Goal: Task Accomplishment & Management: Manage account settings

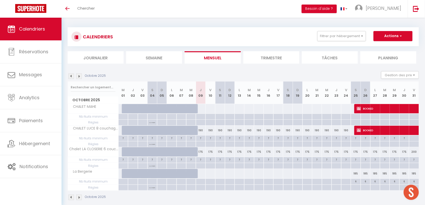
scroll to position [18, 0]
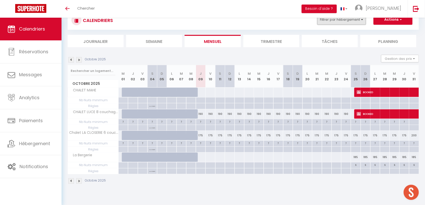
click at [340, 22] on button "Filtrer par hébergement" at bounding box center [341, 20] width 49 height 10
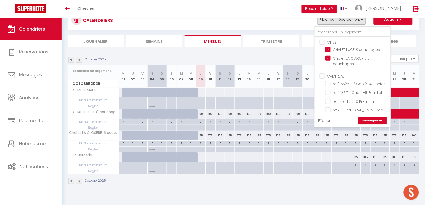
click at [325, 42] on input "GITES" at bounding box center [357, 41] width 76 height 5
checkbox input "true"
checkbox input "false"
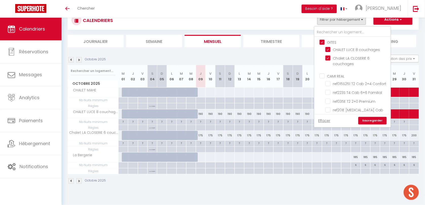
checkbox input "false"
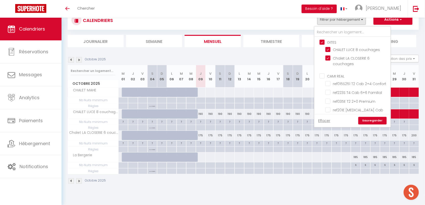
checkbox input "false"
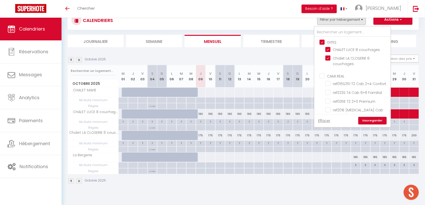
checkbox input "false"
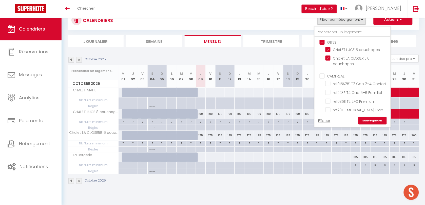
checkbox input "false"
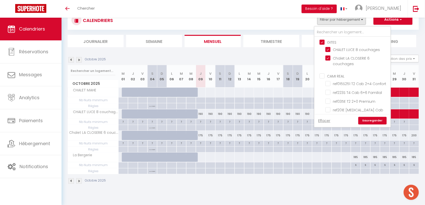
checkbox input "false"
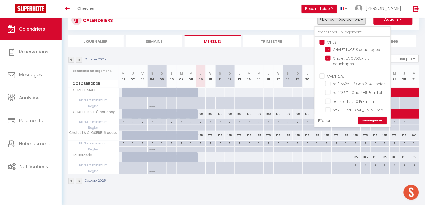
checkbox input "false"
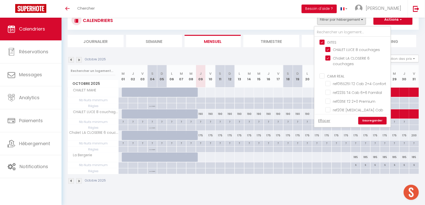
checkbox input "false"
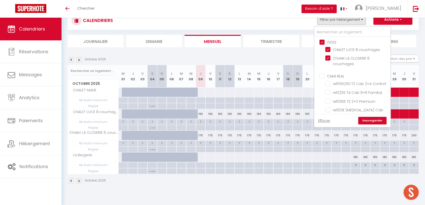
checkbox input "false"
click at [325, 43] on input "GITES" at bounding box center [357, 41] width 76 height 5
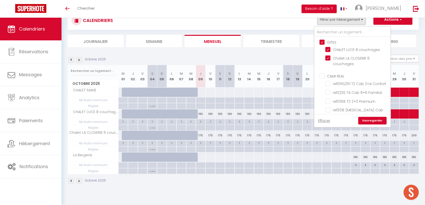
checkbox input "false"
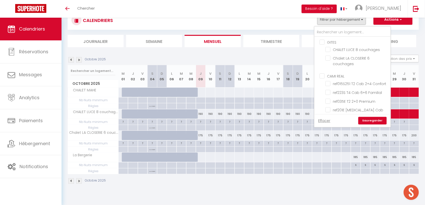
checkbox input "false"
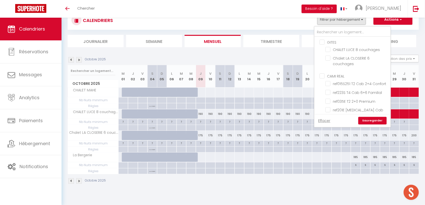
checkbox input "false"
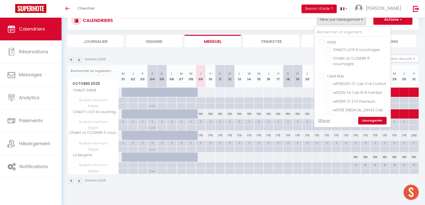
checkbox input "false"
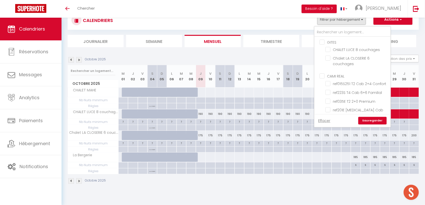
checkbox input "false"
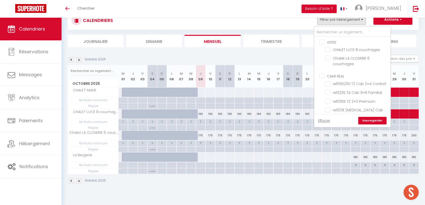
checkbox input "false"
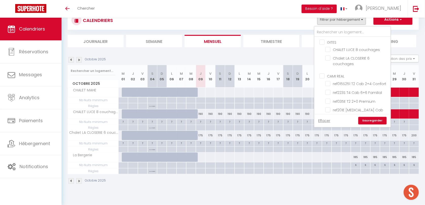
checkbox input "false"
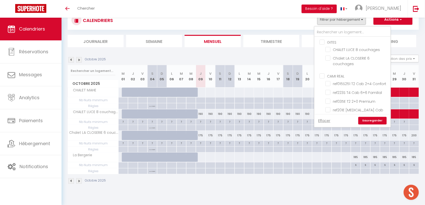
checkbox input "false"
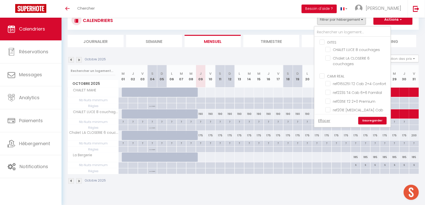
checkbox input "false"
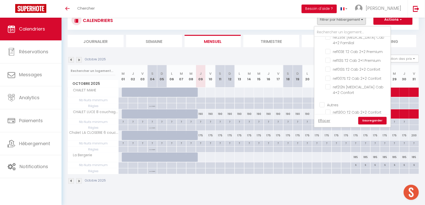
scroll to position [190, 0]
click at [325, 67] on input "Autres" at bounding box center [357, 69] width 76 height 5
checkbox input "true"
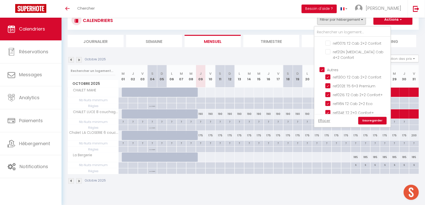
checkbox input "false"
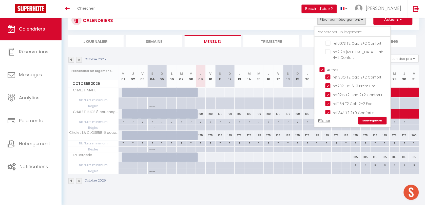
checkbox input "false"
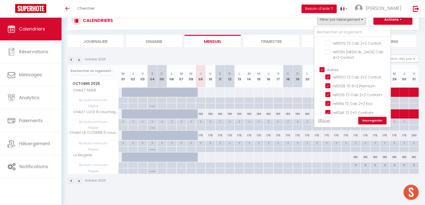
checkbox input "false"
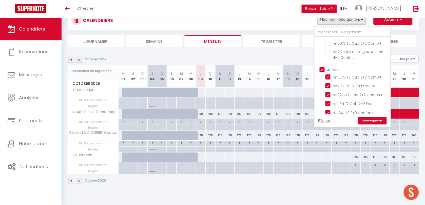
checkbox input "false"
checkbox input "true"
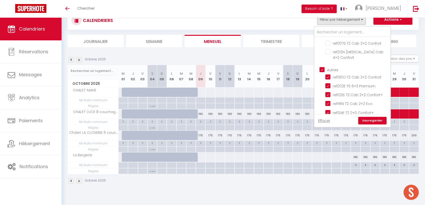
checkbox input "true"
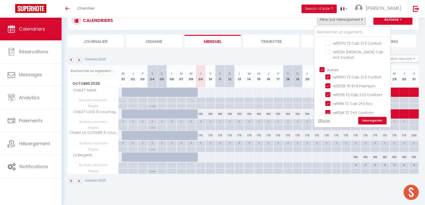
checkbox input "true"
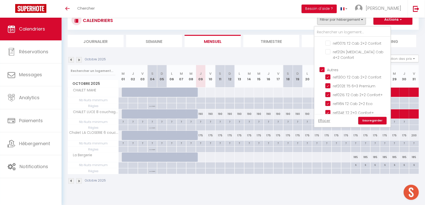
checkbox input "true"
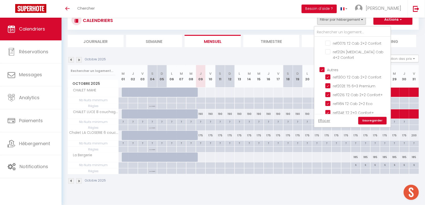
checkbox input "true"
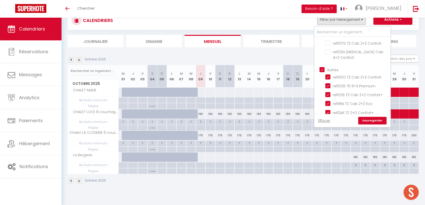
checkbox input "true"
click at [325, 67] on input "Autres" at bounding box center [357, 69] width 76 height 5
checkbox input "false"
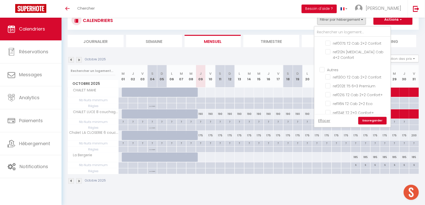
checkbox input "false"
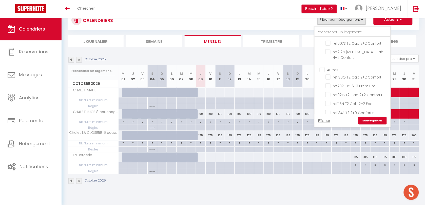
checkbox input "false"
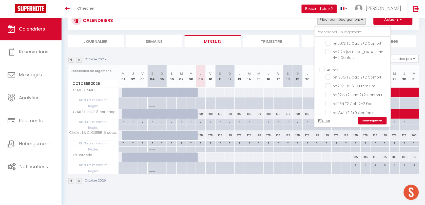
checkbox input "false"
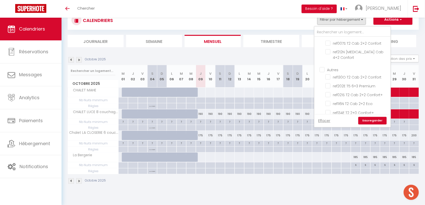
checkbox input "false"
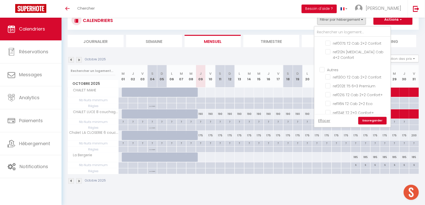
checkbox input "false"
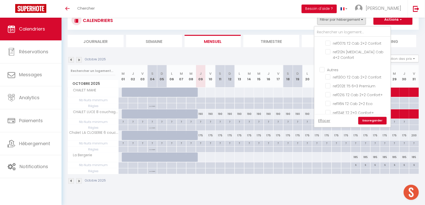
checkbox input "false"
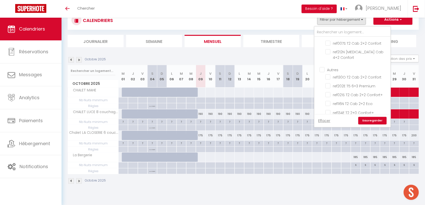
checkbox input "false"
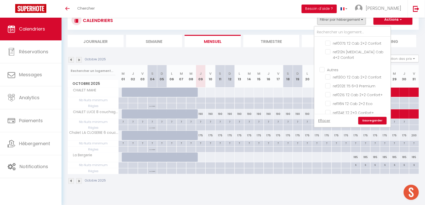
checkbox input "false"
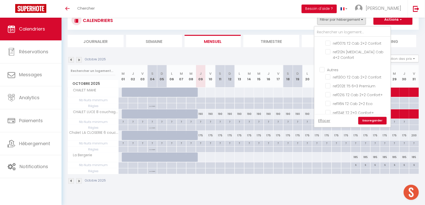
checkbox input "false"
click at [377, 121] on link "Sauvegarder" at bounding box center [372, 121] width 28 height 8
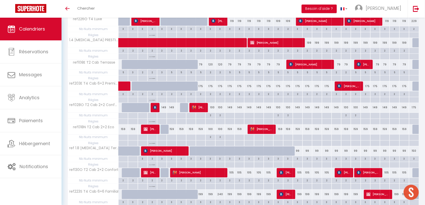
scroll to position [0, 0]
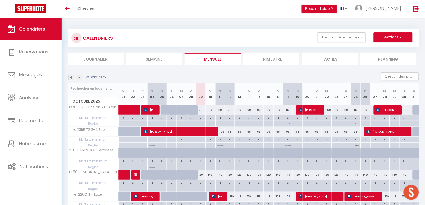
click at [343, 43] on div "CALENDRIERS Filtrer par hébergement GITES CHALET LUCE 8 couchages Chalet LA CLO…" at bounding box center [242, 37] width 343 height 11
click at [342, 41] on button "Filtrer par hébergement" at bounding box center [341, 37] width 49 height 10
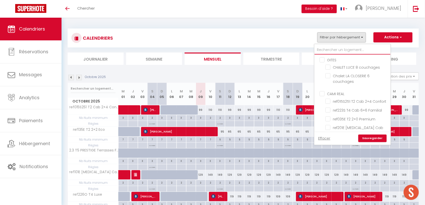
click at [341, 49] on input "text" at bounding box center [352, 50] width 76 height 9
type input "218"
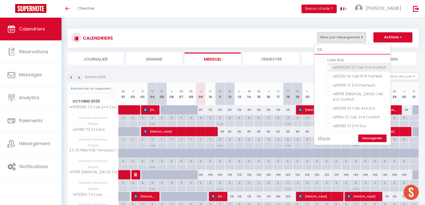
checkbox input "false"
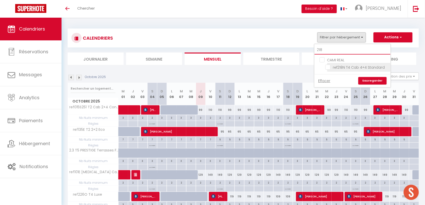
type input "218"
click at [325, 68] on input "ref218N T4 Cab 4+4 Standard" at bounding box center [356, 67] width 63 height 5
checkbox input "true"
click at [375, 80] on link "Sauvegarder" at bounding box center [372, 81] width 28 height 8
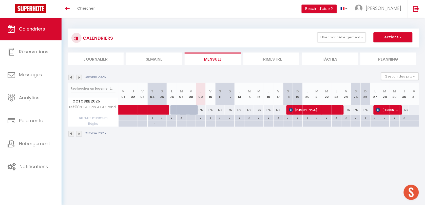
click at [201, 118] on div "3" at bounding box center [200, 117] width 9 height 5
type input "3"
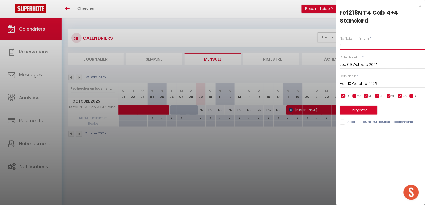
click at [350, 46] on input "3" at bounding box center [382, 45] width 85 height 9
click at [349, 46] on input "3" at bounding box center [382, 45] width 85 height 9
type input "1"
click at [355, 111] on button "Enregistrer" at bounding box center [358, 110] width 37 height 9
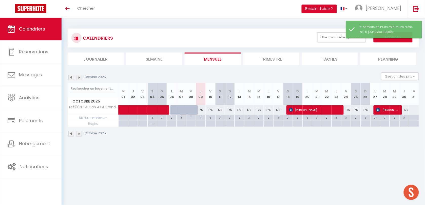
click at [200, 109] on div "175" at bounding box center [201, 110] width 10 height 9
type input "175"
type input "Jeu 09 Octobre 2025"
type input "Ven 10 Octobre 2025"
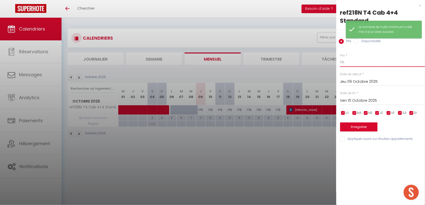
click at [348, 64] on input "175" at bounding box center [382, 62] width 85 height 9
click at [348, 63] on input "175" at bounding box center [382, 62] width 85 height 9
type input "210"
click at [346, 125] on button "Enregistrer" at bounding box center [358, 127] width 37 height 9
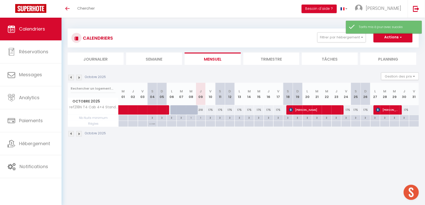
click at [208, 118] on div "3" at bounding box center [209, 117] width 9 height 5
type input "3"
type input "Ven 10 Octobre 2025"
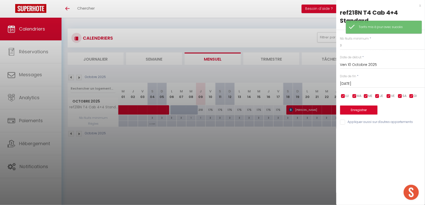
click at [346, 84] on input "[DATE]" at bounding box center [382, 84] width 85 height 7
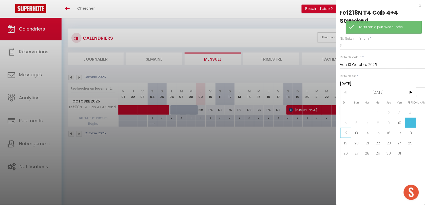
click at [346, 131] on span "12" at bounding box center [345, 133] width 11 height 10
type input "Dim 12 Octobre 2025"
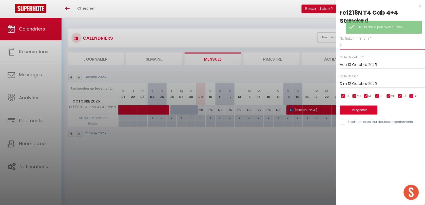
click at [347, 50] on input "3" at bounding box center [382, 45] width 85 height 9
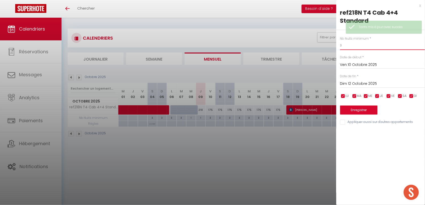
click at [347, 50] on input "3" at bounding box center [382, 45] width 85 height 9
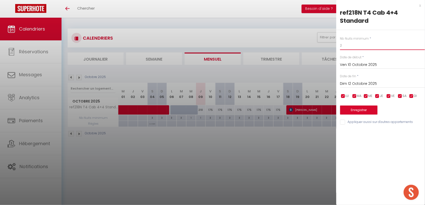
type input "2"
drag, startPoint x: 372, startPoint y: 108, endPoint x: 339, endPoint y: 118, distance: 33.6
click at [371, 108] on button "Enregistrer" at bounding box center [358, 110] width 37 height 9
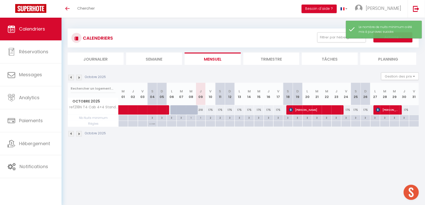
click at [183, 146] on body "🟢 Des questions ou besoin d'assistance pour la migration AirBnB? Prenez rdv >>>…" at bounding box center [212, 120] width 425 height 205
click at [338, 39] on button "Filtrer par hébergement" at bounding box center [341, 37] width 49 height 10
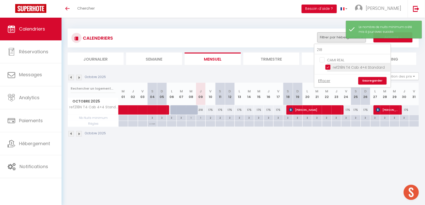
click at [327, 68] on input "ref218N T4 Cab 4+4 Standard" at bounding box center [356, 67] width 63 height 5
checkbox input "false"
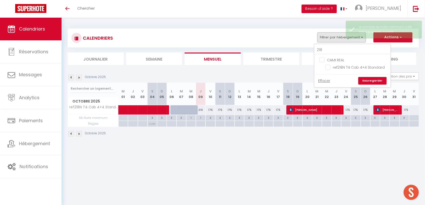
click at [367, 81] on link "Sauvegarder" at bounding box center [372, 81] width 28 height 8
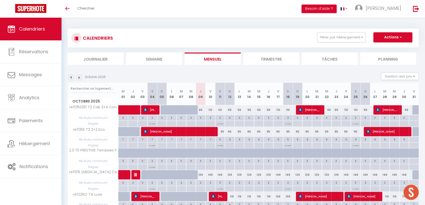
click at [210, 109] on div "110" at bounding box center [210, 110] width 10 height 9
type input "110"
type input "Ven 10 Octobre 2025"
type input "[DATE]"
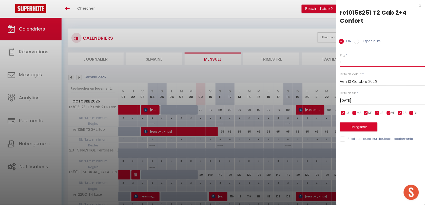
click at [347, 61] on input "110" at bounding box center [382, 62] width 85 height 9
type input "90"
click at [371, 123] on button "Enregistrer" at bounding box center [358, 127] width 37 height 9
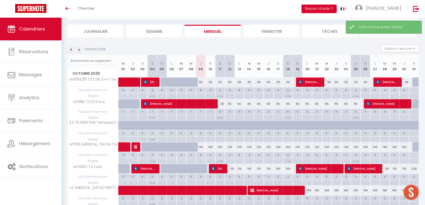
scroll to position [32, 0]
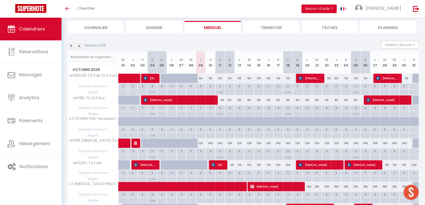
click at [210, 143] on div "149" at bounding box center [210, 143] width 10 height 9
type input "149"
type input "Ven 10 Octobre 2025"
type input "[DATE]"
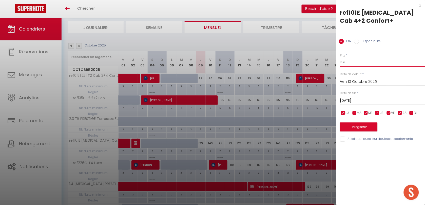
click at [357, 60] on input "149" at bounding box center [382, 62] width 85 height 9
type input "119"
click at [354, 125] on button "Enregistrer" at bounding box center [358, 127] width 37 height 9
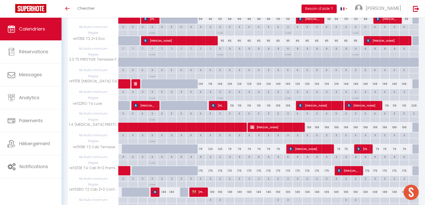
scroll to position [95, 0]
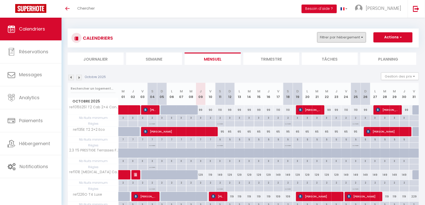
click at [324, 38] on button "Filtrer par hébergement" at bounding box center [341, 37] width 49 height 10
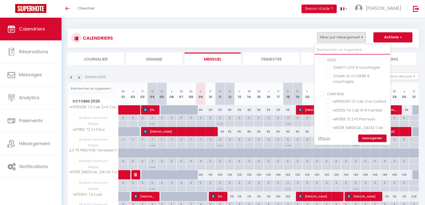
click at [332, 50] on input "text" at bounding box center [352, 50] width 76 height 9
type input "013"
checkbox input "false"
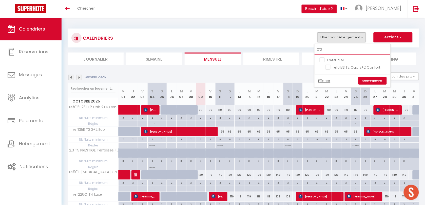
checkbox input "false"
type input "013"
drag, startPoint x: 328, startPoint y: 66, endPoint x: 364, endPoint y: 77, distance: 37.1
click at [328, 66] on input "ref013S T2 Cab 2+2 Confort" at bounding box center [356, 67] width 63 height 5
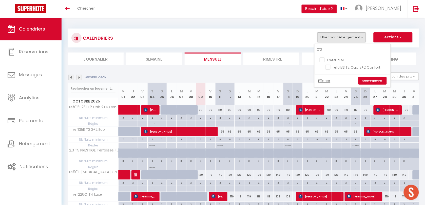
checkbox input "true"
click at [371, 81] on link "Sauvegarder" at bounding box center [372, 81] width 28 height 8
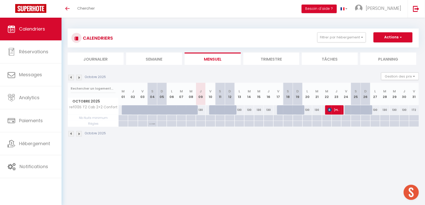
click at [74, 79] on div "Octobre 2025" at bounding box center [88, 78] width 40 height 6
click at [72, 78] on img at bounding box center [71, 78] width 6 height 6
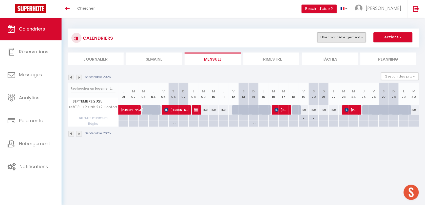
click at [328, 36] on button "Filtrer par hébergement" at bounding box center [341, 37] width 49 height 10
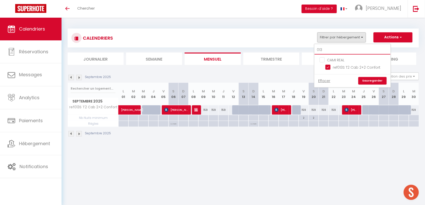
click at [328, 48] on input "013" at bounding box center [352, 50] width 76 height 9
type input "00"
checkbox input "false"
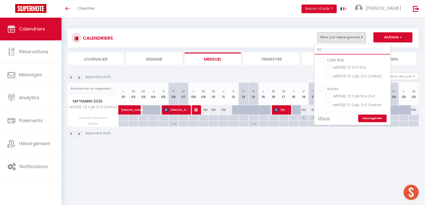
type input "002"
checkbox input "false"
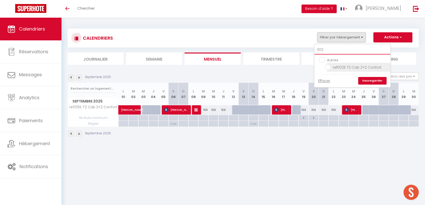
type input "002"
click at [328, 66] on input "ref002E T2 Cab 2+2 Confort" at bounding box center [356, 67] width 63 height 5
checkbox input "true"
click at [370, 83] on link "Sauvegarder" at bounding box center [372, 81] width 28 height 8
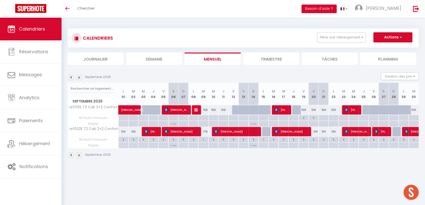
click at [81, 78] on img at bounding box center [79, 78] width 6 height 6
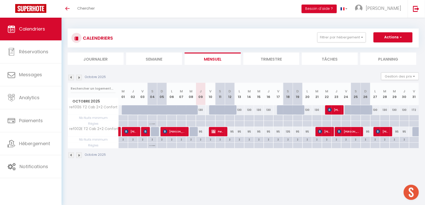
click at [200, 109] on div "130" at bounding box center [201, 110] width 10 height 9
type input "130"
select select "1"
type input "Jeu 09 Octobre 2025"
type input "Ven 10 Octobre 2025"
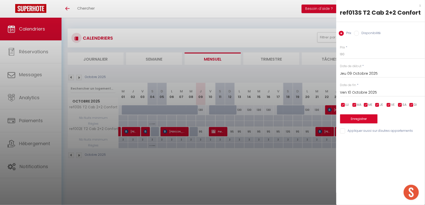
click at [362, 33] on label "Disponibilité" at bounding box center [370, 34] width 22 height 6
click at [359, 33] on input "Disponibilité" at bounding box center [356, 33] width 5 height 5
radio input "true"
radio input "false"
drag, startPoint x: 354, startPoint y: 58, endPoint x: 354, endPoint y: 61, distance: 2.6
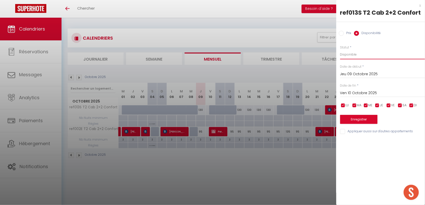
click at [354, 58] on select "Disponible Indisponible" at bounding box center [382, 55] width 85 height 10
select select "0"
click at [340, 50] on select "Disponible Indisponible" at bounding box center [382, 55] width 85 height 10
click at [356, 118] on button "Enregistrer" at bounding box center [358, 119] width 37 height 9
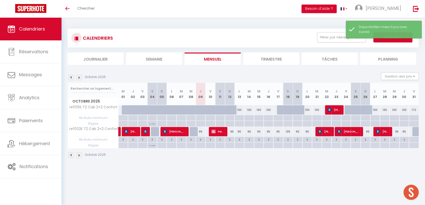
click at [201, 132] on div "95" at bounding box center [201, 131] width 10 height 9
select select "1"
type input "Jeu 09 Octobre 2025"
type input "Ven 10 Octobre 2025"
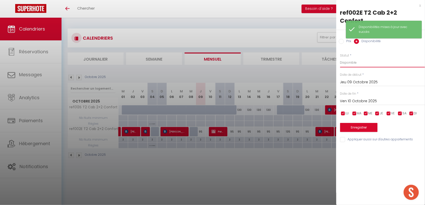
drag, startPoint x: 355, startPoint y: 55, endPoint x: 354, endPoint y: 61, distance: 6.2
click at [355, 58] on select "Disponible Indisponible" at bounding box center [382, 63] width 85 height 10
select select "0"
click at [340, 58] on select "Disponible Indisponible" at bounding box center [382, 63] width 85 height 10
click at [357, 123] on button "Enregistrer" at bounding box center [358, 127] width 37 height 9
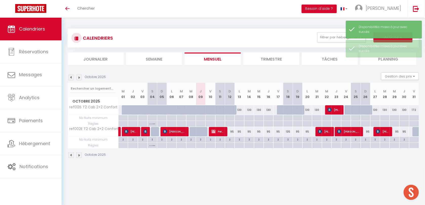
click at [230, 139] on div "2" at bounding box center [229, 139] width 9 height 5
type input "2"
type input "Dim 12 Octobre 2025"
type input "Lun 13 Octobre 2025"
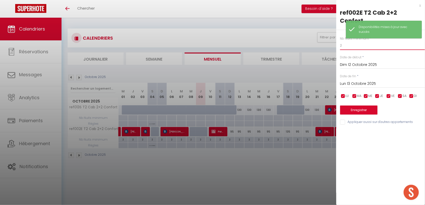
click at [342, 41] on input "2" at bounding box center [382, 45] width 85 height 9
type input "1"
click at [419, 6] on div "x" at bounding box center [378, 6] width 85 height 6
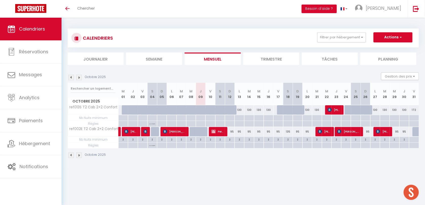
click at [79, 76] on img at bounding box center [79, 78] width 6 height 6
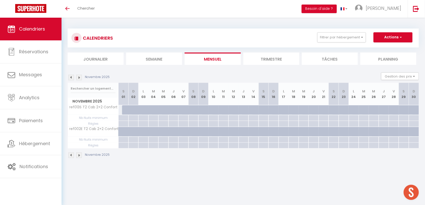
click at [79, 76] on img at bounding box center [79, 78] width 6 height 6
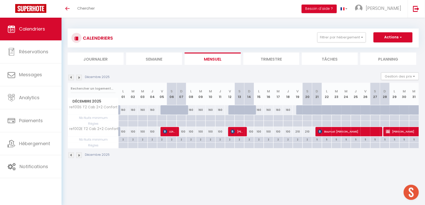
click at [80, 78] on img at bounding box center [79, 78] width 6 height 6
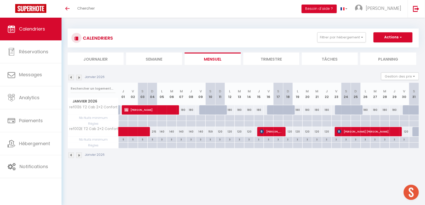
click at [80, 78] on img at bounding box center [79, 78] width 6 height 6
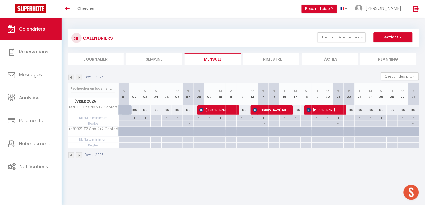
click at [70, 78] on img at bounding box center [71, 78] width 6 height 6
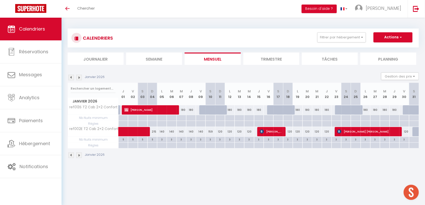
click at [414, 131] on div at bounding box center [417, 132] width 10 height 10
select select "1"
type input "Sam 31 Janvier 2026"
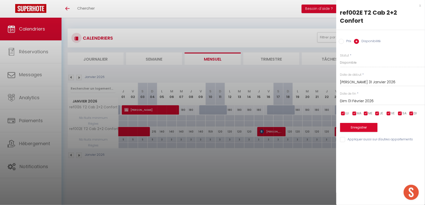
click at [352, 98] on input "Dim 01 Février 2026" at bounding box center [382, 101] width 85 height 7
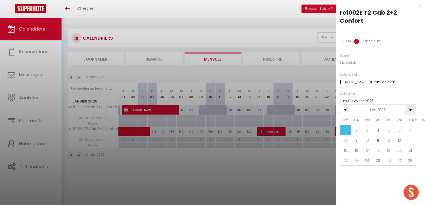
click at [412, 105] on span ">" at bounding box center [410, 110] width 11 height 10
click at [366, 166] on span "31" at bounding box center [367, 171] width 11 height 10
type input "Mar 31 Mars 2026"
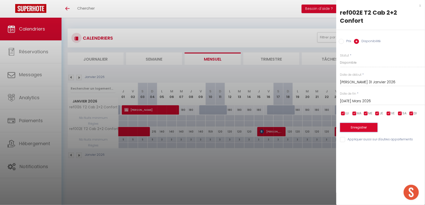
click at [354, 123] on button "Enregistrer" at bounding box center [358, 127] width 37 height 9
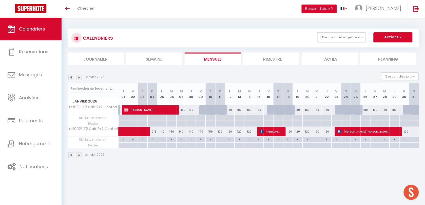
click at [412, 140] on div at bounding box center [414, 140] width 10 height 6
type input "Sam 31 Janvier 2026"
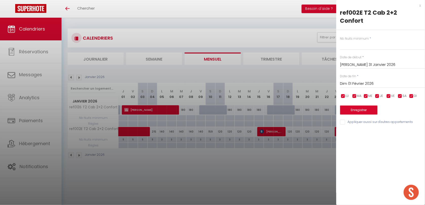
click at [360, 81] on input "Dim 01 Février 2026" at bounding box center [382, 84] width 85 height 7
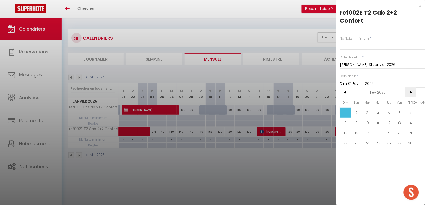
click at [412, 88] on span ">" at bounding box center [410, 93] width 11 height 10
click at [358, 108] on span "2" at bounding box center [356, 113] width 11 height 10
type input "Lun 02 Mars 2026"
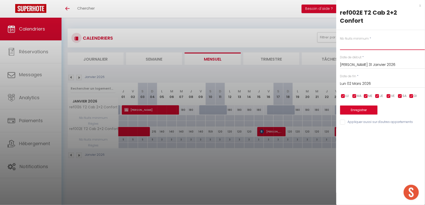
click at [353, 41] on input "text" at bounding box center [382, 45] width 85 height 9
type input "7"
type input "5"
click at [352, 106] on button "Enregistrer" at bounding box center [358, 110] width 37 height 9
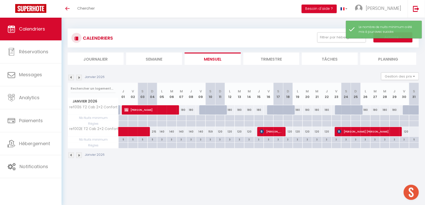
click at [413, 131] on div at bounding box center [413, 131] width 10 height 9
select select "1"
type input "Sam 31 Janvier 2026"
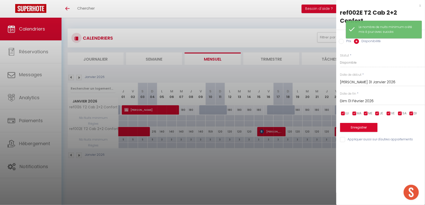
click at [369, 98] on input "Dim 01 Février 2026" at bounding box center [382, 101] width 85 height 7
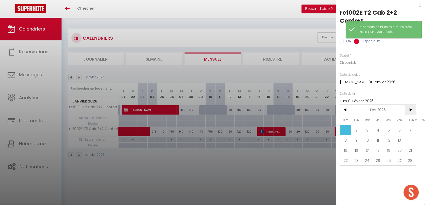
click at [414, 105] on span ">" at bounding box center [410, 110] width 11 height 10
click at [351, 125] on span "2" at bounding box center [356, 130] width 11 height 10
type input "Lun 02 Mars 2026"
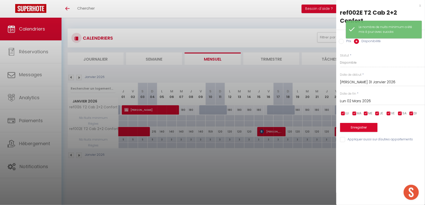
click at [344, 39] on label "Prix" at bounding box center [348, 42] width 8 height 6
click at [344, 39] on input "Prix" at bounding box center [341, 41] width 5 height 5
radio input "true"
radio input "false"
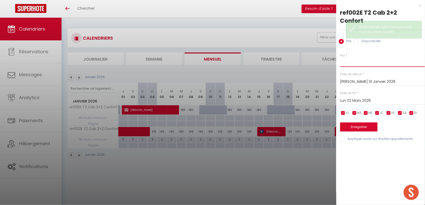
click at [351, 58] on input "Prix" at bounding box center [382, 62] width 85 height 9
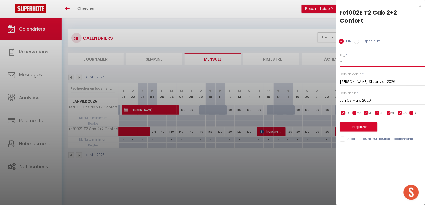
type input "215"
click at [357, 123] on button "Enregistrer" at bounding box center [358, 127] width 37 height 9
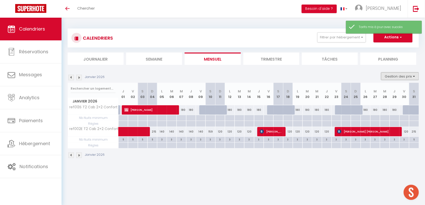
click at [394, 74] on button "Gestion des prix" at bounding box center [400, 77] width 38 height 8
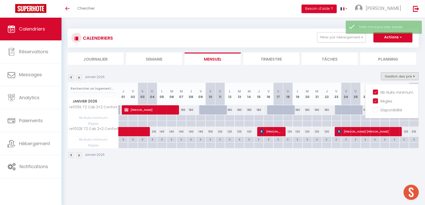
click at [413, 147] on div at bounding box center [414, 146] width 10 height 6
type input "Sam 31 Janvier 2026"
type input "Dim 01 Février 2026"
select select
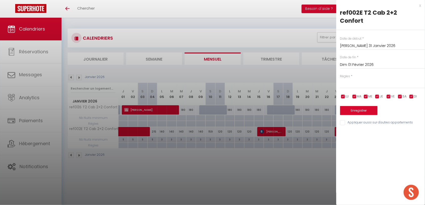
click at [358, 62] on input "Dim 01 Février 2026" at bounding box center [382, 65] width 85 height 7
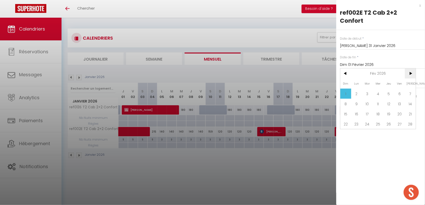
click at [408, 69] on span ">" at bounding box center [410, 74] width 11 height 10
click at [353, 89] on span "2" at bounding box center [356, 94] width 11 height 10
type input "Lun 02 Mars 2026"
select select
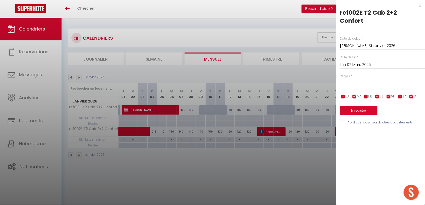
click at [388, 94] on input "checkbox" at bounding box center [388, 96] width 5 height 5
checkbox input "false"
select select
click at [377, 94] on input "checkbox" at bounding box center [377, 96] width 5 height 5
checkbox input "false"
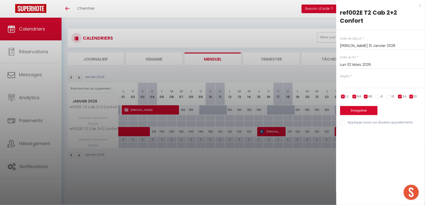
select select
drag, startPoint x: 367, startPoint y: 89, endPoint x: 360, endPoint y: 89, distance: 7.6
click at [366, 94] on input "checkbox" at bounding box center [365, 96] width 5 height 5
checkbox input "false"
select select
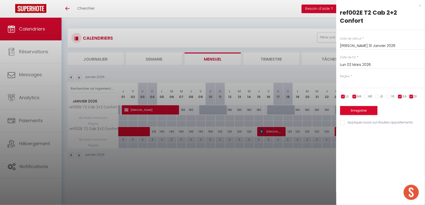
drag, startPoint x: 356, startPoint y: 88, endPoint x: 346, endPoint y: 88, distance: 9.9
click at [356, 94] on input "checkbox" at bounding box center [354, 96] width 5 height 5
checkbox input "false"
select select
click at [343, 94] on input "checkbox" at bounding box center [342, 96] width 5 height 5
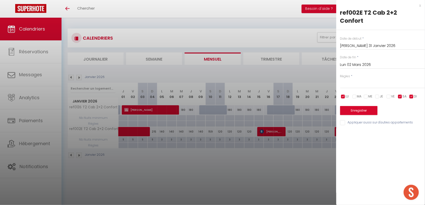
checkbox input "false"
click at [414, 94] on span "DI" at bounding box center [415, 96] width 3 height 5
select select
checkbox input "false"
click at [394, 79] on select "Aucun No Checkin No Checkout Pas d'arrivée / Pas de départ" at bounding box center [382, 84] width 85 height 10
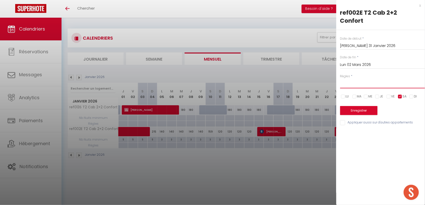
select select "3"
click at [340, 79] on select "Aucun No Checkin No Checkout Pas d'arrivée / Pas de départ" at bounding box center [382, 84] width 85 height 10
click at [364, 106] on button "Enregistrer" at bounding box center [358, 110] width 37 height 9
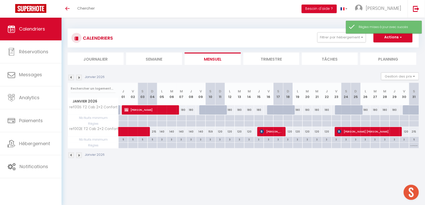
click at [78, 77] on img at bounding box center [79, 78] width 6 height 6
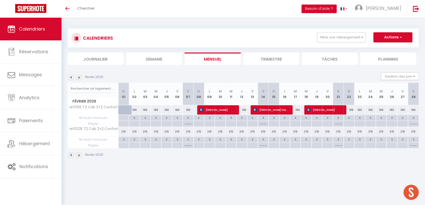
click at [73, 77] on img at bounding box center [71, 78] width 6 height 6
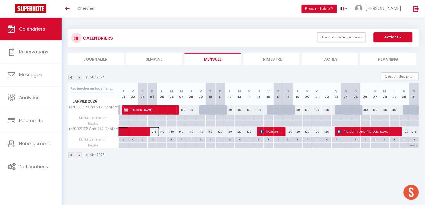
click at [126, 130] on span at bounding box center [141, 132] width 35 height 10
select select "OK"
select select "KO"
select select "0"
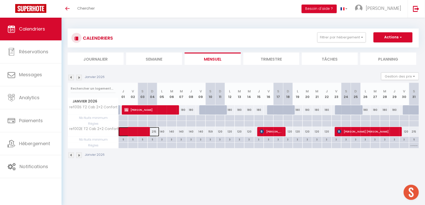
select select "1"
select select
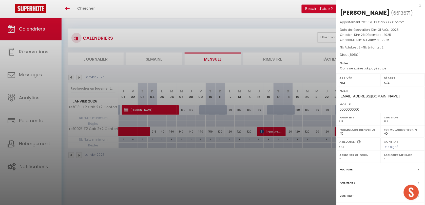
click at [159, 161] on div at bounding box center [212, 102] width 425 height 205
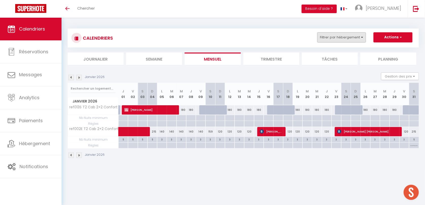
drag, startPoint x: 347, startPoint y: 44, endPoint x: 347, endPoint y: 39, distance: 4.6
click at [347, 44] on div "CALENDRIERS Filtrer par hébergement 002 Autres ref002E T2 Cab 2+2 Confort Effac…" at bounding box center [243, 38] width 351 height 19
click at [346, 39] on button "Filtrer par hébergement" at bounding box center [341, 37] width 49 height 10
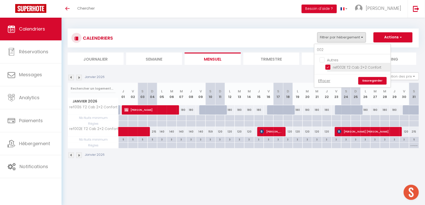
click at [329, 69] on input "ref002E T2 Cab 2+2 Confort" at bounding box center [356, 67] width 63 height 5
checkbox input "false"
click at [328, 50] on input "002" at bounding box center [352, 50] width 76 height 9
checkbox input "false"
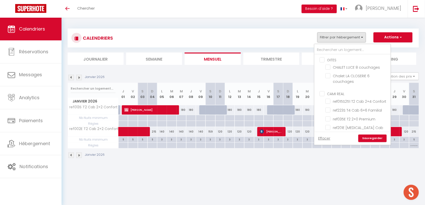
click at [372, 138] on link "Sauvegarder" at bounding box center [372, 139] width 28 height 8
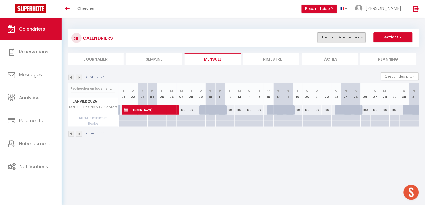
click at [334, 34] on button "Filtrer par hébergement" at bounding box center [341, 37] width 49 height 10
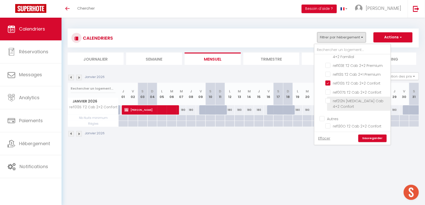
scroll to position [158, 0]
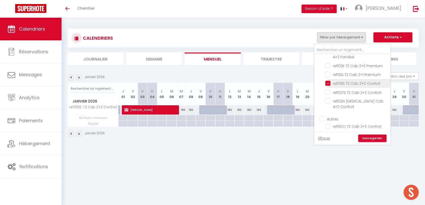
click at [329, 81] on input "ref013S T2 Cab 2+2 Confort" at bounding box center [356, 83] width 63 height 5
checkbox input "false"
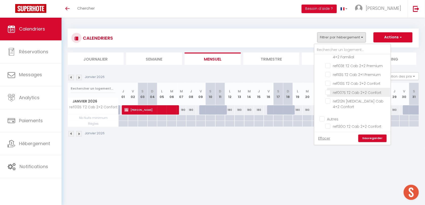
checkbox input "false"
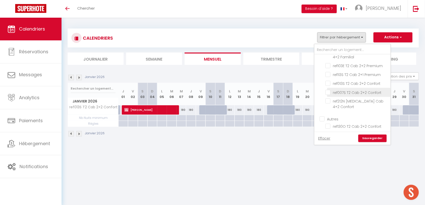
checkbox input "false"
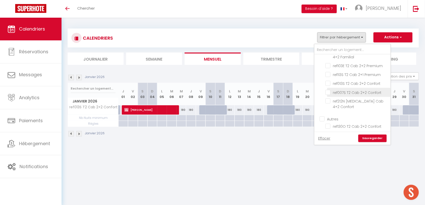
checkbox input "false"
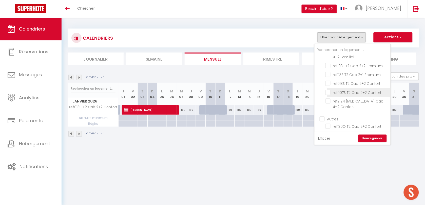
checkbox input "false"
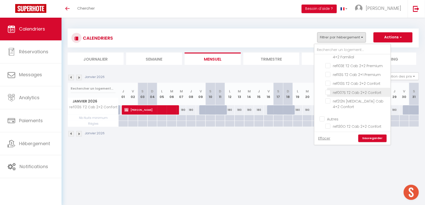
checkbox input "false"
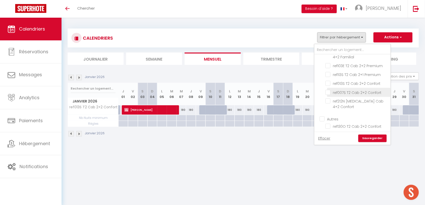
checkbox input "false"
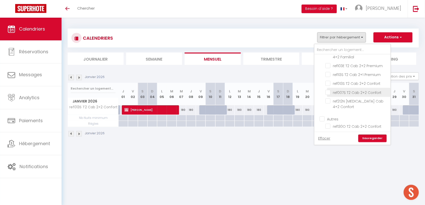
checkbox input "false"
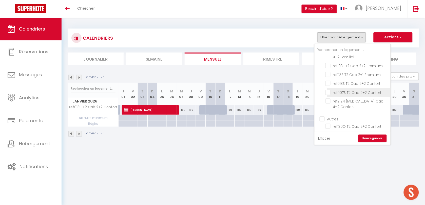
checkbox input "false"
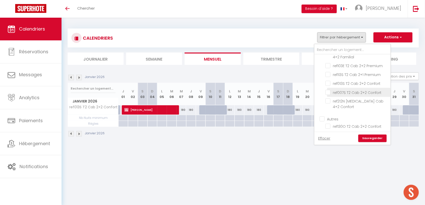
checkbox input "false"
click at [366, 138] on link "Sauvegarder" at bounding box center [372, 139] width 28 height 8
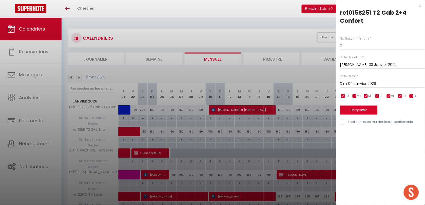
click at [420, 5] on div "x" at bounding box center [378, 6] width 85 height 6
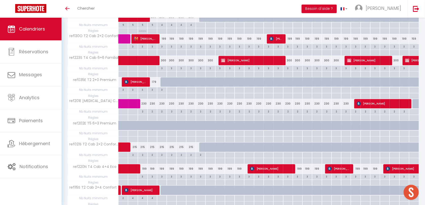
scroll to position [348, 0]
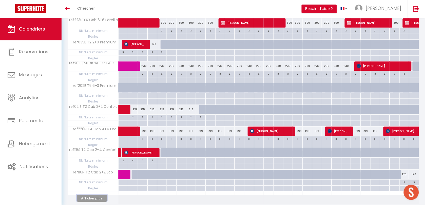
click at [103, 201] on button "Afficher plus" at bounding box center [92, 198] width 30 height 7
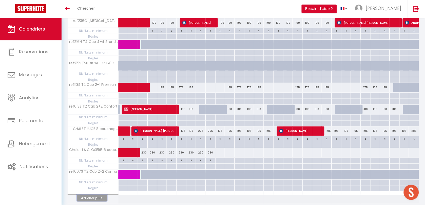
scroll to position [809, 0]
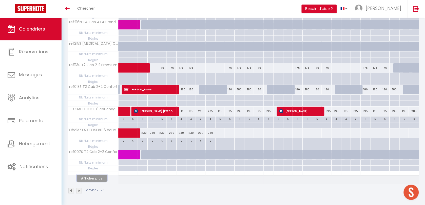
click at [97, 182] on button "Afficher plus" at bounding box center [92, 179] width 30 height 7
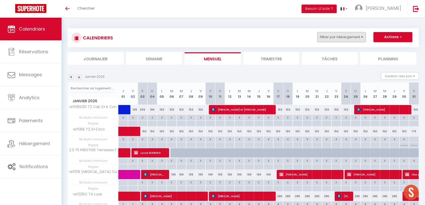
scroll to position [0, 0]
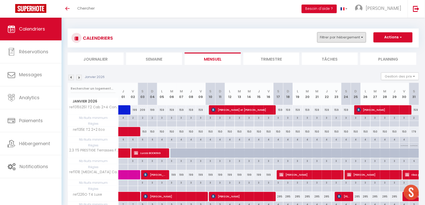
click at [330, 36] on button "Filtrer par hébergement" at bounding box center [341, 37] width 49 height 10
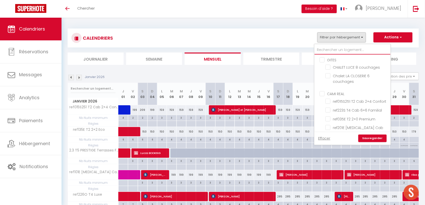
click at [332, 48] on input "text" at bounding box center [352, 50] width 76 height 9
type input "004"
checkbox input "false"
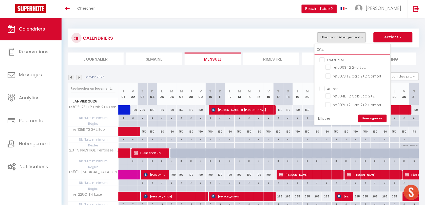
type input "004"
click at [329, 93] on input "ref004E T2 Cab Eco 2+2" at bounding box center [356, 95] width 63 height 5
checkbox input "true"
click at [331, 49] on input "004" at bounding box center [352, 50] width 76 height 9
type input "00"
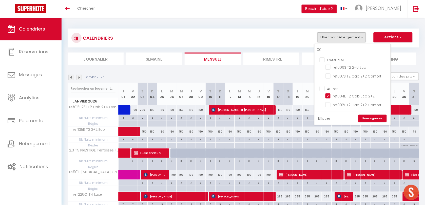
click at [367, 118] on link "Sauvegarder" at bounding box center [372, 119] width 28 height 8
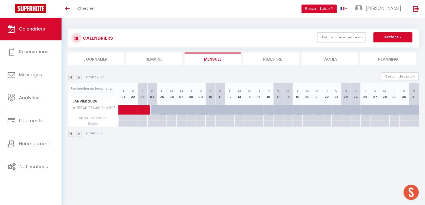
click at [72, 78] on img at bounding box center [71, 78] width 6 height 6
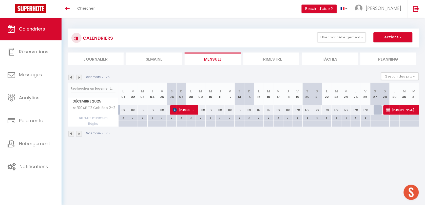
click at [378, 109] on div at bounding box center [379, 111] width 10 height 10
type input "Sam 27 Décembre 2025"
type input "Dim 28 Décembre 2025"
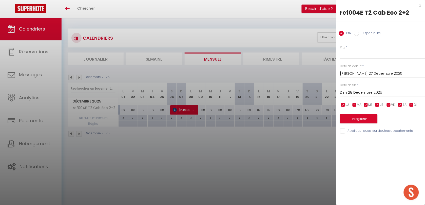
click at [370, 32] on label "Disponibilité" at bounding box center [370, 34] width 22 height 6
click at [359, 32] on input "Disponibilité" at bounding box center [356, 33] width 5 height 5
radio input "true"
radio input "false"
click at [360, 120] on button "Enregistrer" at bounding box center [358, 119] width 37 height 9
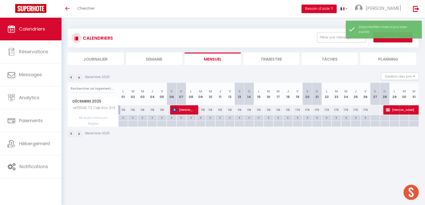
click at [374, 109] on div at bounding box center [375, 110] width 10 height 9
select select "1"
type input "Sam 27 Décembre 2025"
type input "Dim 28 Décembre 2025"
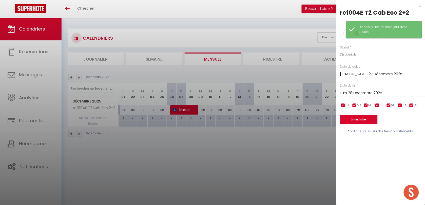
click at [341, 31] on input "Prix" at bounding box center [341, 33] width 5 height 5
radio input "true"
radio input "false"
click at [352, 52] on input "Prix" at bounding box center [382, 54] width 85 height 9
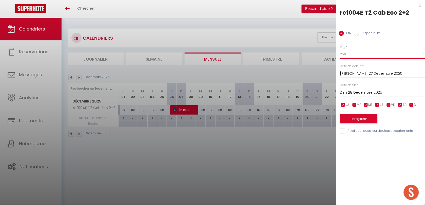
type input "250"
click at [355, 125] on div "Prix * 250 Statut * Disponible Indisponible Date de début * Sam 27 Décembre 202…" at bounding box center [380, 87] width 89 height 96
click at [356, 121] on button "Enregistrer" at bounding box center [358, 119] width 37 height 9
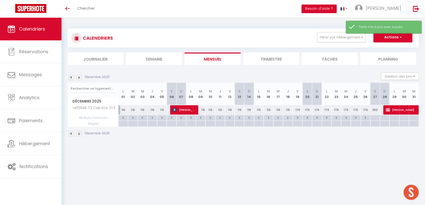
click at [375, 118] on div at bounding box center [375, 118] width 10 height 6
type input "Sam 27 Décembre 2025"
type input "Dim 28 Décembre 2025"
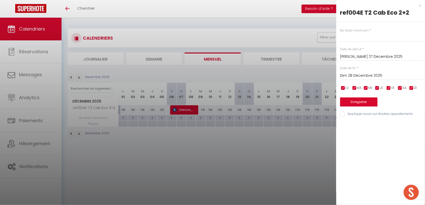
click at [420, 6] on div "x" at bounding box center [378, 6] width 85 height 6
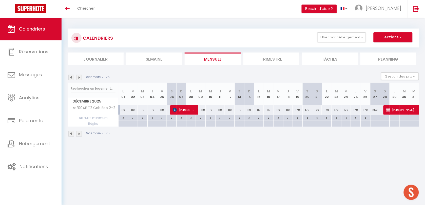
click at [377, 124] on div at bounding box center [375, 124] width 10 height 6
type input "Sam 27 Décembre 2025"
type input "Dim 28 Décembre 2025"
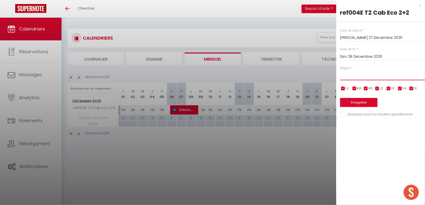
click at [367, 80] on select "Aucun No Checkin No Checkout Pas d'arrivée / Pas de départ" at bounding box center [382, 76] width 85 height 10
select select "3"
click at [340, 71] on select "Aucun No Checkin No Checkout Pas d'arrivée / Pas de départ" at bounding box center [382, 76] width 85 height 10
click at [364, 103] on button "Enregistrer" at bounding box center [358, 102] width 37 height 9
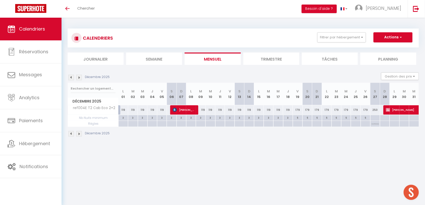
click at [70, 78] on img at bounding box center [71, 78] width 6 height 6
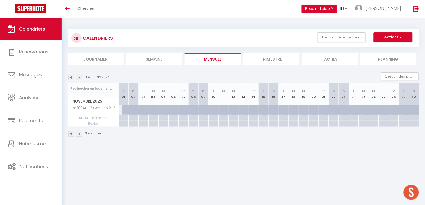
click at [71, 78] on img at bounding box center [71, 78] width 6 height 6
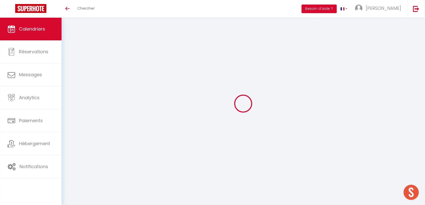
select select
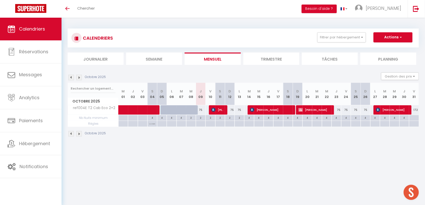
click at [201, 111] on div "75" at bounding box center [201, 110] width 10 height 9
type input "75"
select select "1"
type input "Jeu 09 Octobre 2025"
type input "Ven 10 Octobre 2025"
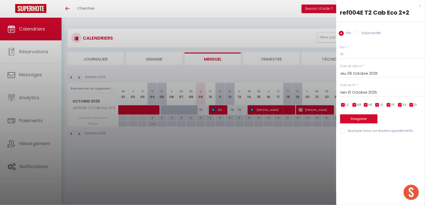
click at [366, 35] on label "Disponibilité" at bounding box center [370, 34] width 22 height 6
click at [359, 35] on input "Disponibilité" at bounding box center [356, 33] width 5 height 5
radio input "true"
radio input "false"
drag, startPoint x: 362, startPoint y: 55, endPoint x: 361, endPoint y: 58, distance: 2.9
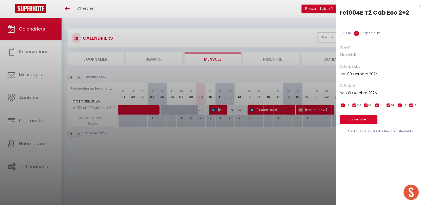
click at [362, 55] on select "Disponible Indisponible" at bounding box center [382, 55] width 85 height 10
select select "0"
click at [340, 50] on select "Disponible Indisponible" at bounding box center [382, 55] width 85 height 10
click at [361, 115] on div "Enregistrer" at bounding box center [382, 116] width 85 height 15
click at [362, 117] on button "Enregistrer" at bounding box center [358, 119] width 37 height 9
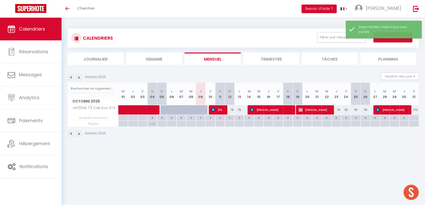
click at [78, 76] on img at bounding box center [79, 78] width 6 height 6
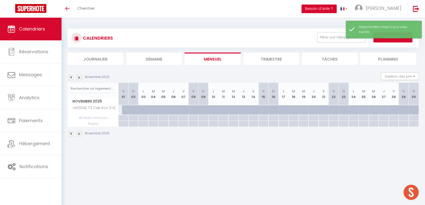
click at [70, 78] on img at bounding box center [71, 78] width 6 height 6
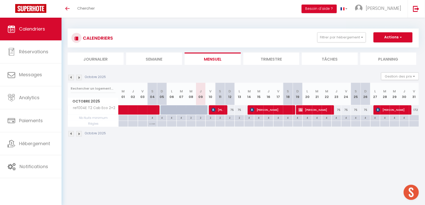
click at [77, 78] on img at bounding box center [79, 78] width 6 height 6
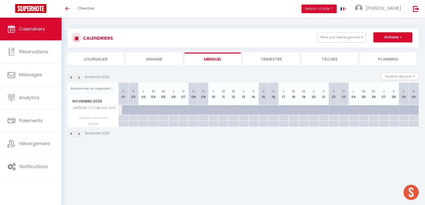
click at [125, 109] on div at bounding box center [127, 111] width 10 height 10
select select "1"
type input "Sam 01 Novembre 2025"
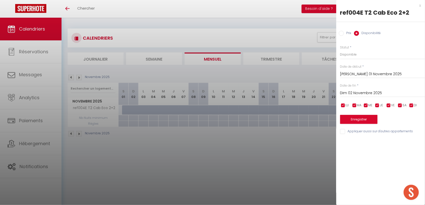
click at [343, 94] on input "Dim 02 Novembre 2025" at bounding box center [382, 93] width 85 height 7
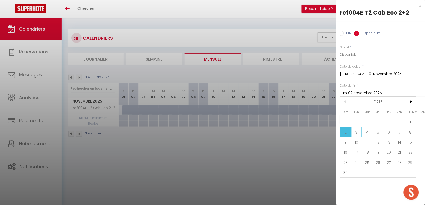
click at [356, 131] on span "3" at bounding box center [356, 132] width 11 height 10
type input "Lun 03 Novembre 2025"
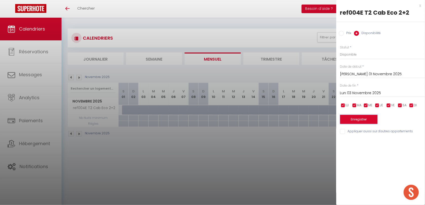
click at [353, 116] on button "Enregistrer" at bounding box center [358, 119] width 37 height 9
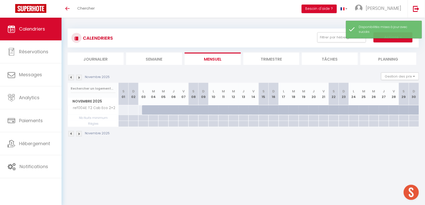
click at [71, 79] on img at bounding box center [71, 78] width 6 height 6
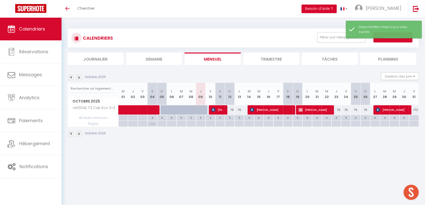
click at [78, 77] on img at bounding box center [79, 78] width 6 height 6
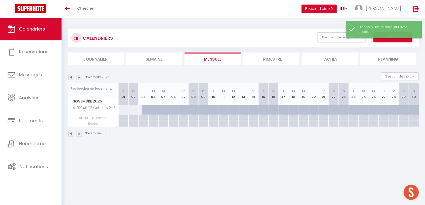
click at [122, 109] on div at bounding box center [123, 110] width 10 height 9
select select "1"
type input "Sam 01 Novembre 2025"
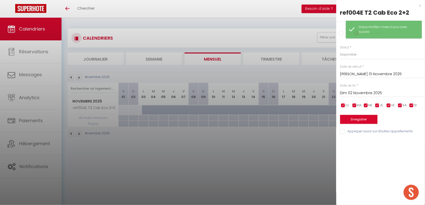
click at [341, 95] on input "Dim 02 Novembre 2025" at bounding box center [382, 93] width 85 height 7
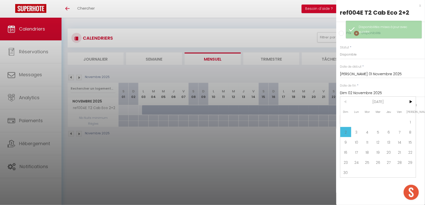
drag, startPoint x: 355, startPoint y: 128, endPoint x: 350, endPoint y: 117, distance: 12.5
click at [355, 128] on span "3" at bounding box center [356, 132] width 11 height 10
type input "Lun 03 Novembre 2025"
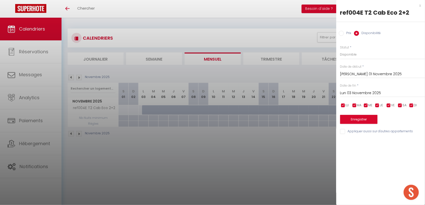
click at [342, 35] on input "Prix" at bounding box center [341, 33] width 5 height 5
radio input "true"
radio input "false"
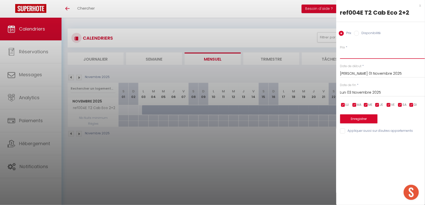
click at [347, 55] on input "Prix" at bounding box center [382, 54] width 85 height 9
type input "100"
click at [360, 121] on button "Enregistrer" at bounding box center [358, 119] width 37 height 9
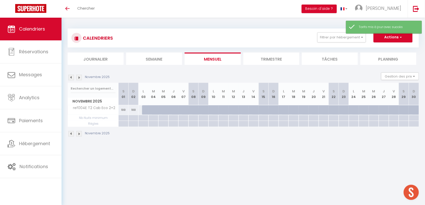
click at [70, 79] on img at bounding box center [71, 78] width 6 height 6
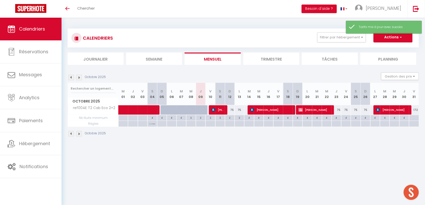
click at [413, 119] on div at bounding box center [414, 118] width 10 height 6
type input "Ven 31 Octobre 2025"
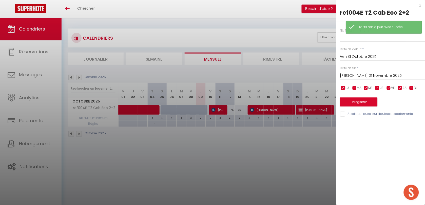
click at [361, 75] on input "Sam 01 Novembre 2025" at bounding box center [382, 76] width 85 height 7
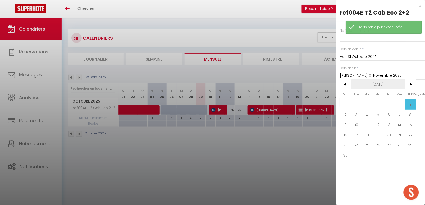
click at [409, 85] on span ">" at bounding box center [410, 84] width 11 height 10
click at [359, 106] on span "1" at bounding box center [356, 105] width 11 height 10
type input "Lun 01 Décembre 2025"
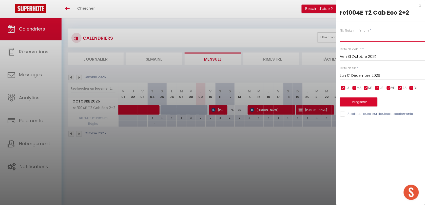
click at [349, 34] on input "text" at bounding box center [382, 37] width 85 height 9
type input "2"
click at [359, 104] on button "Enregistrer" at bounding box center [358, 102] width 37 height 9
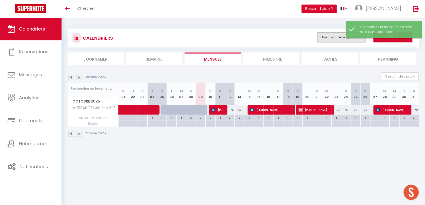
click at [333, 39] on button "Filtrer par hébergement" at bounding box center [341, 37] width 49 height 10
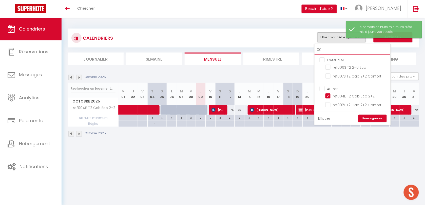
click at [332, 48] on input "00" at bounding box center [352, 50] width 76 height 9
type input "002"
checkbox input "false"
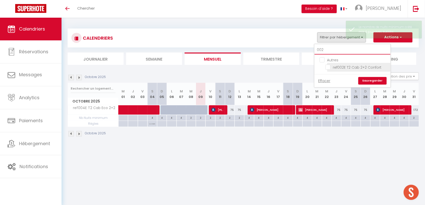
type input "002"
click at [328, 65] on input "ref002E T2 Cab 2+2 Confort" at bounding box center [356, 67] width 63 height 5
checkbox input "true"
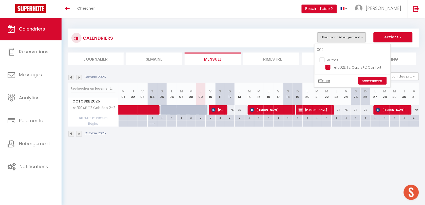
click at [369, 81] on link "Sauvegarder" at bounding box center [372, 81] width 28 height 8
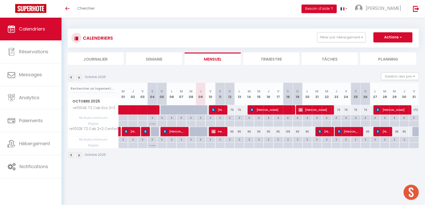
click at [414, 133] on div at bounding box center [417, 132] width 10 height 10
type input "Ven 31 Octobre 2025"
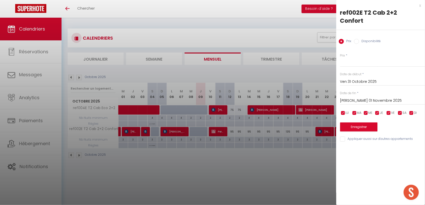
click at [359, 98] on input "Sam 01 Novembre 2025" at bounding box center [382, 101] width 85 height 7
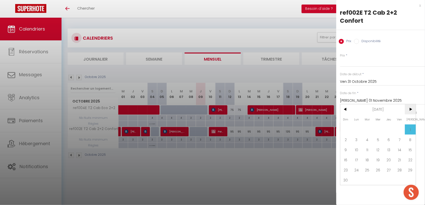
click at [408, 105] on span ">" at bounding box center [410, 110] width 11 height 10
click at [359, 125] on span "1" at bounding box center [356, 130] width 11 height 10
type input "Lun 01 Décembre 2025"
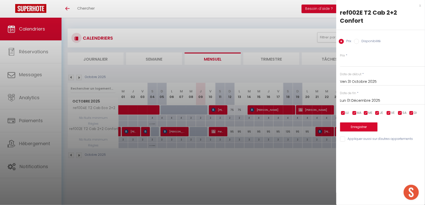
click at [360, 39] on label "Disponibilité" at bounding box center [370, 42] width 22 height 6
click at [359, 39] on input "Disponibilité" at bounding box center [356, 41] width 5 height 5
radio input "true"
radio input "false"
click at [359, 123] on button "Enregistrer" at bounding box center [358, 127] width 37 height 9
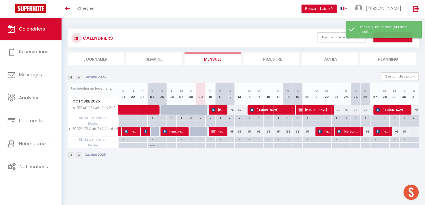
click at [409, 132] on div at bounding box center [413, 131] width 10 height 9
select select "1"
type input "Ven 31 Octobre 2025"
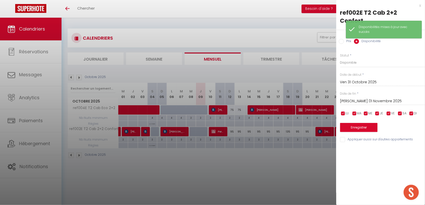
click at [359, 98] on input "Sam 01 Novembre 2025" at bounding box center [382, 101] width 85 height 7
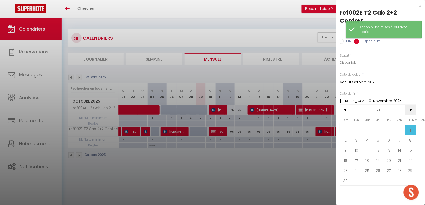
click at [408, 105] on span ">" at bounding box center [410, 110] width 11 height 10
click at [360, 125] on span "1" at bounding box center [356, 130] width 11 height 10
type input "Lun 01 Décembre 2025"
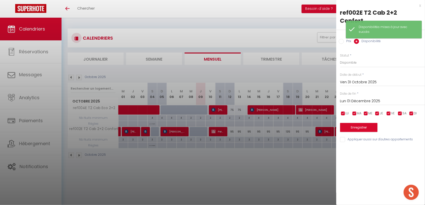
click at [339, 39] on input "Prix" at bounding box center [341, 41] width 5 height 5
radio input "true"
radio input "false"
click at [351, 58] on input "Prix" at bounding box center [382, 62] width 85 height 9
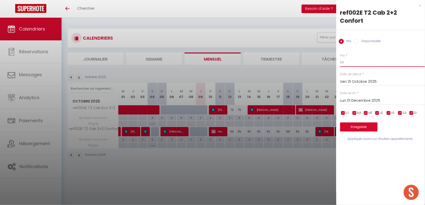
type input "99"
click at [358, 123] on button "Enregistrer" at bounding box center [358, 127] width 37 height 9
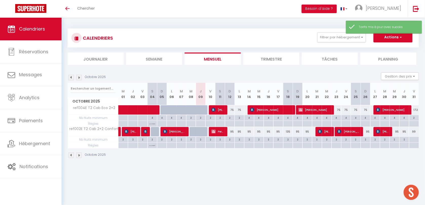
click at [413, 140] on div at bounding box center [414, 140] width 10 height 6
type input "Ven 31 Octobre 2025"
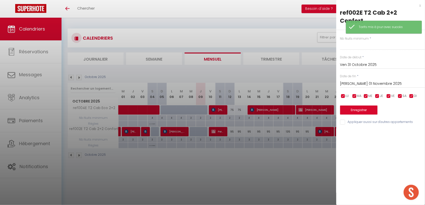
click at [351, 81] on input "Sam 01 Novembre 2025" at bounding box center [382, 84] width 85 height 7
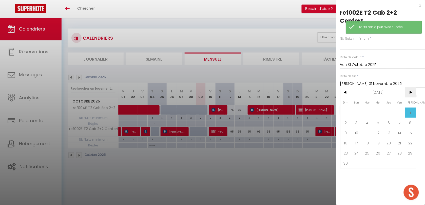
drag, startPoint x: 351, startPoint y: 75, endPoint x: 410, endPoint y: 89, distance: 61.5
click at [410, 98] on span "[PERSON_NAME]" at bounding box center [410, 103] width 11 height 10
click at [410, 88] on span ">" at bounding box center [410, 93] width 11 height 10
click at [355, 108] on span "1" at bounding box center [356, 113] width 11 height 10
type input "Lun 01 Décembre 2025"
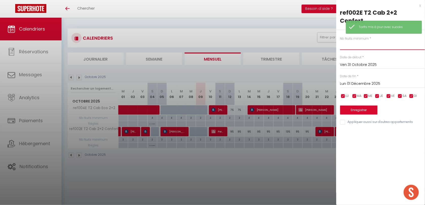
drag, startPoint x: 343, startPoint y: 39, endPoint x: 342, endPoint y: 30, distance: 9.9
click at [343, 41] on input "text" at bounding box center [382, 45] width 85 height 9
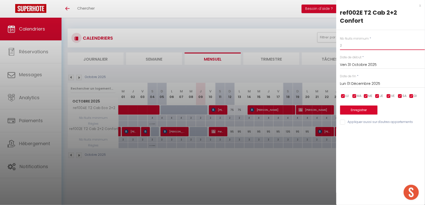
type input "2"
click at [357, 106] on button "Enregistrer" at bounding box center [358, 110] width 37 height 9
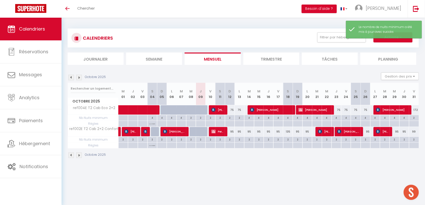
click at [77, 78] on img at bounding box center [79, 78] width 6 height 6
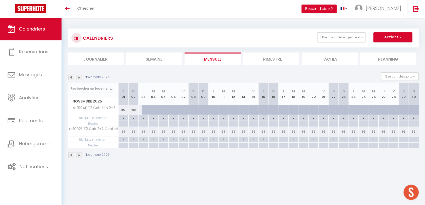
click at [142, 134] on div "99" at bounding box center [143, 131] width 10 height 9
type input "99"
type input "Lun 03 Novembre 2025"
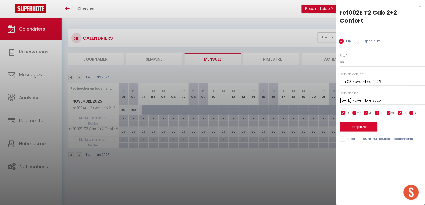
click at [353, 98] on input "Mar 04 Novembre 2025" at bounding box center [382, 101] width 85 height 7
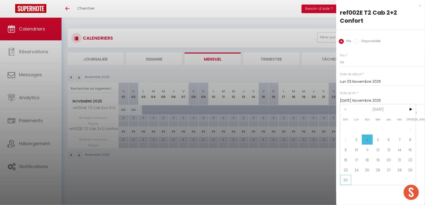
drag, startPoint x: 347, startPoint y: 171, endPoint x: 351, endPoint y: 151, distance: 21.1
click at [347, 175] on span "30" at bounding box center [345, 180] width 11 height 10
type input "Dim 30 Novembre 2025"
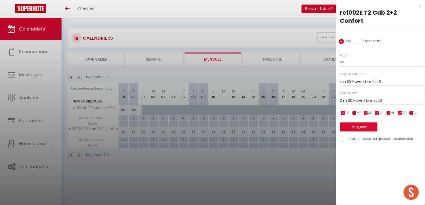
click at [363, 39] on label "Disponibilité" at bounding box center [370, 42] width 22 height 6
click at [359, 39] on input "Disponibilité" at bounding box center [356, 41] width 5 height 5
radio input "true"
radio input "false"
click at [352, 61] on div "Prix * 99 Statut * Disponible Indisponible Date de début * Lun 03 Novembre 2025…" at bounding box center [380, 95] width 89 height 96
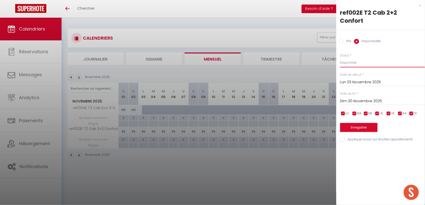
click at [353, 58] on select "Disponible Indisponible" at bounding box center [382, 63] width 85 height 10
select select "0"
click at [340, 58] on select "Disponible Indisponible" at bounding box center [382, 63] width 85 height 10
click at [355, 123] on button "Enregistrer" at bounding box center [358, 127] width 37 height 9
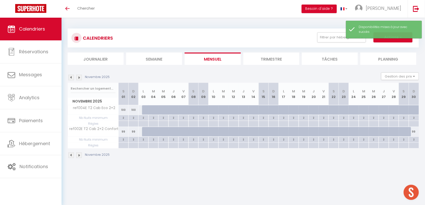
click at [414, 132] on div "99" at bounding box center [413, 131] width 10 height 9
select select "1"
type input "Dim 30 Novembre 2025"
type input "Lun 01 Décembre 2025"
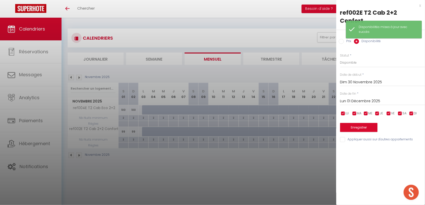
click at [348, 53] on label "Statut" at bounding box center [344, 55] width 9 height 5
drag, startPoint x: 349, startPoint y: 54, endPoint x: 350, endPoint y: 61, distance: 7.1
click at [349, 58] on select "Disponible Indisponible" at bounding box center [382, 63] width 85 height 10
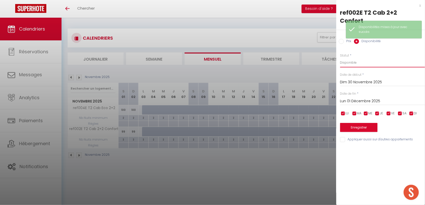
select select "0"
click at [340, 58] on select "Disponible Indisponible" at bounding box center [382, 63] width 85 height 10
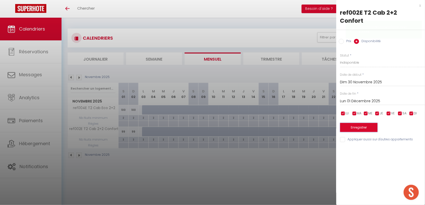
drag, startPoint x: 358, startPoint y: 117, endPoint x: 324, endPoint y: 150, distance: 47.1
click at [358, 123] on button "Enregistrer" at bounding box center [358, 127] width 37 height 9
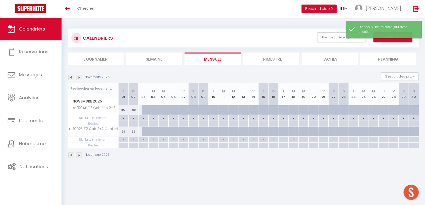
click at [262, 175] on body "🟢 Des questions ou besoin d'assistance pour la migration AirBnB? Prenez rdv >>>…" at bounding box center [212, 120] width 425 height 205
click at [336, 41] on button "Filtrer par hébergement" at bounding box center [341, 37] width 49 height 10
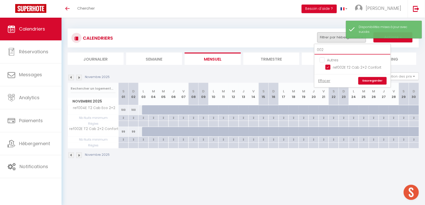
click at [331, 51] on input "002" at bounding box center [352, 50] width 76 height 9
type input "2"
checkbox input "false"
type input "22"
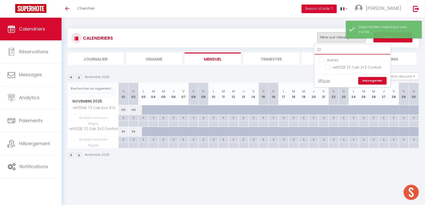
checkbox input "false"
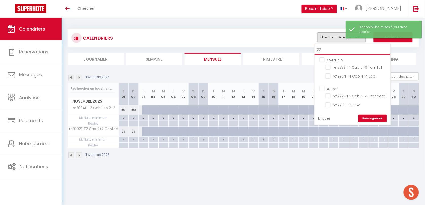
type input "226"
checkbox input "false"
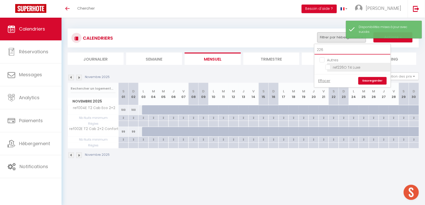
type input "226"
click at [328, 69] on input "ref226O T4 Luxe" at bounding box center [356, 67] width 63 height 5
checkbox input "true"
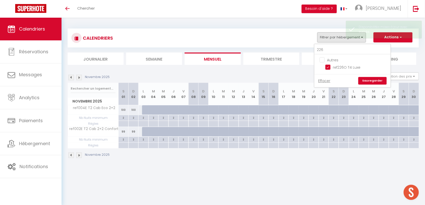
click at [366, 79] on link "Sauvegarder" at bounding box center [372, 81] width 28 height 8
select select
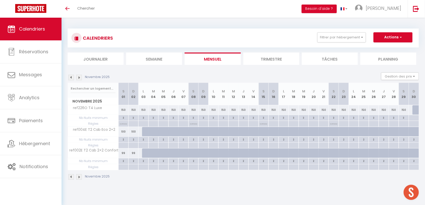
click at [194, 123] on p "No ch in/out" at bounding box center [193, 123] width 7 height 5
type input "Sam 08 Novembre 2025"
type input "Dim 09 Novembre 2025"
select select "3"
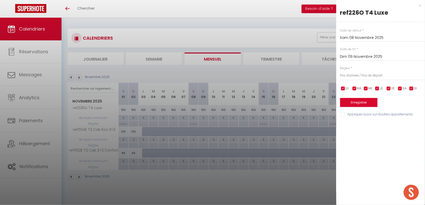
click at [419, 5] on div "x" at bounding box center [378, 6] width 85 height 6
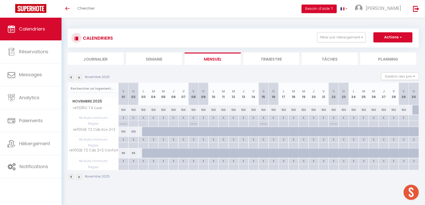
click at [78, 80] on img at bounding box center [79, 78] width 6 height 6
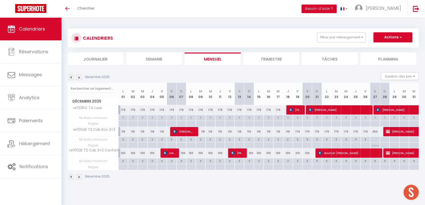
click at [69, 78] on img at bounding box center [71, 78] width 6 height 6
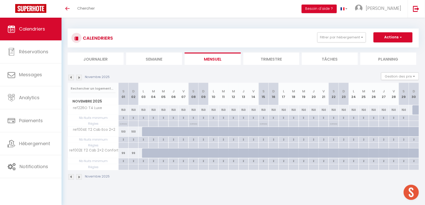
click at [416, 111] on div at bounding box center [417, 111] width 10 height 10
select select "1"
type input "Dim 30 Novembre 2025"
type input "Lun 01 Décembre 2025"
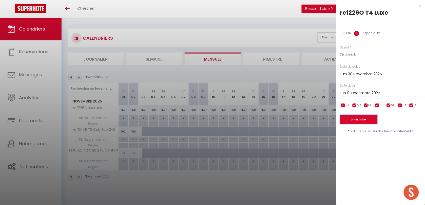
click at [360, 121] on button "Enregistrer" at bounding box center [358, 119] width 37 height 9
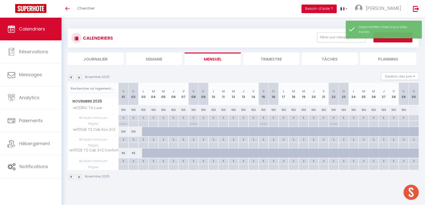
click at [414, 110] on div at bounding box center [413, 110] width 10 height 9
select select "1"
type input "Dim 30 Novembre 2025"
type input "Lun 01 Décembre 2025"
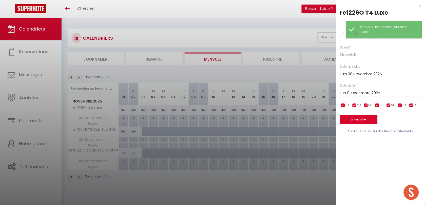
click at [341, 34] on input "Prix" at bounding box center [341, 33] width 5 height 5
radio input "true"
drag, startPoint x: 351, startPoint y: 56, endPoint x: 351, endPoint y: 53, distance: 2.8
click at [351, 56] on input "Prix" at bounding box center [382, 54] width 85 height 9
click at [361, 118] on button "Enregistrer" at bounding box center [358, 119] width 37 height 9
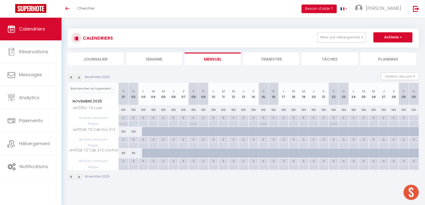
click at [70, 78] on img at bounding box center [71, 78] width 6 height 6
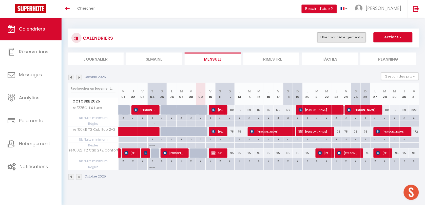
click at [338, 36] on button "Filtrer par hébergement" at bounding box center [341, 37] width 49 height 10
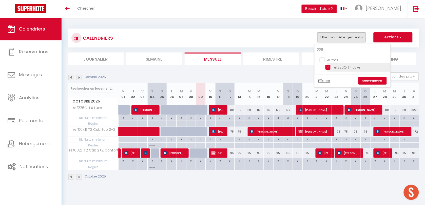
click at [329, 66] on input "ref226O T4 Luxe" at bounding box center [356, 67] width 63 height 5
click at [328, 49] on input "226" at bounding box center [352, 50] width 76 height 9
click at [330, 67] on input "ref212N [MEDICAL_DATA] Cab 4+2 Confort" at bounding box center [356, 67] width 63 height 5
click at [370, 83] on link "Sauvegarder" at bounding box center [372, 87] width 28 height 8
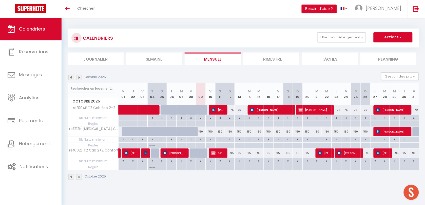
click at [208, 141] on div "3" at bounding box center [209, 139] width 9 height 5
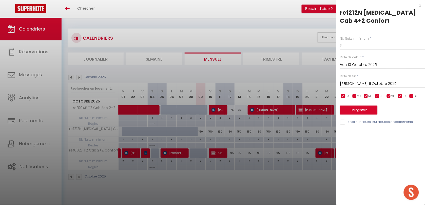
click at [344, 81] on input "[DATE]" at bounding box center [382, 84] width 85 height 7
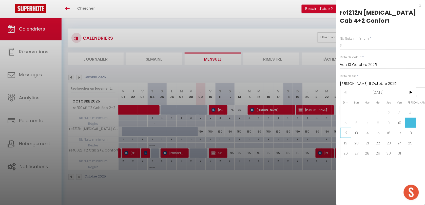
click at [342, 128] on span "12" at bounding box center [345, 133] width 11 height 10
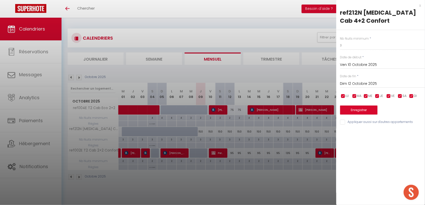
click at [419, 4] on div "x" at bounding box center [378, 6] width 85 height 6
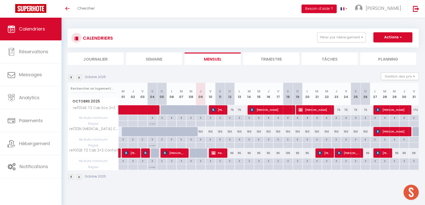
click at [342, 139] on div "3" at bounding box center [345, 139] width 9 height 5
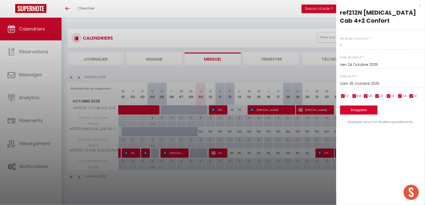
click at [356, 81] on input "Sam 25 Octobre 2025" at bounding box center [382, 84] width 85 height 7
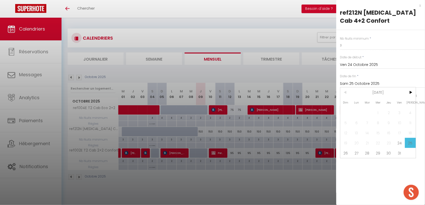
click at [311, 183] on div at bounding box center [212, 102] width 425 height 205
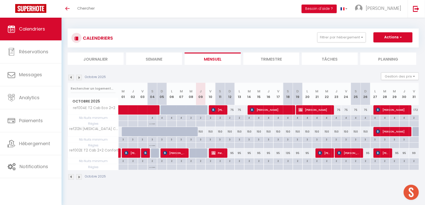
click at [279, 140] on div "3" at bounding box center [277, 139] width 9 height 5
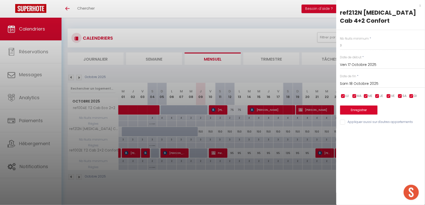
click at [361, 81] on input "Sam 18 Octobre 2025" at bounding box center [382, 84] width 85 height 7
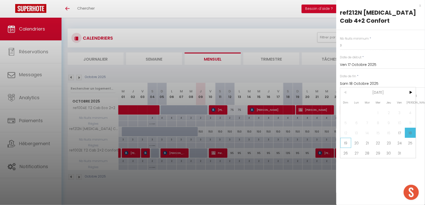
click at [344, 138] on span "19" at bounding box center [345, 143] width 11 height 10
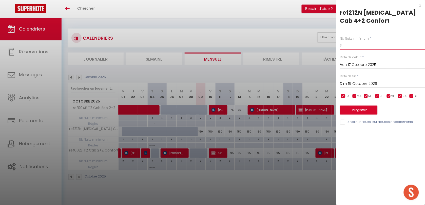
click at [352, 41] on input "3" at bounding box center [382, 45] width 85 height 9
click at [352, 106] on button "Enregistrer" at bounding box center [358, 110] width 37 height 9
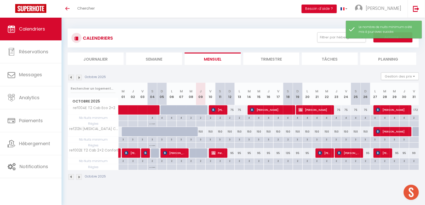
click at [278, 132] on div "150" at bounding box center [278, 131] width 10 height 9
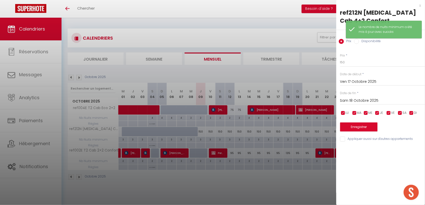
click at [348, 98] on input "Sam 18 Octobre 2025" at bounding box center [382, 101] width 85 height 7
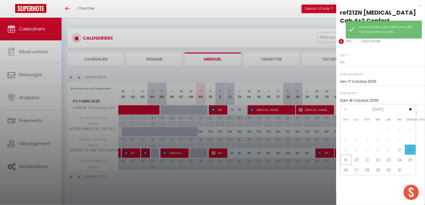
click at [342, 155] on span "19" at bounding box center [345, 160] width 11 height 10
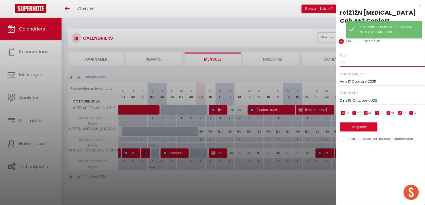
click at [342, 58] on input "150" at bounding box center [382, 62] width 85 height 9
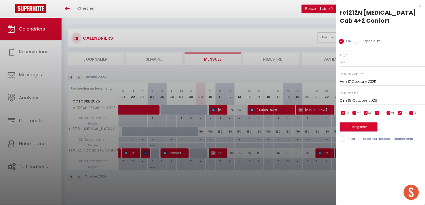
drag, startPoint x: 361, startPoint y: 122, endPoint x: 315, endPoint y: 137, distance: 48.6
click at [361, 123] on button "Enregistrer" at bounding box center [358, 127] width 37 height 9
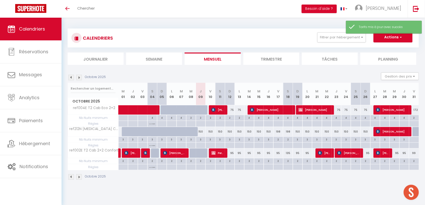
click at [258, 190] on div "CALENDRIERS Filtrer par hébergement 212 CAMI REAL ref212N T3 Cab 4+2 Confort Ef…" at bounding box center [242, 105] width 363 height 174
click at [208, 133] on div "150" at bounding box center [210, 131] width 10 height 9
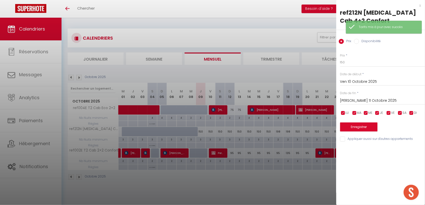
click at [363, 98] on input "[DATE]" at bounding box center [382, 101] width 85 height 7
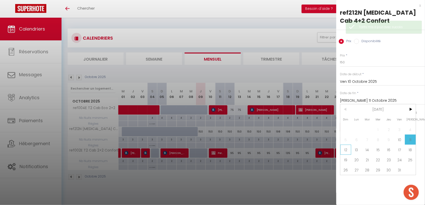
click at [345, 145] on span "12" at bounding box center [345, 150] width 11 height 10
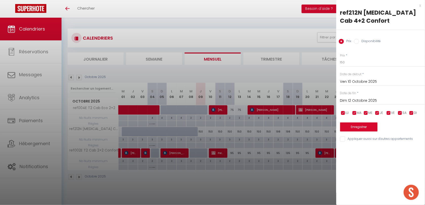
click at [349, 53] on div "Prix * 150" at bounding box center [382, 60] width 85 height 14
click at [349, 58] on input "150" at bounding box center [382, 62] width 85 height 9
click at [349, 123] on button "Enregistrer" at bounding box center [358, 127] width 37 height 9
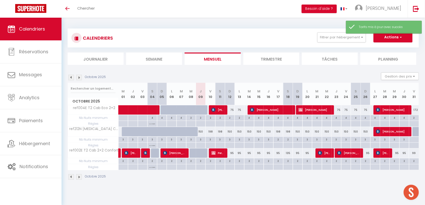
click at [208, 140] on div "3" at bounding box center [209, 139] width 9 height 5
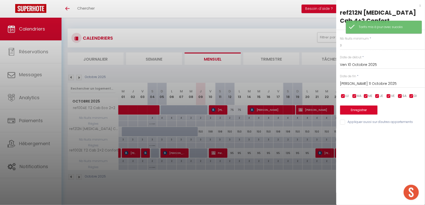
click at [342, 81] on input "[DATE]" at bounding box center [382, 84] width 85 height 7
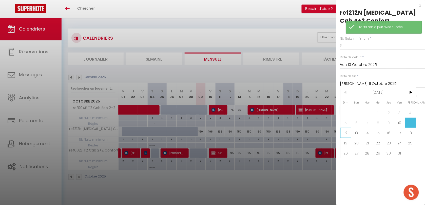
click at [344, 128] on span "12" at bounding box center [345, 133] width 11 height 10
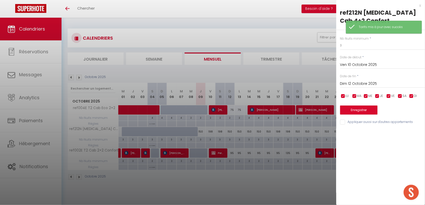
click at [350, 43] on div "Nb Nuits minimum * 3 Date de début * Ven 10 Octobre 2025 < Oct 2025 > Dim Lun M…" at bounding box center [380, 78] width 89 height 96
click at [349, 41] on input "3" at bounding box center [382, 45] width 85 height 9
click at [353, 106] on button "Enregistrer" at bounding box center [358, 110] width 37 height 9
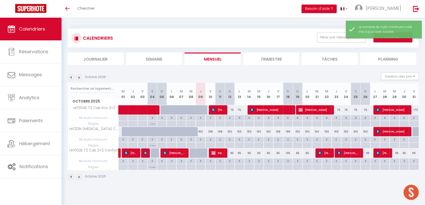
click at [199, 132] on div "150" at bounding box center [201, 131] width 10 height 9
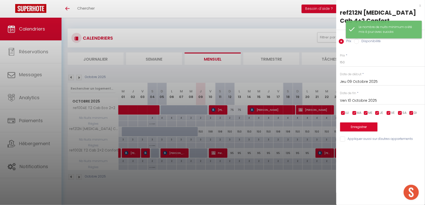
click at [354, 35] on div "Le nombre de nuits minimum a été mis à jour avec succès" at bounding box center [384, 30] width 76 height 18
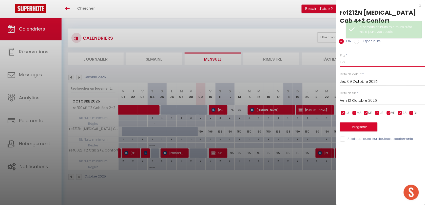
click at [344, 58] on input "150" at bounding box center [382, 62] width 85 height 9
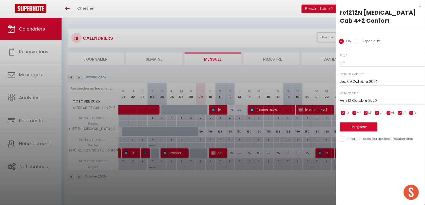
click at [360, 39] on label "Disponibilité" at bounding box center [370, 42] width 22 height 6
click at [359, 39] on input "Disponibilité" at bounding box center [356, 41] width 5 height 5
click at [353, 58] on select "Disponible Indisponible" at bounding box center [382, 63] width 85 height 10
click at [340, 58] on select "Disponible Indisponible" at bounding box center [382, 63] width 85 height 10
click at [352, 123] on button "Enregistrer" at bounding box center [358, 127] width 37 height 9
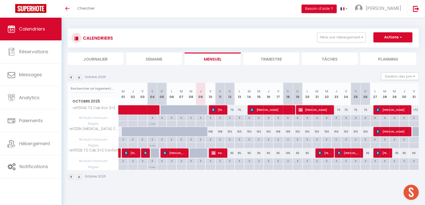
click at [343, 135] on div "150" at bounding box center [346, 131] width 10 height 9
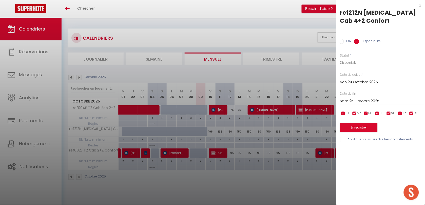
click at [350, 98] on input "Sam 25 Octobre 2025" at bounding box center [382, 101] width 85 height 7
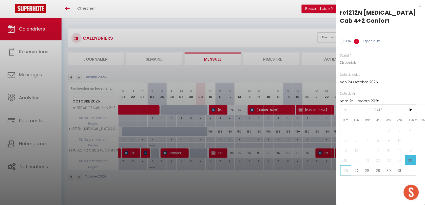
click at [348, 166] on span "26" at bounding box center [345, 171] width 11 height 10
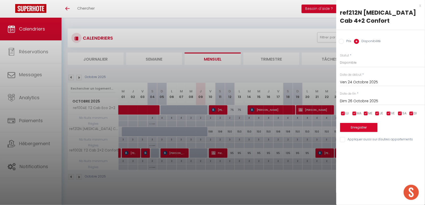
click at [342, 39] on input "Prix" at bounding box center [341, 41] width 5 height 5
click at [349, 58] on input "150" at bounding box center [382, 62] width 85 height 9
drag, startPoint x: 356, startPoint y: 121, endPoint x: 356, endPoint y: 118, distance: 2.8
click at [356, 123] on button "Enregistrer" at bounding box center [358, 127] width 37 height 9
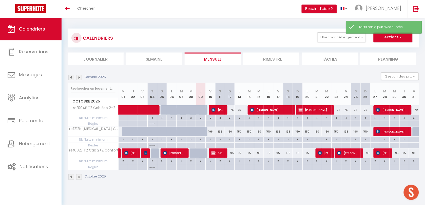
click at [342, 139] on div "3" at bounding box center [345, 139] width 9 height 5
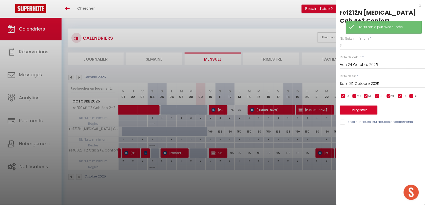
click at [356, 80] on div "Sam 25 Octobre 2025 < Oct 2025 > Dim Lun Mar Mer Jeu Ven Sam 1 2 3 4 5 6 7 8 9 …" at bounding box center [382, 83] width 85 height 9
click at [357, 81] on input "Sam 25 Octobre 2025" at bounding box center [382, 84] width 85 height 7
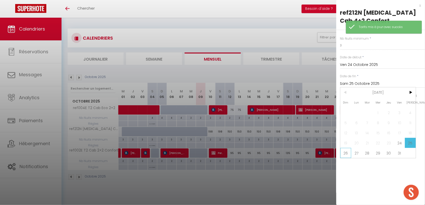
click at [347, 148] on span "26" at bounding box center [345, 153] width 11 height 10
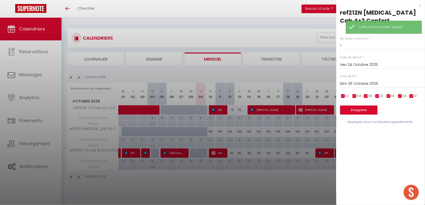
click at [349, 45] on div "Nb Nuits minimum * 3 Date de début * Ven 24 Octobre 2025 < Oct 2025 > Dim Lun M…" at bounding box center [380, 78] width 89 height 96
click at [349, 41] on input "3" at bounding box center [382, 45] width 85 height 9
click at [367, 106] on button "Enregistrer" at bounding box center [358, 110] width 37 height 9
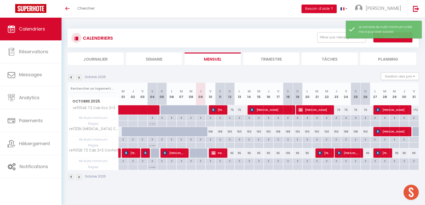
click at [258, 185] on div "Octobre 2025" at bounding box center [243, 178] width 351 height 15
click at [366, 163] on div "2" at bounding box center [365, 161] width 9 height 5
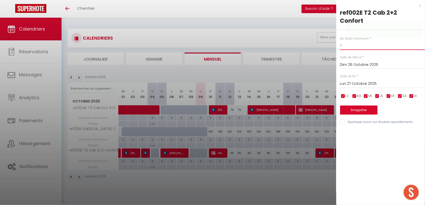
click at [346, 41] on input "2" at bounding box center [382, 45] width 85 height 9
click at [363, 106] on button "Enregistrer" at bounding box center [358, 110] width 37 height 9
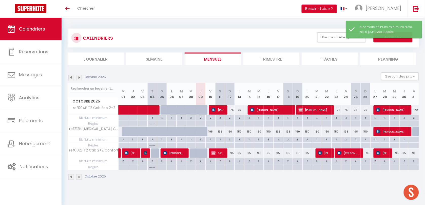
click at [367, 153] on div "95" at bounding box center [365, 153] width 10 height 9
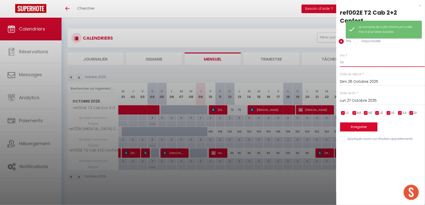
click at [343, 58] on input "95" at bounding box center [382, 62] width 85 height 9
click at [349, 123] on button "Enregistrer" at bounding box center [358, 127] width 37 height 9
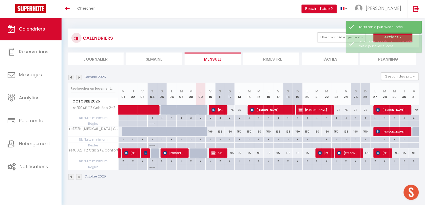
click at [268, 192] on div "CALENDRIERS Filtrer par hébergement 212 CAMI REAL ref212N T3 Cab 4+2 Confort Ef…" at bounding box center [242, 105] width 363 height 174
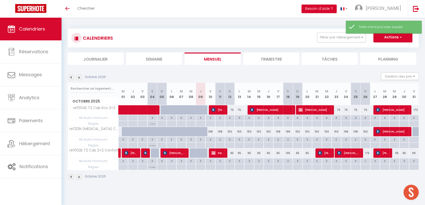
click at [415, 132] on div at bounding box center [417, 132] width 10 height 10
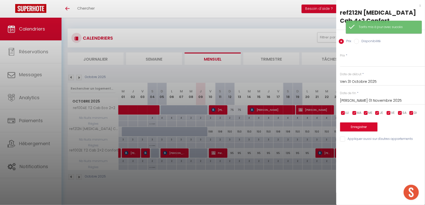
click at [366, 98] on input "Sam 01 Novembre 2025" at bounding box center [382, 101] width 85 height 7
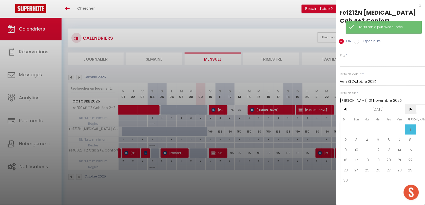
click at [408, 105] on span ">" at bounding box center [410, 110] width 11 height 10
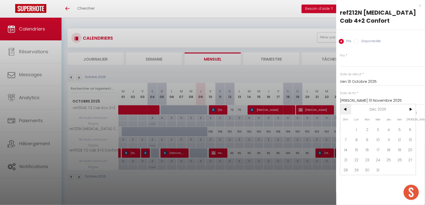
click at [349, 105] on span "<" at bounding box center [345, 110] width 11 height 10
click at [352, 135] on span "3" at bounding box center [356, 140] width 11 height 10
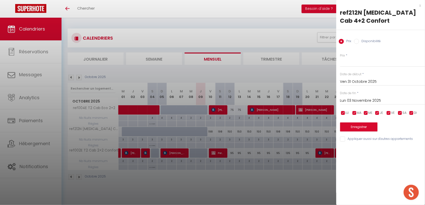
click at [358, 37] on div "Prix Disponibilité" at bounding box center [380, 38] width 89 height 17
click at [358, 39] on input "Disponibilité" at bounding box center [356, 41] width 5 height 5
click at [348, 123] on button "Enregistrer" at bounding box center [358, 127] width 37 height 9
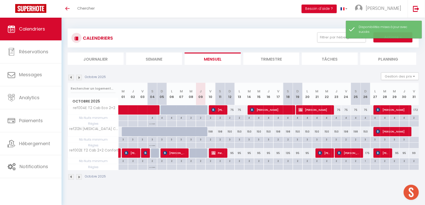
click at [413, 132] on div at bounding box center [413, 131] width 10 height 9
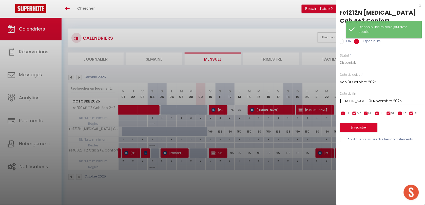
click at [358, 98] on input "Sam 01 Novembre 2025" at bounding box center [382, 101] width 85 height 7
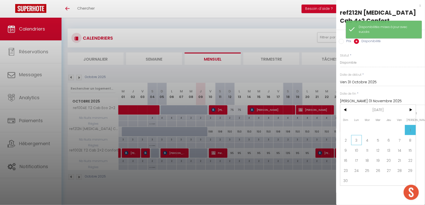
click at [359, 135] on span "3" at bounding box center [356, 140] width 11 height 10
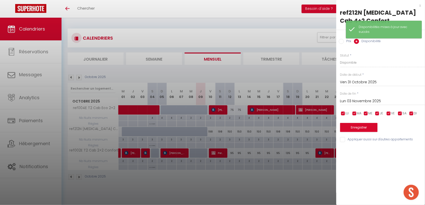
click at [339, 39] on input "Prix" at bounding box center [341, 41] width 5 height 5
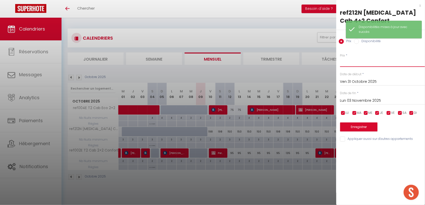
click at [349, 58] on input "Prix" at bounding box center [382, 62] width 85 height 9
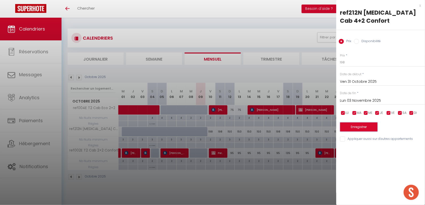
click at [362, 123] on button "Enregistrer" at bounding box center [358, 127] width 37 height 9
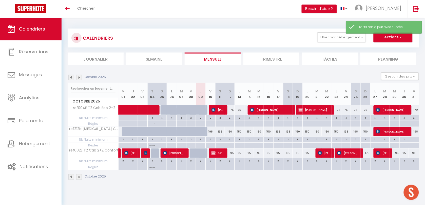
click at [413, 139] on div at bounding box center [414, 140] width 10 height 6
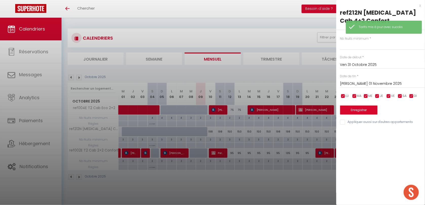
click at [363, 81] on input "Sam 01 Novembre 2025" at bounding box center [382, 84] width 85 height 7
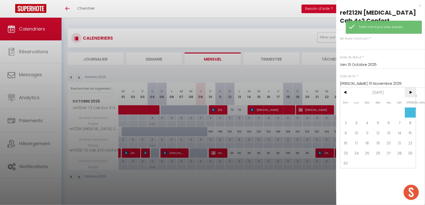
click at [407, 88] on span ">" at bounding box center [410, 93] width 11 height 10
click at [344, 88] on span "<" at bounding box center [345, 93] width 11 height 10
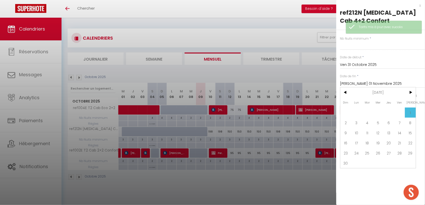
drag, startPoint x: 356, startPoint y: 115, endPoint x: 357, endPoint y: 107, distance: 7.7
click at [356, 118] on span "3" at bounding box center [356, 123] width 11 height 10
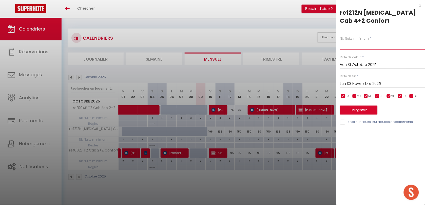
click at [348, 41] on input "text" at bounding box center [382, 45] width 85 height 9
click at [362, 106] on button "Enregistrer" at bounding box center [358, 110] width 37 height 9
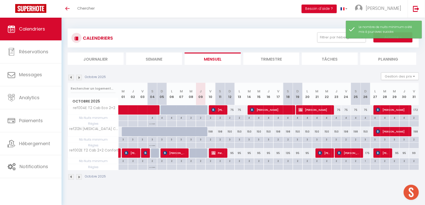
click at [79, 77] on img at bounding box center [79, 78] width 6 height 6
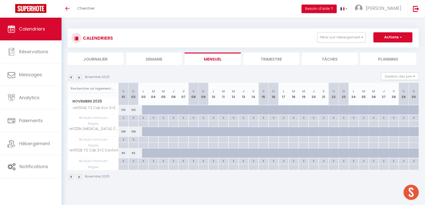
click at [70, 77] on img at bounding box center [71, 78] width 6 height 6
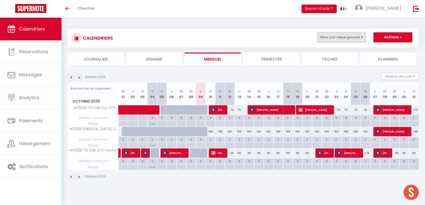
drag, startPoint x: 335, startPoint y: 46, endPoint x: 335, endPoint y: 41, distance: 5.1
click at [335, 46] on div "CALENDRIERS Filtrer par hébergement 212 CAMI REAL ref212N T3 Cab 4+2 Confort Ef…" at bounding box center [243, 38] width 351 height 19
click at [335, 41] on button "Filtrer par hébergement" at bounding box center [341, 37] width 49 height 10
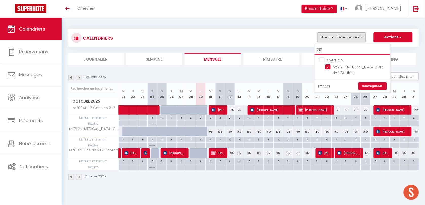
click at [330, 53] on input "212" at bounding box center [352, 50] width 76 height 9
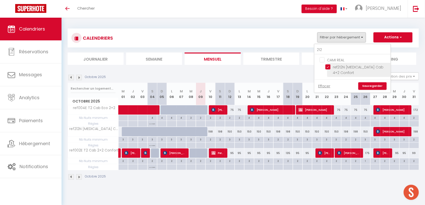
click at [327, 67] on input "ref212N [MEDICAL_DATA] Cab 4+2 Confort" at bounding box center [356, 67] width 63 height 5
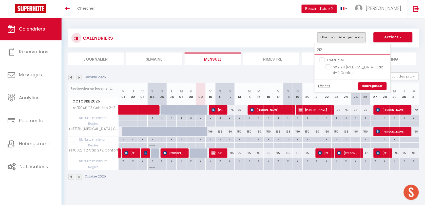
click at [326, 52] on input "212" at bounding box center [352, 50] width 76 height 9
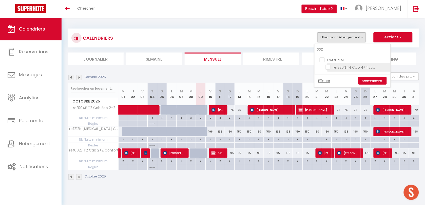
click at [328, 66] on input "ref220N T4 Cab 4+4 Eco" at bounding box center [356, 67] width 63 height 5
click at [369, 79] on link "Sauvegarder" at bounding box center [372, 81] width 28 height 8
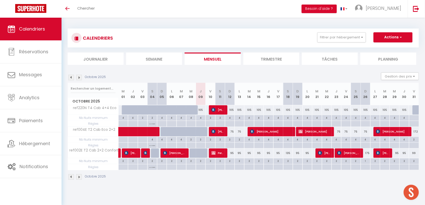
click at [416, 111] on div at bounding box center [417, 111] width 10 height 10
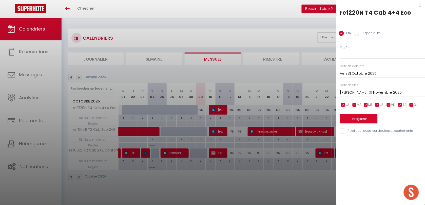
click at [362, 92] on input "Sam 01 Novembre 2025" at bounding box center [382, 93] width 85 height 7
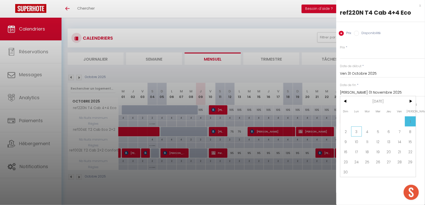
click at [353, 131] on span "3" at bounding box center [356, 132] width 11 height 10
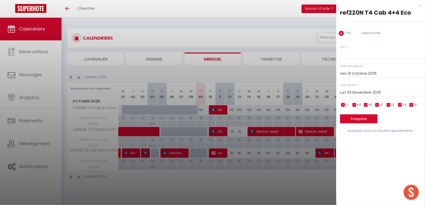
click at [366, 36] on label "Disponibilité" at bounding box center [370, 34] width 22 height 6
click at [359, 36] on input "Disponibilité" at bounding box center [356, 33] width 5 height 5
click at [356, 118] on button "Enregistrer" at bounding box center [358, 119] width 37 height 9
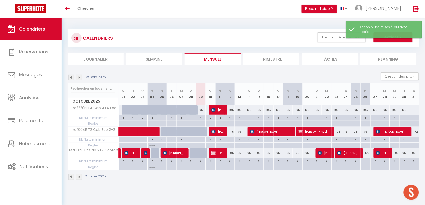
click at [409, 109] on div at bounding box center [413, 110] width 10 height 9
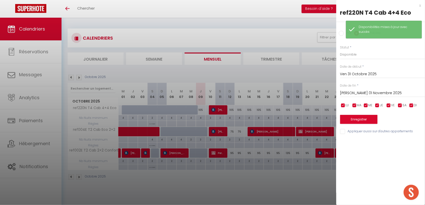
drag, startPoint x: 370, startPoint y: 94, endPoint x: 361, endPoint y: 110, distance: 18.5
click at [370, 94] on input "Sam 01 Novembre 2025" at bounding box center [382, 93] width 85 height 7
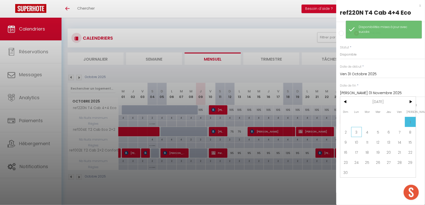
click at [352, 132] on span "3" at bounding box center [356, 132] width 11 height 10
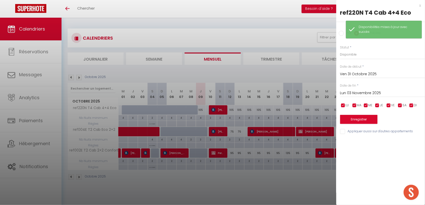
click at [341, 35] on input "Prix" at bounding box center [341, 33] width 5 height 5
click at [349, 57] on input "Prix" at bounding box center [382, 54] width 85 height 9
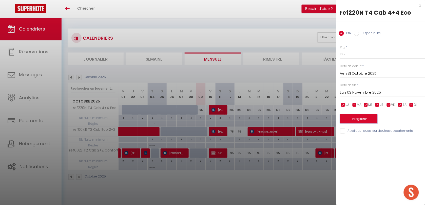
click at [363, 121] on button "Enregistrer" at bounding box center [358, 119] width 37 height 9
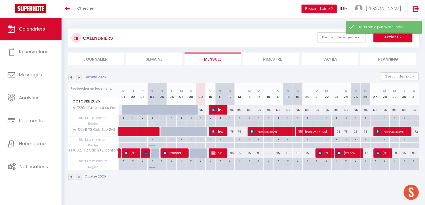
click at [411, 118] on div at bounding box center [414, 118] width 10 height 6
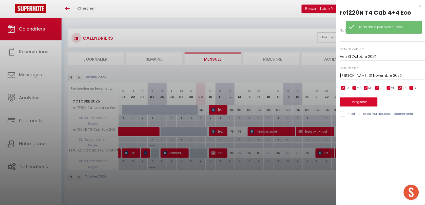
drag, startPoint x: 351, startPoint y: 76, endPoint x: 364, endPoint y: 78, distance: 12.5
click at [352, 76] on input "Sam 01 Novembre 2025" at bounding box center [382, 76] width 85 height 7
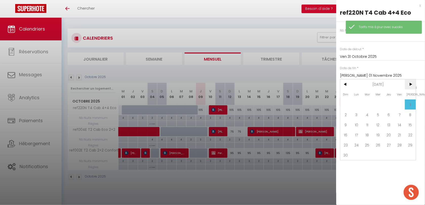
drag, startPoint x: 408, startPoint y: 83, endPoint x: 404, endPoint y: 84, distance: 4.0
click at [408, 84] on span ">" at bounding box center [410, 84] width 11 height 10
click at [354, 108] on span "1" at bounding box center [356, 105] width 11 height 10
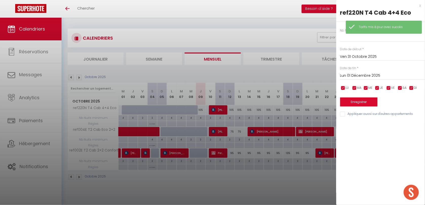
click at [357, 73] on div "Lun 01 Décembre 2025 < Déc 2025 > Dim Lun Mar Mer Jeu Ven Sam 1 2 3 4 5 6 7 8 9…" at bounding box center [382, 75] width 85 height 9
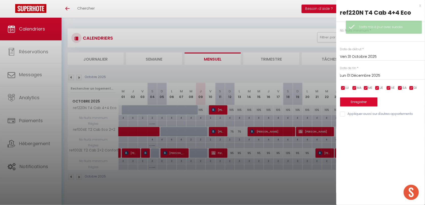
click at [354, 77] on input "Lun 01 Décembre 2025" at bounding box center [382, 76] width 85 height 7
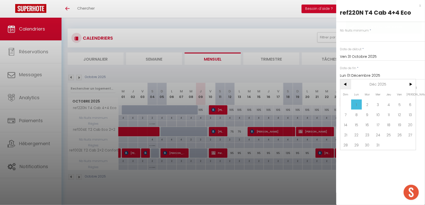
click at [345, 83] on span "<" at bounding box center [345, 84] width 11 height 10
click at [360, 115] on span "3" at bounding box center [356, 115] width 11 height 10
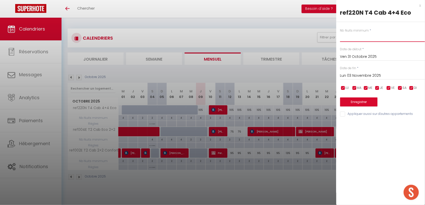
click at [347, 35] on input "text" at bounding box center [382, 37] width 85 height 9
click at [357, 104] on button "Enregistrer" at bounding box center [358, 102] width 37 height 9
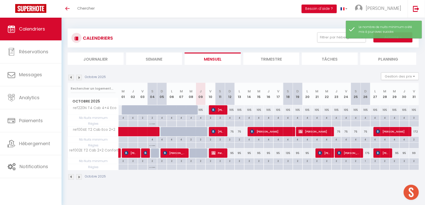
click at [319, 182] on div "Octobre 2025" at bounding box center [243, 178] width 351 height 15
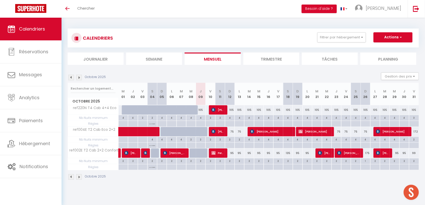
click at [201, 109] on div "105" at bounding box center [201, 110] width 10 height 9
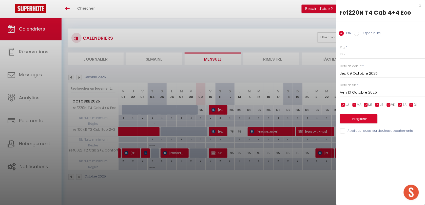
click at [365, 32] on label "Disponibilité" at bounding box center [370, 34] width 22 height 6
click at [359, 32] on input "Disponibilité" at bounding box center [356, 33] width 5 height 5
drag, startPoint x: 355, startPoint y: 54, endPoint x: 354, endPoint y: 61, distance: 7.2
click at [355, 54] on select "Disponible Indisponible" at bounding box center [382, 55] width 85 height 10
click at [340, 50] on select "Disponible Indisponible" at bounding box center [382, 55] width 85 height 10
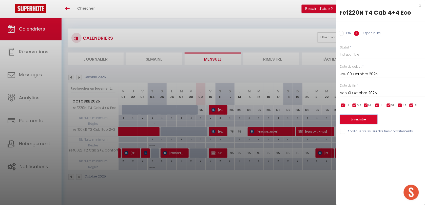
drag, startPoint x: 357, startPoint y: 116, endPoint x: 300, endPoint y: 116, distance: 56.7
click at [357, 117] on button "Enregistrer" at bounding box center [358, 119] width 37 height 9
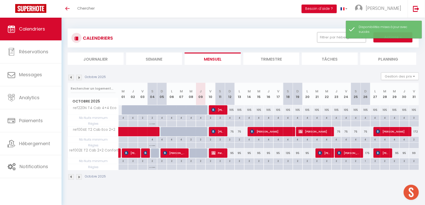
drag, startPoint x: 349, startPoint y: 39, endPoint x: 346, endPoint y: 43, distance: 5.0
click at [349, 39] on button "Filtrer par hébergement" at bounding box center [341, 37] width 49 height 10
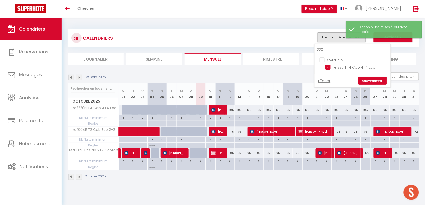
drag, startPoint x: 328, startPoint y: 68, endPoint x: 329, endPoint y: 57, distance: 10.7
click at [328, 68] on input "ref220N T4 Cab 4+4 Eco" at bounding box center [356, 67] width 63 height 5
click at [329, 48] on input "220" at bounding box center [352, 50] width 76 height 9
drag, startPoint x: 322, startPoint y: 65, endPoint x: 325, endPoint y: 65, distance: 3.6
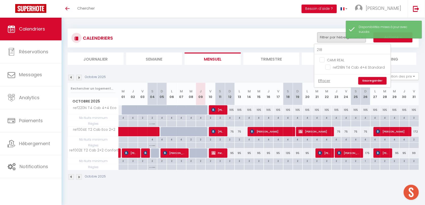
click at [325, 65] on ul "CAMI REAL ref218N T4 Cab 4+4 Standard" at bounding box center [352, 65] width 76 height 20
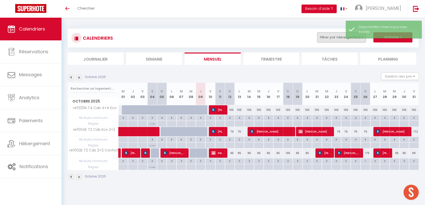
drag, startPoint x: 326, startPoint y: 29, endPoint x: 331, endPoint y: 36, distance: 8.1
click at [327, 29] on div "CALENDRIERS Filtrer par hébergement 218 CAMI REAL ref218N T4 Cab 4+4 Standard E…" at bounding box center [243, 38] width 351 height 19
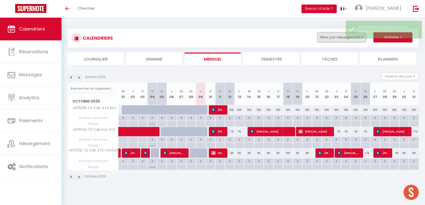
click at [331, 36] on button "Filtrer par hébergement" at bounding box center [341, 37] width 49 height 10
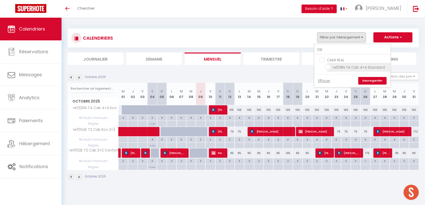
click at [326, 67] on input "ref218N T4 Cab 4+4 Standard" at bounding box center [356, 67] width 63 height 5
click at [371, 80] on link "Sauvegarder" at bounding box center [372, 81] width 28 height 8
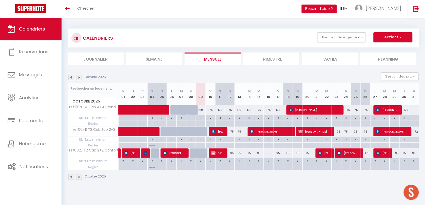
click at [80, 76] on img at bounding box center [79, 78] width 6 height 6
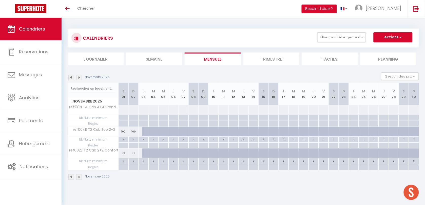
click at [71, 78] on img at bounding box center [71, 78] width 6 height 6
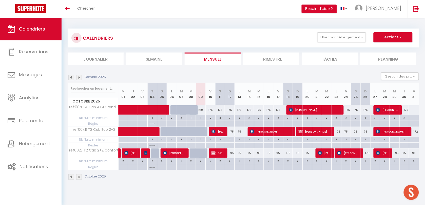
click at [413, 111] on div at bounding box center [413, 110] width 10 height 9
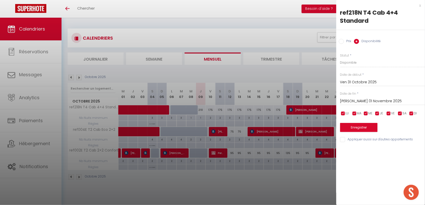
click at [364, 103] on input "Sam 01 Novembre 2025" at bounding box center [382, 101] width 85 height 7
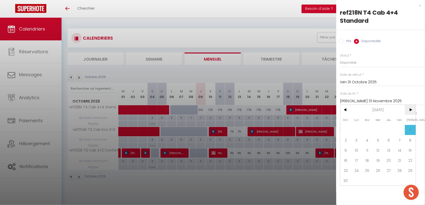
click at [410, 111] on span ">" at bounding box center [410, 110] width 11 height 10
click at [361, 131] on span "1" at bounding box center [356, 130] width 11 height 10
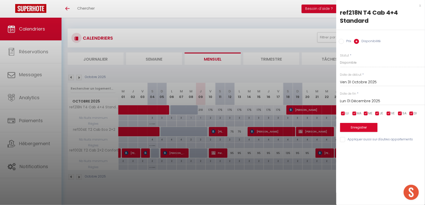
click at [341, 42] on div "Prix Disponibilité" at bounding box center [380, 38] width 89 height 17
click at [340, 43] on input "Prix" at bounding box center [341, 41] width 5 height 5
click at [349, 63] on input "Prix" at bounding box center [382, 62] width 85 height 9
click at [357, 127] on button "Enregistrer" at bounding box center [358, 127] width 37 height 9
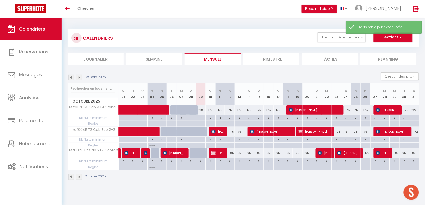
click at [80, 77] on img at bounding box center [79, 78] width 6 height 6
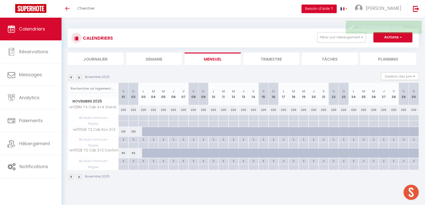
click at [140, 110] on div "220" at bounding box center [143, 110] width 10 height 9
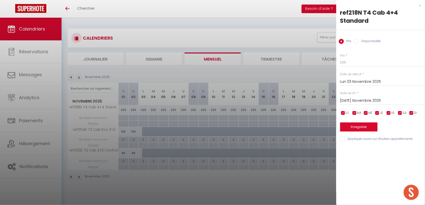
click at [339, 102] on div "Prix * 220 Statut * Disponible Indisponible Date de début * Lun 03 Novembre 202…" at bounding box center [380, 95] width 89 height 96
click at [347, 102] on input "Mar 04 Novembre 2025" at bounding box center [382, 101] width 85 height 7
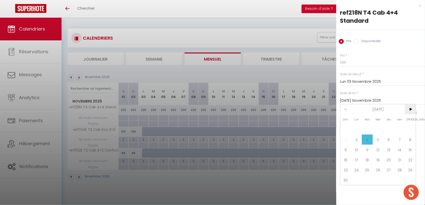
click at [409, 112] on span ">" at bounding box center [410, 110] width 11 height 10
drag, startPoint x: 356, startPoint y: 130, endPoint x: 353, endPoint y: 101, distance: 29.3
click at [356, 130] on span "1" at bounding box center [356, 130] width 11 height 10
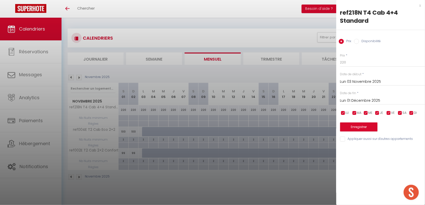
drag, startPoint x: 363, startPoint y: 39, endPoint x: 363, endPoint y: 45, distance: 6.1
click at [363, 39] on label "Disponibilité" at bounding box center [370, 42] width 22 height 6
click at [359, 39] on input "Disponibilité" at bounding box center [356, 41] width 5 height 5
drag, startPoint x: 359, startPoint y: 63, endPoint x: 358, endPoint y: 68, distance: 5.7
click at [359, 63] on select "Disponible Indisponible" at bounding box center [382, 63] width 85 height 10
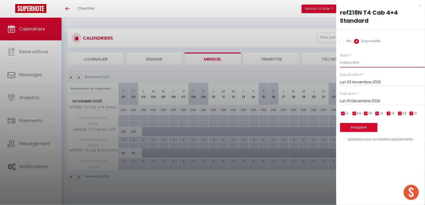
click at [340, 58] on select "Disponible Indisponible" at bounding box center [382, 63] width 85 height 10
click at [356, 127] on button "Enregistrer" at bounding box center [358, 127] width 37 height 9
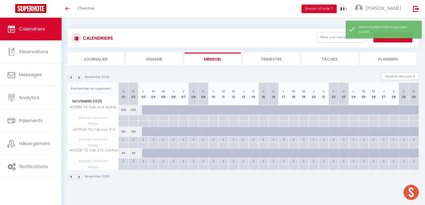
click at [70, 77] on img at bounding box center [71, 78] width 6 height 6
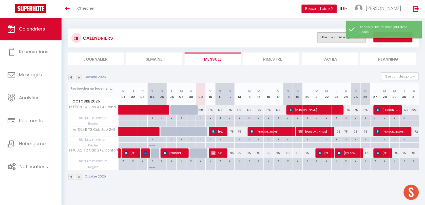
click at [339, 41] on button "Filtrer par hébergement" at bounding box center [341, 37] width 49 height 10
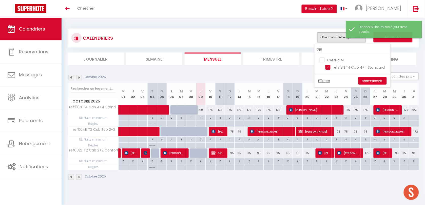
click at [338, 39] on button "Filtrer par hébergement" at bounding box center [341, 37] width 49 height 10
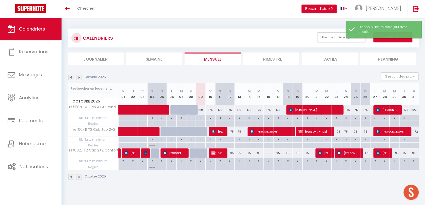
click at [334, 43] on div "CALENDRIERS Filtrer par hébergement 218 CAMI REAL ref218N T4 Cab 4+4 Standard E…" at bounding box center [242, 37] width 343 height 11
click at [331, 36] on button "Filtrer par hébergement" at bounding box center [341, 37] width 49 height 10
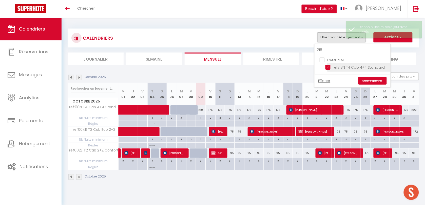
click at [329, 69] on input "ref218N T4 Cab 4+4 Standard" at bounding box center [356, 67] width 63 height 5
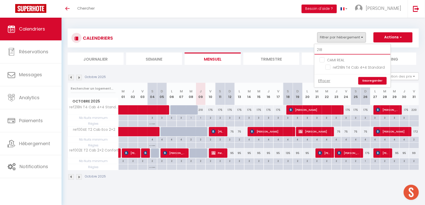
click at [332, 51] on input "218" at bounding box center [352, 50] width 76 height 9
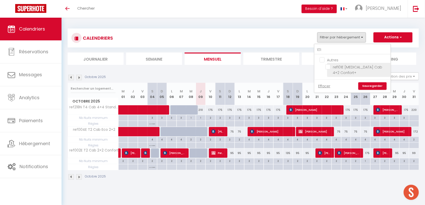
click at [328, 70] on li "ref101E [MEDICAL_DATA] Cab 4+2 Confort+" at bounding box center [358, 70] width 63 height 14
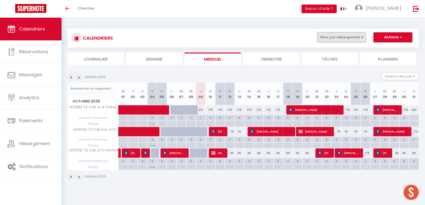
click at [330, 40] on button "Filtrer par hébergement" at bounding box center [341, 37] width 49 height 10
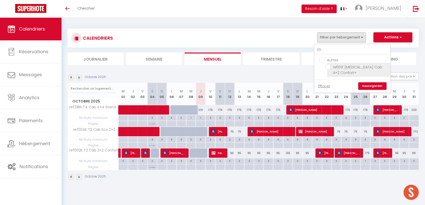
click at [329, 67] on input "ref101E [MEDICAL_DATA] Cab 4+2 Confort+" at bounding box center [356, 67] width 63 height 5
click at [361, 83] on link "Sauvegarder" at bounding box center [372, 87] width 28 height 8
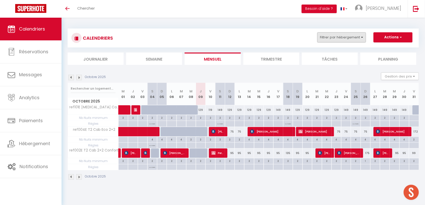
drag, startPoint x: 322, startPoint y: 45, endPoint x: 324, endPoint y: 41, distance: 4.1
click at [322, 45] on div "CALENDRIERS Filtrer par hébergement 101 Autres ref101E T3 Cab 4+2 Confort+ Effa…" at bounding box center [243, 38] width 351 height 19
click at [324, 41] on button "Filtrer par hébergement" at bounding box center [341, 37] width 49 height 10
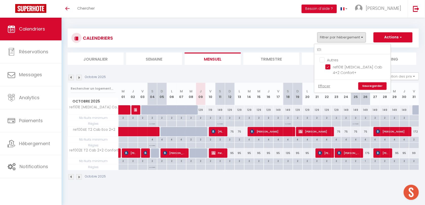
click at [414, 111] on div at bounding box center [417, 111] width 10 height 10
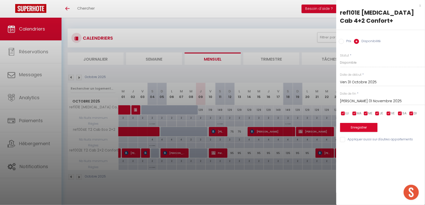
click at [372, 103] on input "Sam 01 Novembre 2025" at bounding box center [382, 101] width 85 height 7
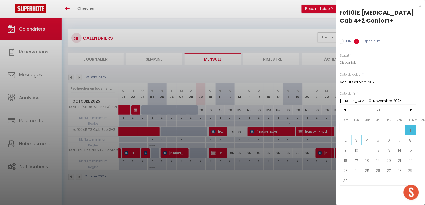
click at [354, 141] on span "3" at bounding box center [356, 140] width 11 height 10
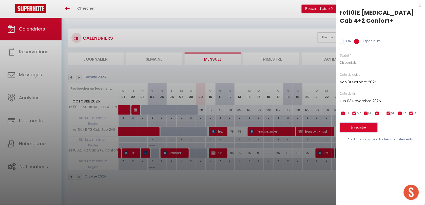
click at [348, 126] on button "Enregistrer" at bounding box center [358, 127] width 37 height 9
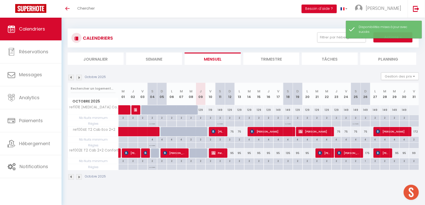
drag, startPoint x: 412, startPoint y: 111, endPoint x: 391, endPoint y: 117, distance: 21.2
click at [412, 111] on div at bounding box center [413, 110] width 10 height 9
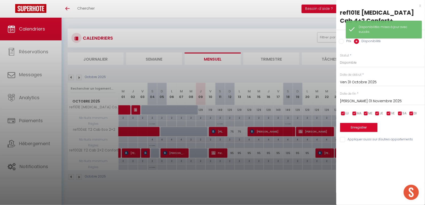
click at [350, 104] on input "Sam 01 Novembre 2025" at bounding box center [382, 101] width 85 height 7
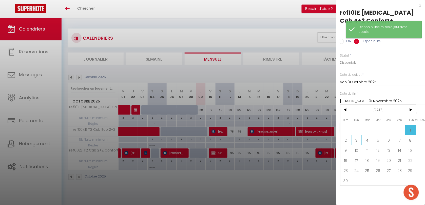
click at [354, 140] on span "3" at bounding box center [356, 140] width 11 height 10
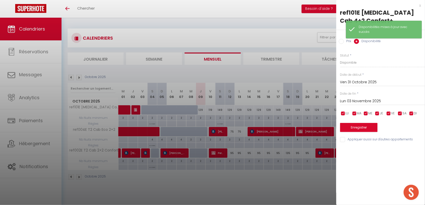
click at [344, 45] on div "Prix Disponibilité" at bounding box center [380, 38] width 89 height 17
click at [344, 43] on label "Prix" at bounding box center [348, 42] width 8 height 6
click at [344, 43] on input "Prix" at bounding box center [341, 41] width 5 height 5
click at [347, 57] on span "*" at bounding box center [347, 55] width 2 height 4
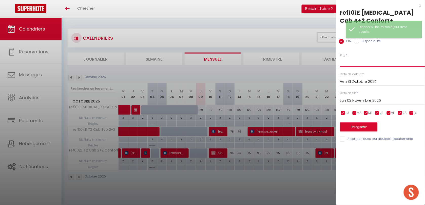
drag, startPoint x: 346, startPoint y: 62, endPoint x: 351, endPoint y: 62, distance: 4.3
click at [346, 62] on input "Prix" at bounding box center [382, 62] width 85 height 9
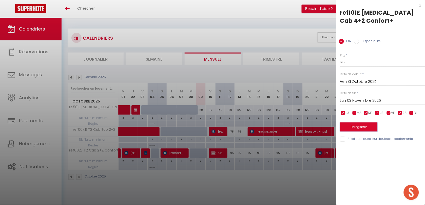
drag, startPoint x: 366, startPoint y: 130, endPoint x: 345, endPoint y: 132, distance: 21.4
click at [366, 130] on button "Enregistrer" at bounding box center [358, 127] width 37 height 9
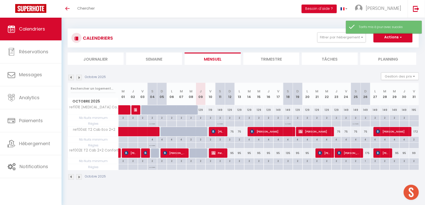
click at [79, 76] on img at bounding box center [79, 78] width 6 height 6
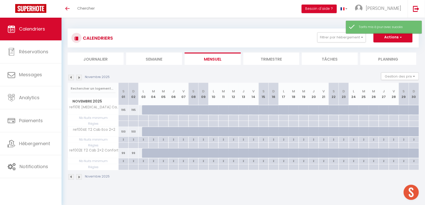
click at [70, 79] on img at bounding box center [71, 78] width 6 height 6
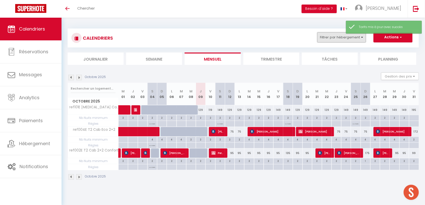
click at [348, 41] on button "Filtrer par hébergement" at bounding box center [341, 37] width 49 height 10
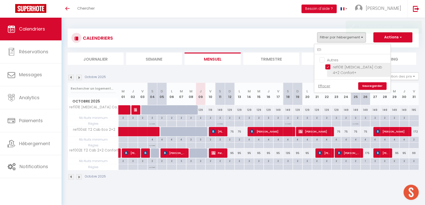
click at [328, 65] on input "ref101E [MEDICAL_DATA] Cab 4+2 Confort+" at bounding box center [356, 67] width 63 height 5
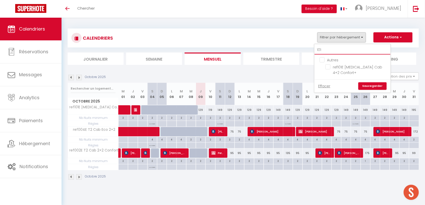
click at [329, 51] on input "101" at bounding box center [352, 50] width 76 height 9
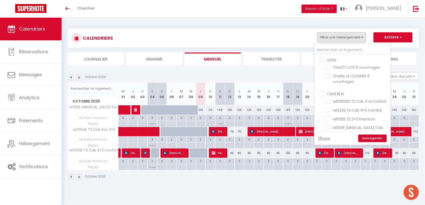
click at [300, 70] on section "Octobre 2025 Gestion des prix Nb Nuits minimum Règles Disponibilité Octobre 202…" at bounding box center [243, 127] width 351 height 118
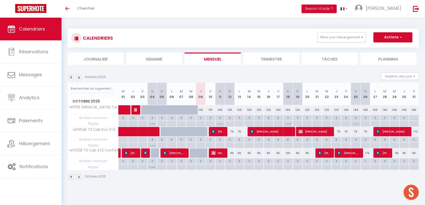
click at [353, 137] on div "75" at bounding box center [356, 131] width 10 height 9
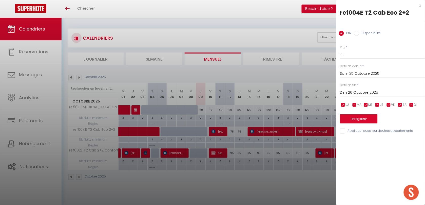
drag, startPoint x: 265, startPoint y: 181, endPoint x: 261, endPoint y: 176, distance: 5.9
click at [261, 180] on div at bounding box center [212, 102] width 425 height 205
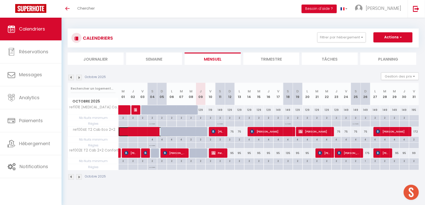
click at [146, 130] on span at bounding box center [147, 132] width 47 height 10
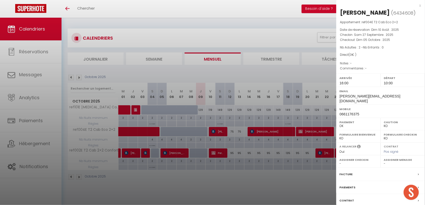
click at [196, 174] on div at bounding box center [212, 102] width 425 height 205
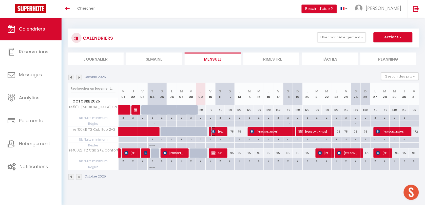
click at [216, 132] on span "Marie Buffet" at bounding box center [217, 132] width 13 height 10
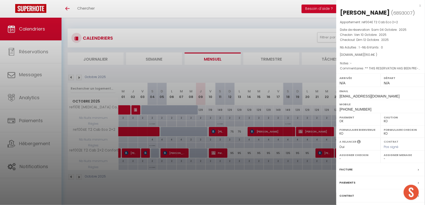
click at [143, 180] on div at bounding box center [212, 102] width 425 height 205
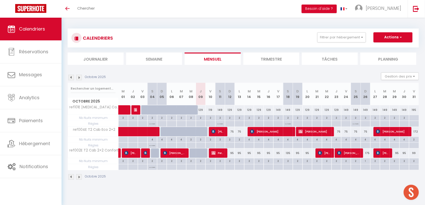
click at [69, 76] on img at bounding box center [71, 78] width 6 height 6
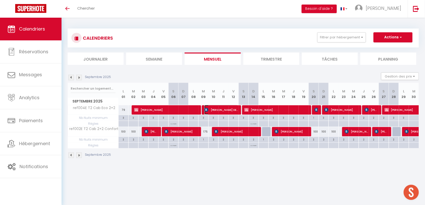
click at [223, 111] on span "lydie TAILLEFER DESVARD" at bounding box center [221, 110] width 34 height 10
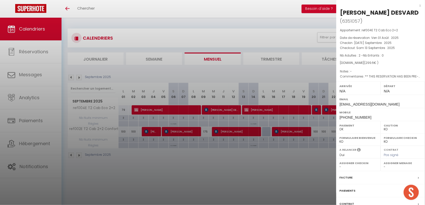
drag, startPoint x: 211, startPoint y: 174, endPoint x: 280, endPoint y: 121, distance: 87.2
click at [211, 174] on div at bounding box center [212, 102] width 425 height 205
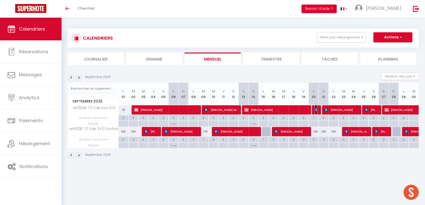
click at [316, 110] on img at bounding box center [316, 110] width 4 height 4
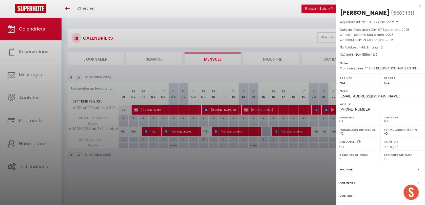
click at [157, 190] on div at bounding box center [212, 102] width 425 height 205
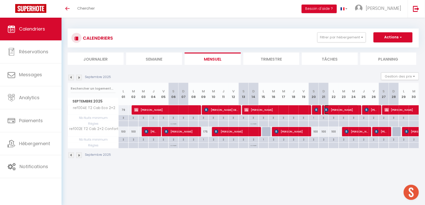
click at [332, 111] on span "Éléonore Sanchez" at bounding box center [341, 110] width 34 height 10
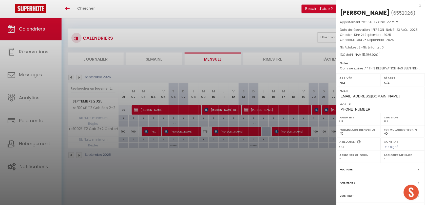
click at [225, 187] on div at bounding box center [212, 102] width 425 height 205
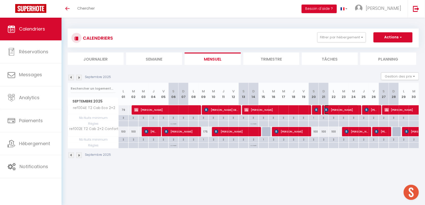
click at [341, 111] on span "Éléonore Sanchez" at bounding box center [341, 110] width 34 height 10
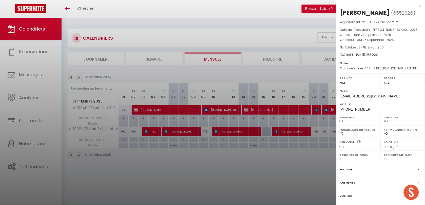
click at [292, 159] on div at bounding box center [212, 102] width 425 height 205
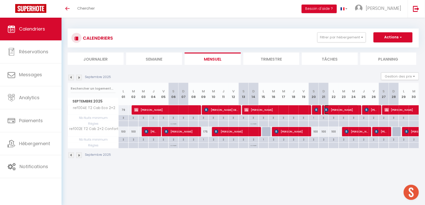
click at [342, 112] on span "Éléonore Sanchez" at bounding box center [341, 110] width 34 height 10
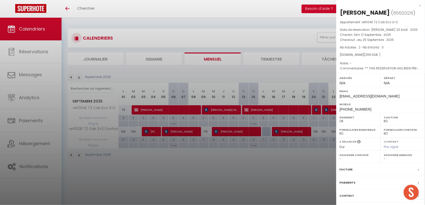
click at [258, 153] on div at bounding box center [212, 102] width 425 height 205
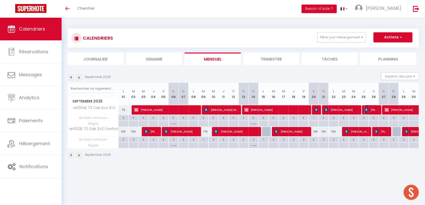
click at [370, 111] on span "alain Monteillet" at bounding box center [370, 110] width 13 height 10
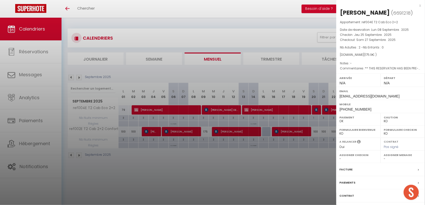
drag, startPoint x: 236, startPoint y: 182, endPoint x: 332, endPoint y: 108, distance: 121.5
click at [236, 182] on div at bounding box center [212, 102] width 425 height 205
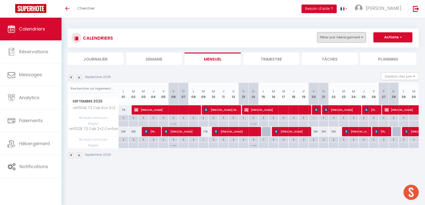
click at [341, 37] on button "Filtrer par hébergement" at bounding box center [341, 37] width 49 height 10
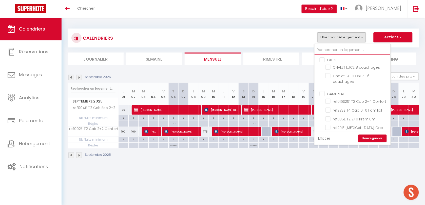
click at [331, 50] on input "text" at bounding box center [352, 50] width 76 height 9
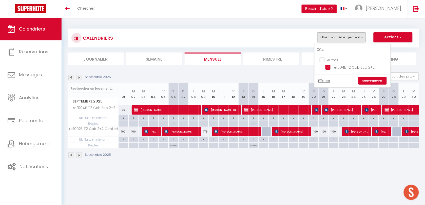
drag, startPoint x: 330, startPoint y: 67, endPoint x: 330, endPoint y: 46, distance: 21.0
click at [330, 66] on input "ref004E T2 Cab Eco 2+2" at bounding box center [356, 67] width 63 height 5
click at [330, 46] on input "004" at bounding box center [352, 50] width 76 height 9
click at [329, 66] on input "ref002E T2 Cab 2+2 Confort" at bounding box center [356, 67] width 63 height 5
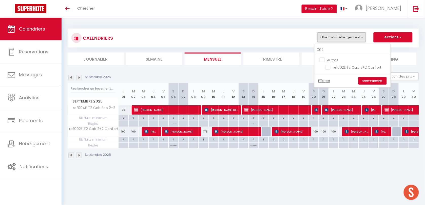
click at [367, 79] on link "Sauvegarder" at bounding box center [372, 81] width 28 height 8
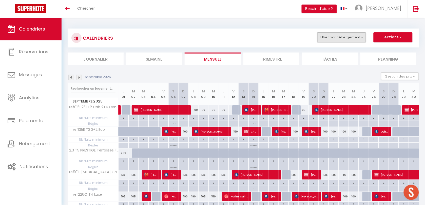
click at [330, 36] on button "Filtrer par hébergement" at bounding box center [341, 37] width 49 height 10
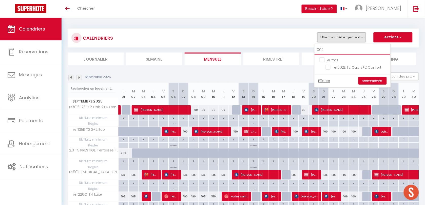
click at [332, 53] on input "002" at bounding box center [352, 50] width 76 height 9
click at [328, 69] on input "ref006S T2 2+0 Eco" at bounding box center [356, 67] width 63 height 5
click at [369, 79] on link "Sauvegarder" at bounding box center [372, 81] width 28 height 8
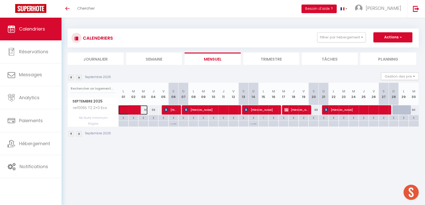
click at [135, 110] on span at bounding box center [135, 111] width 23 height 10
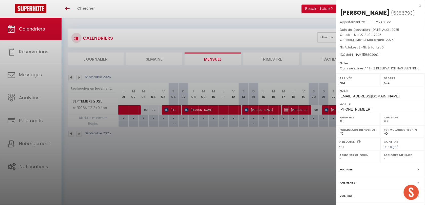
click at [173, 109] on div at bounding box center [212, 102] width 425 height 205
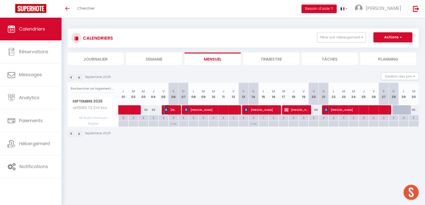
click at [173, 110] on span "jean-marc louis" at bounding box center [170, 110] width 13 height 10
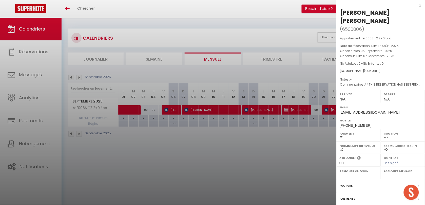
drag, startPoint x: 263, startPoint y: 146, endPoint x: 248, endPoint y: 136, distance: 19.0
click at [263, 146] on div at bounding box center [212, 102] width 425 height 205
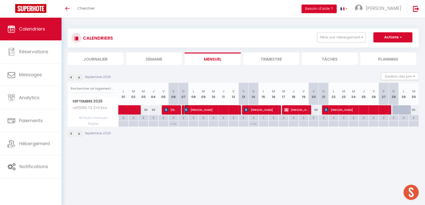
click at [217, 112] on span "Ewa Bartels" at bounding box center [211, 110] width 54 height 10
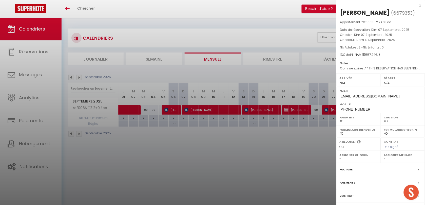
click at [212, 155] on div at bounding box center [212, 102] width 425 height 205
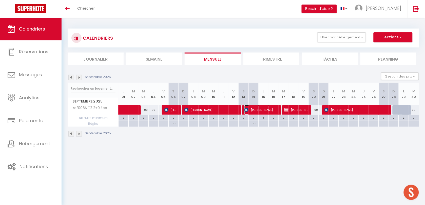
click at [258, 108] on span "MARC SAMBAT" at bounding box center [261, 110] width 34 height 10
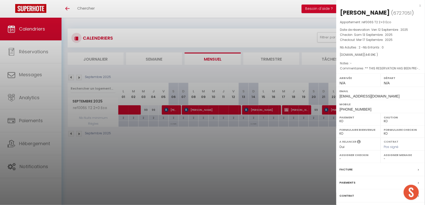
click at [245, 156] on div at bounding box center [212, 102] width 425 height 205
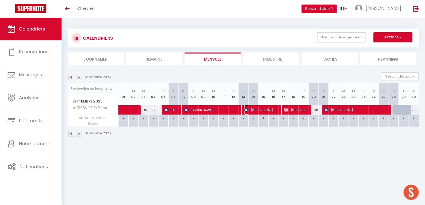
click at [262, 109] on span "MARC SAMBAT" at bounding box center [261, 110] width 34 height 10
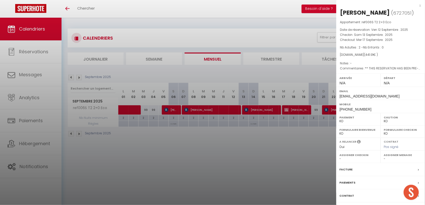
drag, startPoint x: 270, startPoint y: 174, endPoint x: 309, endPoint y: 129, distance: 59.4
click at [274, 171] on div at bounding box center [212, 102] width 425 height 205
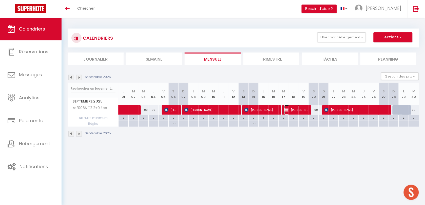
click at [291, 108] on span "Marc Sambat" at bounding box center [296, 110] width 24 height 10
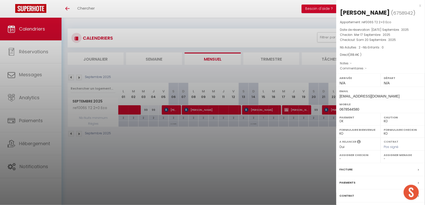
drag, startPoint x: 369, startPoint y: 60, endPoint x: 288, endPoint y: 142, distance: 115.6
click at [288, 142] on div at bounding box center [212, 102] width 425 height 205
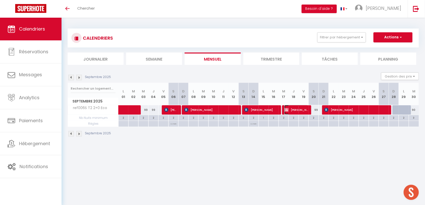
click at [300, 111] on span "Marc Sambat" at bounding box center [296, 110] width 24 height 10
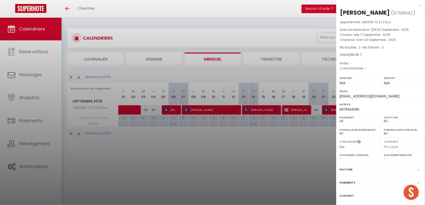
click at [265, 110] on div at bounding box center [212, 102] width 425 height 205
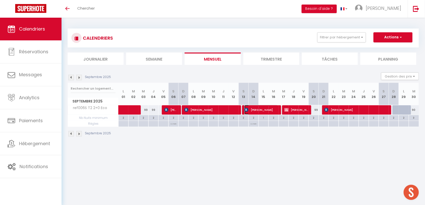
click at [265, 110] on span "MARC SAMBAT" at bounding box center [261, 110] width 34 height 10
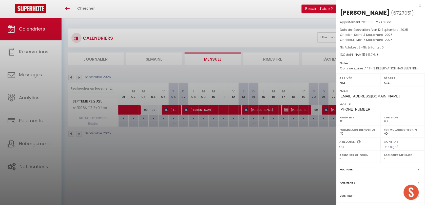
click at [296, 107] on div at bounding box center [212, 102] width 425 height 205
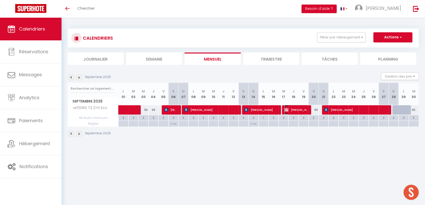
click at [296, 108] on span "Marc Sambat" at bounding box center [296, 110] width 24 height 10
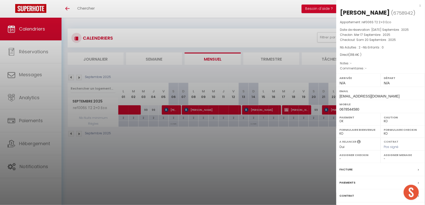
click at [313, 154] on div at bounding box center [212, 102] width 425 height 205
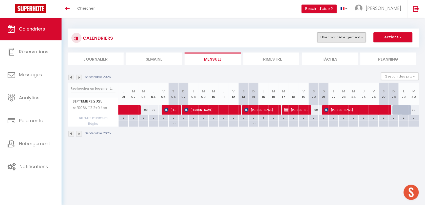
click at [332, 39] on button "Filtrer par hébergement" at bounding box center [341, 37] width 49 height 10
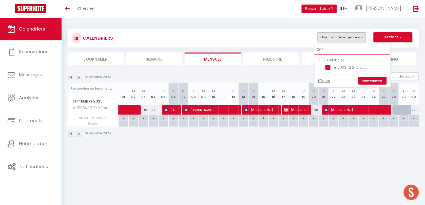
click at [324, 48] on input "006" at bounding box center [352, 50] width 76 height 9
click at [329, 65] on input "ref007S T2 Cab 2+2 Confort" at bounding box center [356, 67] width 63 height 5
click at [365, 78] on link "Sauvegarder" at bounding box center [372, 81] width 28 height 8
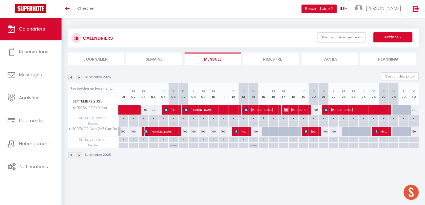
click at [159, 132] on span "Bernard MENETRE" at bounding box center [161, 132] width 34 height 10
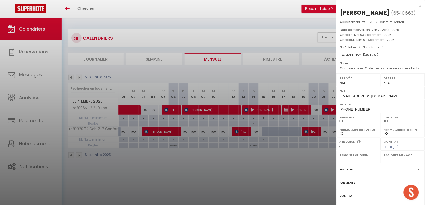
drag, startPoint x: 214, startPoint y: 166, endPoint x: 240, endPoint y: 133, distance: 42.1
click at [214, 165] on div at bounding box center [212, 102] width 425 height 205
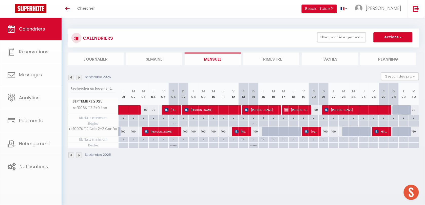
click at [242, 131] on body "🟢 Des questions ou besoin d'assistance pour la migration AirBnB? Prenez rdv >>>…" at bounding box center [212, 120] width 425 height 205
click at [242, 136] on span "Thibaut Albert" at bounding box center [240, 132] width 13 height 10
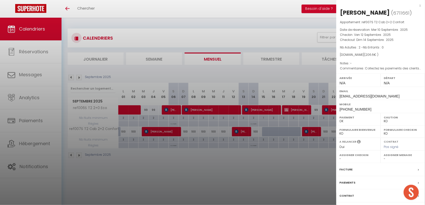
click at [226, 165] on div at bounding box center [212, 102] width 425 height 205
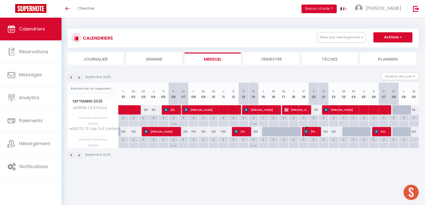
click at [307, 131] on img at bounding box center [306, 132] width 4 height 4
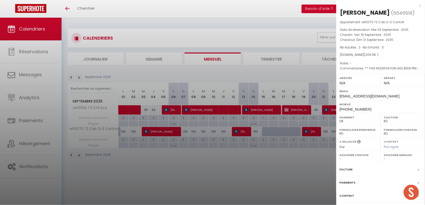
drag, startPoint x: 263, startPoint y: 164, endPoint x: 315, endPoint y: 149, distance: 53.9
click at [263, 164] on div at bounding box center [212, 102] width 425 height 205
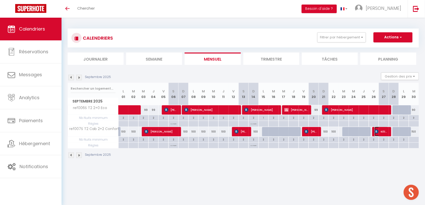
click at [374, 135] on span "Killian Bedis" at bounding box center [380, 132] width 13 height 10
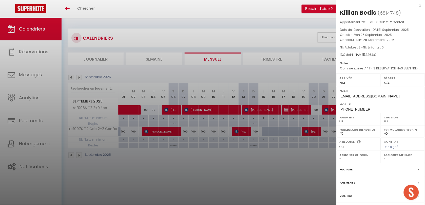
drag, startPoint x: 272, startPoint y: 175, endPoint x: 328, endPoint y: 55, distance: 131.9
click at [274, 173] on div at bounding box center [212, 102] width 425 height 205
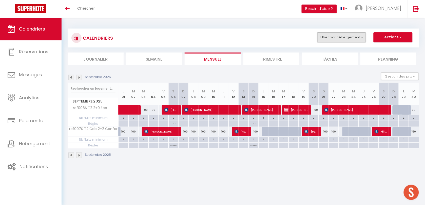
click at [333, 32] on button "Filtrer par hébergement" at bounding box center [341, 37] width 49 height 10
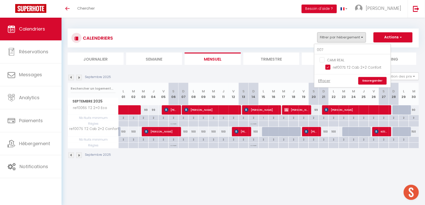
drag, startPoint x: 327, startPoint y: 68, endPoint x: 329, endPoint y: 56, distance: 11.9
click at [327, 67] on input "ref007S T2 Cab 2+2 Confort" at bounding box center [356, 67] width 63 height 5
click at [330, 50] on input "007" at bounding box center [352, 50] width 76 height 9
click at [328, 67] on input "ref013S T2 Cab 2+2 Confort" at bounding box center [356, 67] width 63 height 5
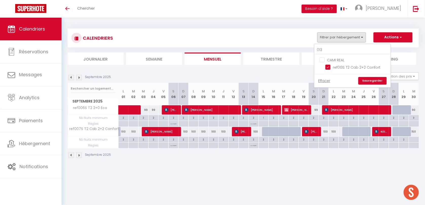
click at [369, 79] on link "Sauvegarder" at bounding box center [372, 81] width 28 height 8
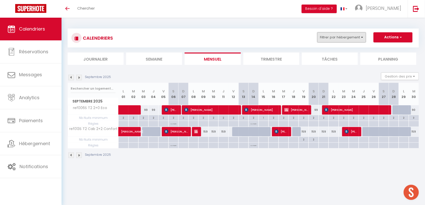
click at [329, 39] on button "Filtrer par hébergement" at bounding box center [341, 37] width 49 height 10
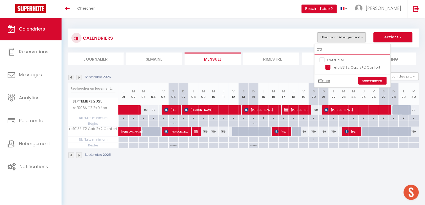
click at [326, 51] on input "013" at bounding box center [352, 50] width 76 height 9
click at [328, 66] on input "ref006S T2 2+0 Eco" at bounding box center [356, 67] width 63 height 5
click at [366, 78] on link "Sauvegarder" at bounding box center [372, 81] width 28 height 8
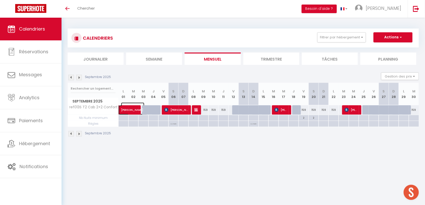
click at [127, 111] on span "Jonathon Wolfe" at bounding box center [132, 108] width 23 height 10
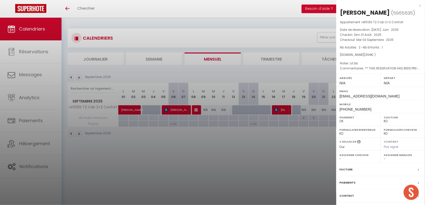
click at [221, 154] on div at bounding box center [212, 102] width 425 height 205
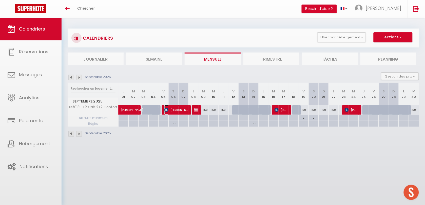
click at [185, 107] on span "Antoinette Carmen Huete Mancho" at bounding box center [176, 110] width 24 height 10
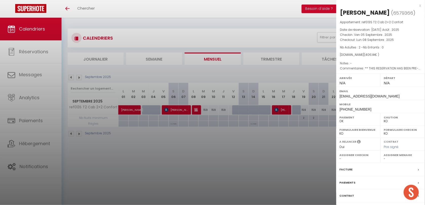
click at [118, 109] on div at bounding box center [212, 102] width 425 height 205
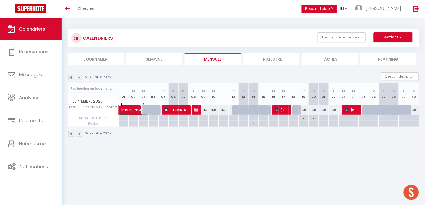
click at [122, 109] on span "Jonathon Wolfe" at bounding box center [132, 108] width 23 height 10
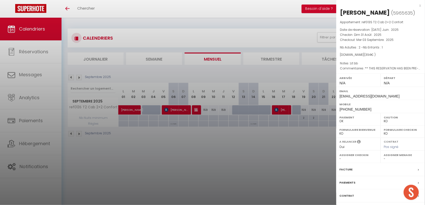
click at [215, 157] on div at bounding box center [212, 102] width 425 height 205
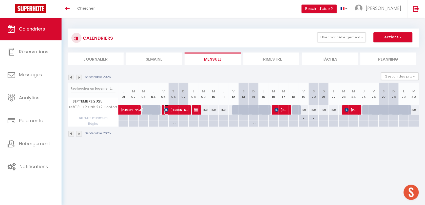
click at [174, 109] on span "Antoinette Carmen Huete Mancho" at bounding box center [176, 110] width 24 height 10
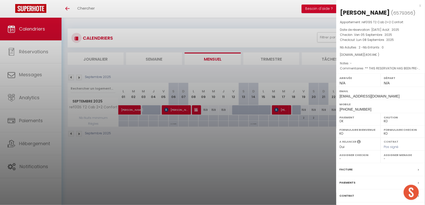
drag, startPoint x: 258, startPoint y: 138, endPoint x: 270, endPoint y: 114, distance: 26.5
click at [260, 136] on div at bounding box center [212, 102] width 425 height 205
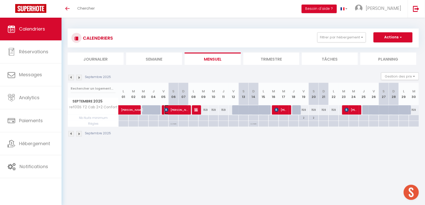
click at [181, 113] on span "Antoinette Carmen Huete Mancho" at bounding box center [176, 110] width 24 height 10
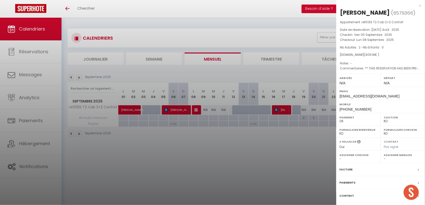
click at [213, 126] on div at bounding box center [212, 102] width 425 height 205
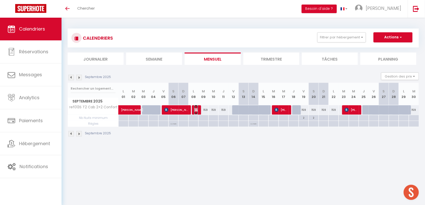
click at [196, 108] on img at bounding box center [196, 110] width 4 height 4
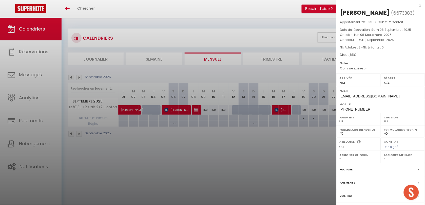
drag, startPoint x: 249, startPoint y: 147, endPoint x: 280, endPoint y: 114, distance: 45.5
click at [250, 146] on div at bounding box center [212, 102] width 425 height 205
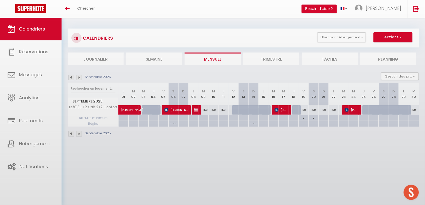
click at [281, 109] on body "🟢 Des questions ou besoin d'assistance pour la migration AirBnB? Prenez rdv >>>…" at bounding box center [212, 120] width 425 height 205
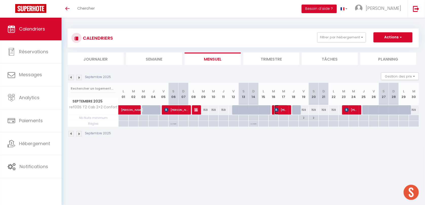
click at [281, 109] on span "annie policet" at bounding box center [280, 110] width 13 height 10
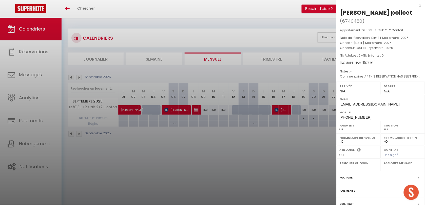
click at [244, 146] on div at bounding box center [212, 102] width 425 height 205
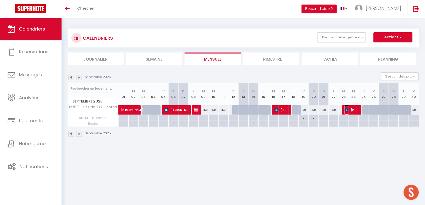
drag, startPoint x: 350, startPoint y: 112, endPoint x: 349, endPoint y: 115, distance: 3.1
click at [350, 112] on span "Denis Maade" at bounding box center [350, 110] width 13 height 10
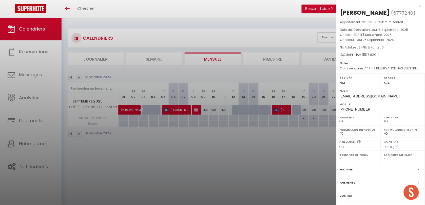
click at [219, 151] on div at bounding box center [212, 102] width 425 height 205
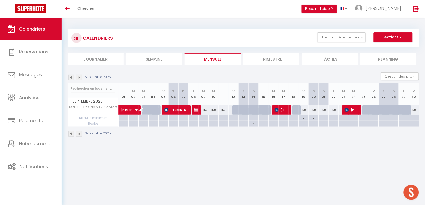
click at [80, 79] on img at bounding box center [79, 78] width 6 height 6
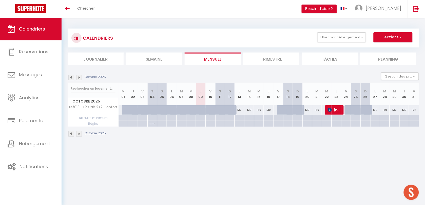
click at [79, 79] on img at bounding box center [79, 78] width 6 height 6
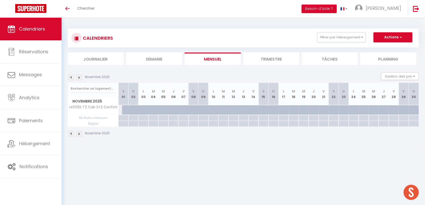
click at [71, 79] on img at bounding box center [71, 78] width 6 height 6
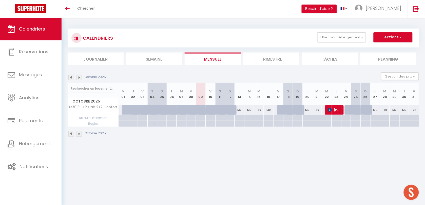
click at [413, 110] on div "172" at bounding box center [414, 110] width 10 height 9
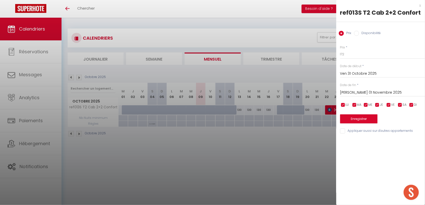
click at [367, 36] on label "Disponibilité" at bounding box center [370, 34] width 22 height 6
click at [359, 36] on input "Disponibilité" at bounding box center [356, 33] width 5 height 5
drag, startPoint x: 362, startPoint y: 55, endPoint x: 362, endPoint y: 60, distance: 5.6
click at [362, 55] on select "Disponible Indisponible" at bounding box center [382, 55] width 85 height 10
click at [340, 50] on select "Disponible Indisponible" at bounding box center [382, 55] width 85 height 10
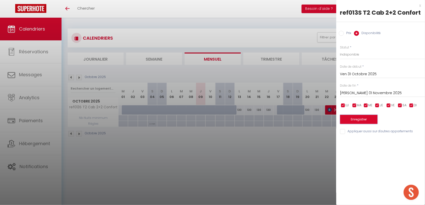
click at [358, 118] on button "Enregistrer" at bounding box center [358, 119] width 37 height 9
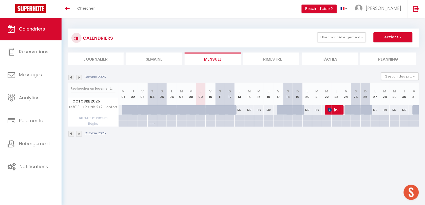
click at [78, 79] on img at bounding box center [79, 78] width 6 height 6
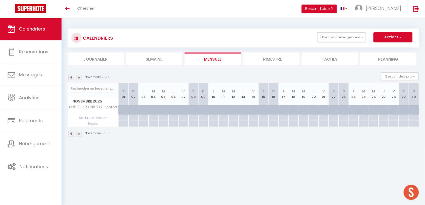
click at [77, 79] on img at bounding box center [79, 78] width 6 height 6
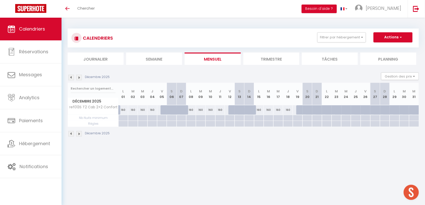
click at [78, 79] on img at bounding box center [79, 78] width 6 height 6
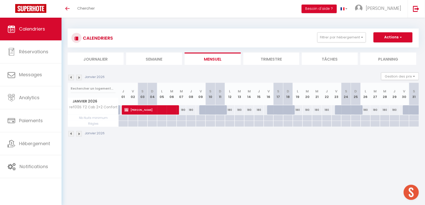
click at [78, 79] on img at bounding box center [79, 78] width 6 height 6
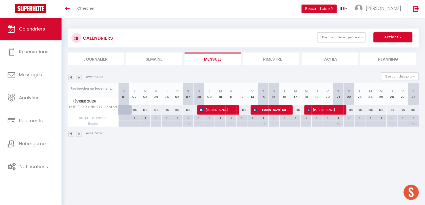
click at [244, 119] on div "4" at bounding box center [241, 117] width 10 height 5
type input "4"
type input "Jeu 12 Février 2026"
type input "Ven 13 Février 2026"
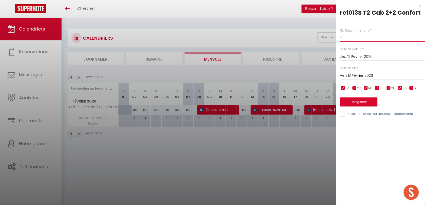
click at [353, 40] on input "4" at bounding box center [382, 37] width 85 height 9
type input "1"
click at [355, 101] on button "Enregistrer" at bounding box center [358, 102] width 37 height 9
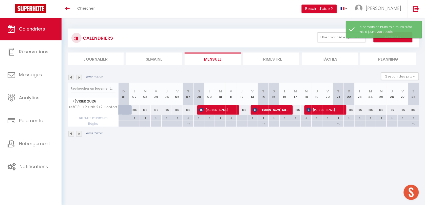
click at [298, 119] on div "4" at bounding box center [295, 117] width 10 height 5
type input "4"
type input "Mar 17 Février 2026"
type input "Mer 18 Février 2026"
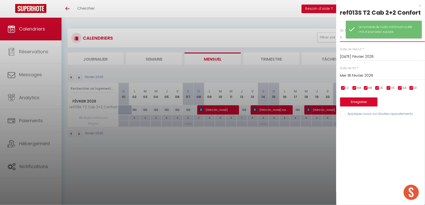
click at [346, 40] on input "4" at bounding box center [382, 37] width 85 height 9
type input "1"
click at [356, 104] on button "Enregistrer" at bounding box center [358, 102] width 37 height 9
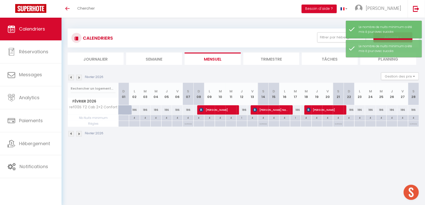
click at [240, 110] on div "186" at bounding box center [241, 110] width 11 height 9
select select "1"
type input "Jeu 12 Février 2026"
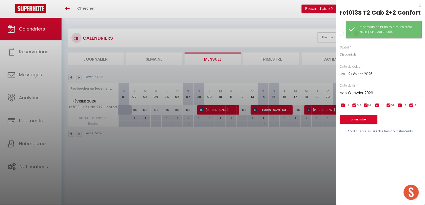
click at [354, 91] on input "Ven 13 Février 2026" at bounding box center [382, 93] width 85 height 7
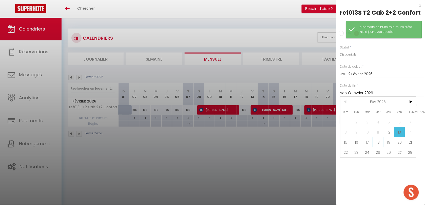
drag, startPoint x: 377, startPoint y: 141, endPoint x: 361, endPoint y: 94, distance: 49.5
click at [377, 140] on span "18" at bounding box center [378, 142] width 11 height 10
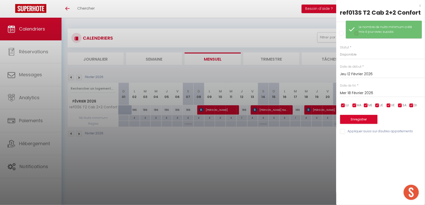
click at [371, 89] on div "Mer 18 Février 2026 < Fév 2026 > Dim Lun Mar Mer Jeu Ven Sam 1 2 3 4 5 6 7 8 9 …" at bounding box center [382, 92] width 85 height 9
click at [371, 92] on input "Mer 18 Février 2026" at bounding box center [382, 93] width 85 height 7
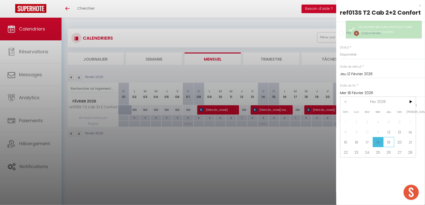
click at [390, 142] on span "19" at bounding box center [388, 142] width 11 height 10
type input "Jeu 19 Février 2026"
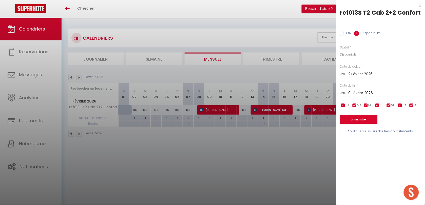
click at [345, 34] on label "Prix" at bounding box center [348, 34] width 8 height 6
click at [344, 34] on input "Prix" at bounding box center [341, 33] width 5 height 5
radio input "true"
radio input "false"
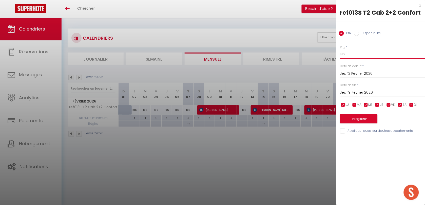
click at [352, 52] on input "186" at bounding box center [382, 54] width 85 height 9
click at [353, 53] on input "186" at bounding box center [382, 54] width 85 height 9
type input "220"
drag, startPoint x: 362, startPoint y: 120, endPoint x: 344, endPoint y: 122, distance: 17.6
click at [362, 119] on button "Enregistrer" at bounding box center [358, 119] width 37 height 9
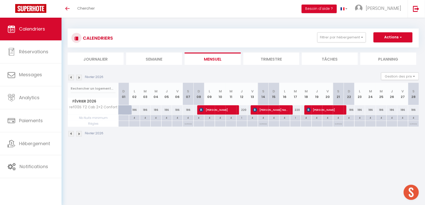
click at [80, 80] on img at bounding box center [79, 78] width 6 height 6
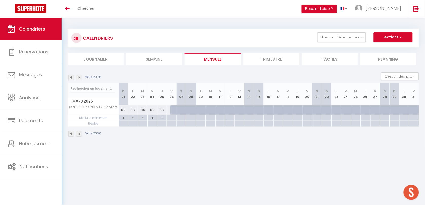
click at [199, 110] on div at bounding box center [204, 113] width 10 height 10
type input "Lun 09 Mars 2026"
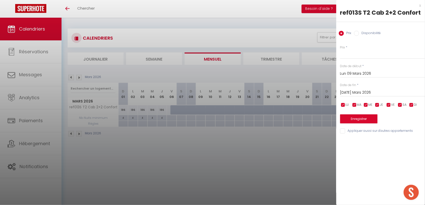
click at [350, 94] on input "Mar 10 Mars 2026" at bounding box center [382, 93] width 85 height 7
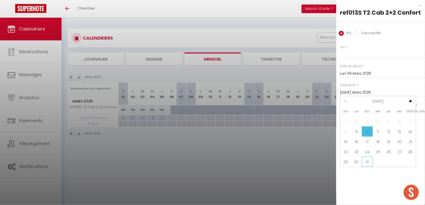
click at [366, 162] on span "31" at bounding box center [367, 162] width 11 height 10
type input "Mar 31 Mars 2026"
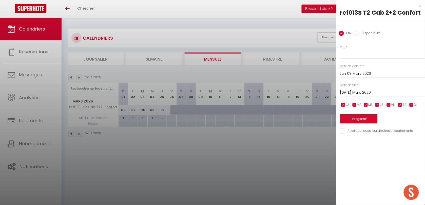
drag, startPoint x: 390, startPoint y: 106, endPoint x: 399, endPoint y: 105, distance: 8.9
click at [390, 106] on input "checkbox" at bounding box center [388, 105] width 5 height 5
click at [388, 106] on input "checkbox" at bounding box center [388, 105] width 5 height 5
drag, startPoint x: 389, startPoint y: 106, endPoint x: 394, endPoint y: 106, distance: 5.1
click at [390, 106] on input "checkbox" at bounding box center [388, 105] width 5 height 5
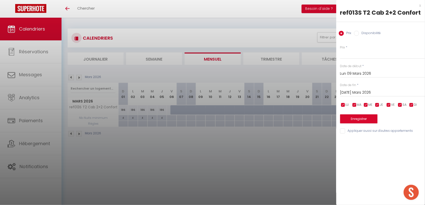
checkbox input "false"
drag, startPoint x: 399, startPoint y: 105, endPoint x: 407, endPoint y: 106, distance: 7.6
click at [401, 105] on input "checkbox" at bounding box center [399, 105] width 5 height 5
checkbox input "false"
drag, startPoint x: 410, startPoint y: 106, endPoint x: 407, endPoint y: 94, distance: 11.9
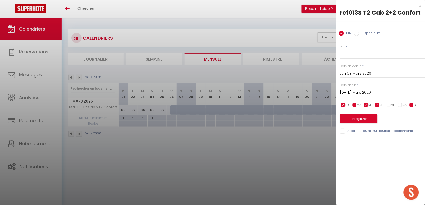
click at [410, 106] on input "checkbox" at bounding box center [411, 105] width 5 height 5
checkbox input "false"
click at [363, 31] on label "Disponibilité" at bounding box center [370, 34] width 22 height 6
click at [359, 31] on input "Disponibilité" at bounding box center [356, 33] width 5 height 5
radio input "true"
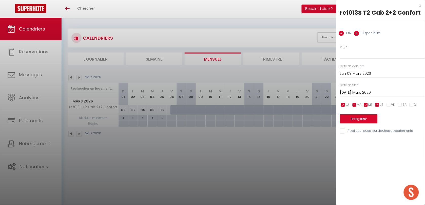
radio input "false"
click at [349, 121] on button "Enregistrer" at bounding box center [358, 119] width 37 height 9
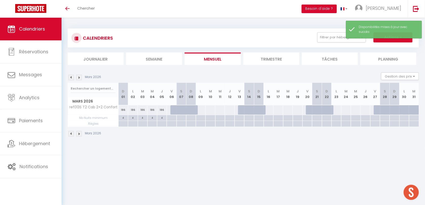
click at [203, 112] on div at bounding box center [201, 110] width 10 height 9
select select "1"
type input "Lun 09 Mars 2026"
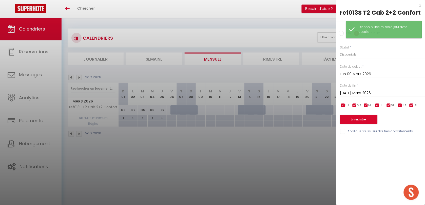
click at [358, 93] on input "Mar 10 Mars 2026" at bounding box center [382, 93] width 85 height 7
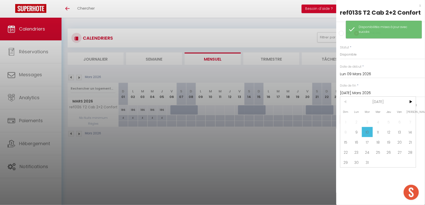
click at [371, 160] on span "31" at bounding box center [367, 163] width 11 height 10
type input "Mar 31 Mars 2026"
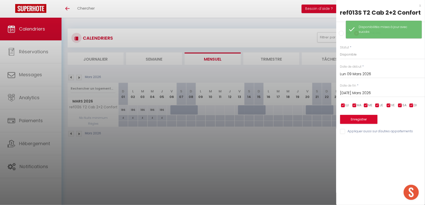
click at [338, 32] on div "Prix Disponibilité" at bounding box center [380, 30] width 89 height 17
click at [339, 32] on input "Prix" at bounding box center [341, 33] width 5 height 5
radio input "true"
radio input "false"
click at [349, 56] on input "Prix" at bounding box center [382, 54] width 85 height 9
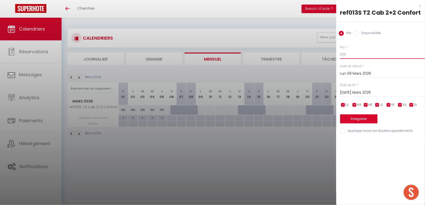
type input "220"
drag, startPoint x: 370, startPoint y: 119, endPoint x: 345, endPoint y: 123, distance: 25.0
click at [370, 119] on button "Enregistrer" at bounding box center [358, 119] width 37 height 9
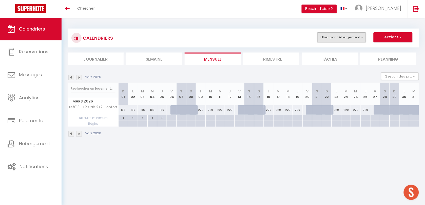
click at [331, 35] on button "Filtrer par hébergement" at bounding box center [341, 37] width 49 height 10
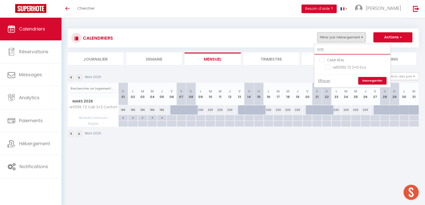
click at [327, 51] on input "006" at bounding box center [352, 50] width 76 height 9
type input "0"
checkbox input "false"
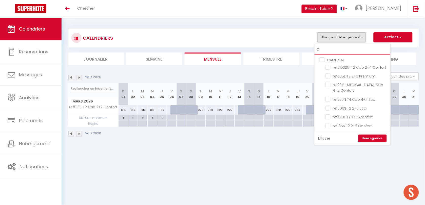
type input "01"
checkbox input "false"
checkbox input "true"
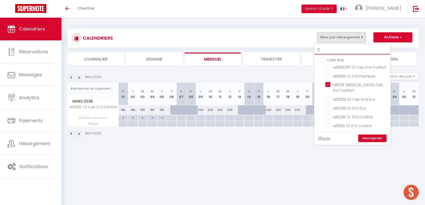
type input "015"
checkbox input "false"
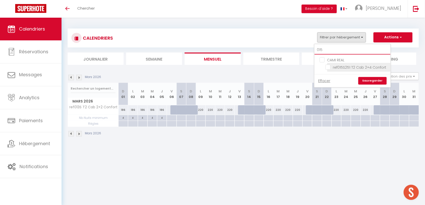
type input "015"
click at [328, 68] on input "ref015S251 T2 Cab 2+4 Confort" at bounding box center [356, 67] width 63 height 5
checkbox input "true"
click at [362, 79] on link "Sauvegarder" at bounding box center [372, 81] width 28 height 8
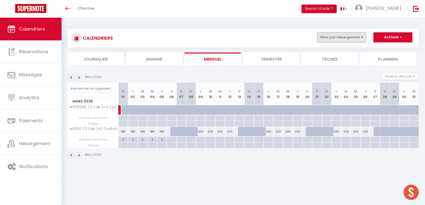
click at [336, 40] on button "Filtrer par hébergement" at bounding box center [341, 37] width 49 height 10
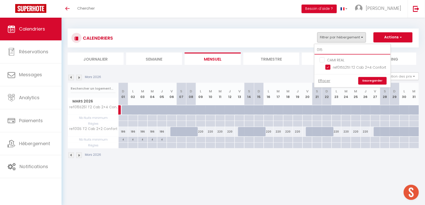
click at [335, 50] on input "015" at bounding box center [352, 50] width 76 height 9
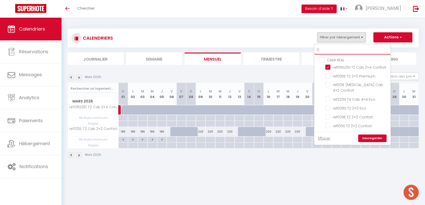
type input "01"
checkbox input "false"
checkbox input "true"
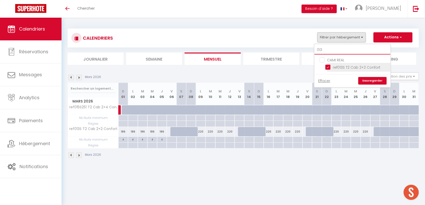
type input "013"
click at [328, 67] on input "ref013S T2 Cab 2+2 Confort" at bounding box center [356, 67] width 63 height 5
checkbox input "false"
click at [365, 82] on link "Sauvegarder" at bounding box center [372, 81] width 28 height 8
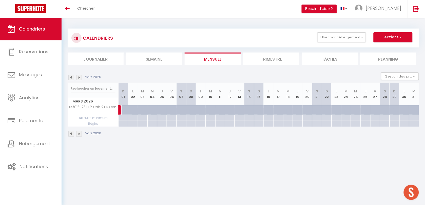
click at [71, 77] on img at bounding box center [71, 78] width 6 height 6
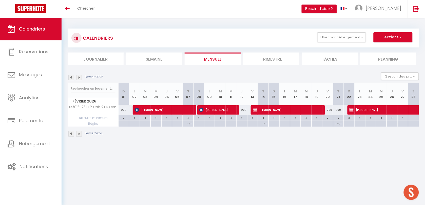
click at [69, 77] on img at bounding box center [71, 78] width 6 height 6
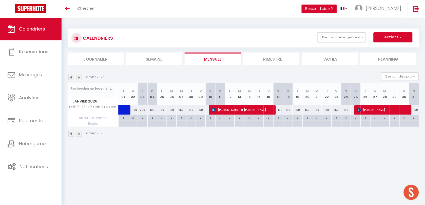
click at [76, 77] on img at bounding box center [79, 78] width 6 height 6
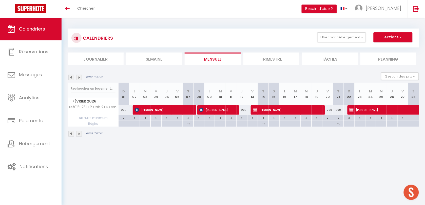
click at [70, 77] on img at bounding box center [71, 78] width 6 height 6
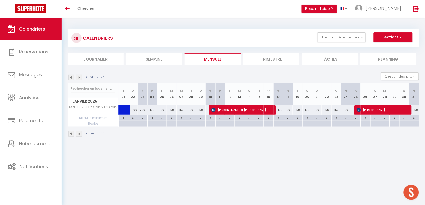
click at [70, 78] on img at bounding box center [71, 78] width 6 height 6
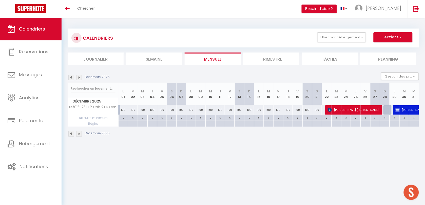
click at [120, 118] on div "6" at bounding box center [122, 117] width 9 height 5
type input "6"
type input "Lun 01 Décembre 2025"
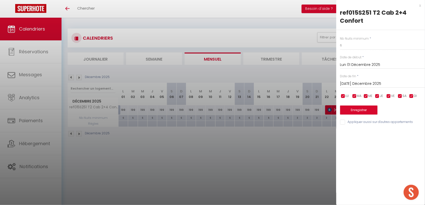
click at [342, 85] on input "Mar 02 Décembre 2025" at bounding box center [382, 84] width 85 height 7
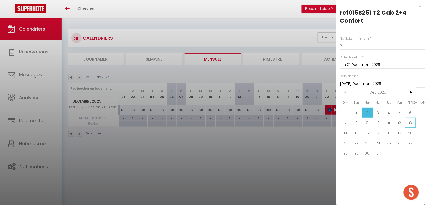
click at [409, 124] on span "13" at bounding box center [410, 123] width 11 height 10
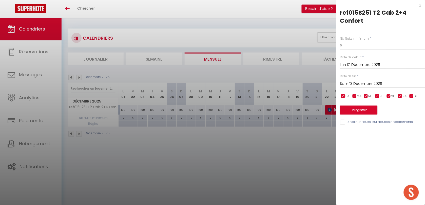
click at [361, 87] on div "Sam 13 Décembre 2025 < Déc 2025 > Dim Lun Mar Mer Jeu Ven Sam 1 2 3 4 5 6 7 8 9…" at bounding box center [382, 83] width 85 height 9
click at [347, 83] on input "Sam 13 Décembre 2025" at bounding box center [382, 84] width 85 height 7
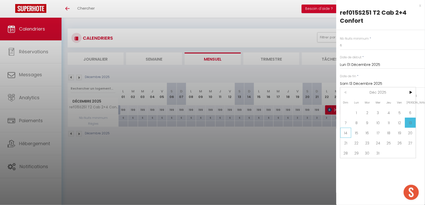
click at [346, 131] on span "14" at bounding box center [345, 133] width 11 height 10
type input "Dim 14 Décembre 2025"
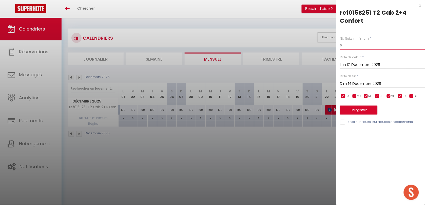
click at [343, 44] on input "6" at bounding box center [382, 45] width 85 height 9
type input "3"
click at [346, 110] on button "Enregistrer" at bounding box center [358, 110] width 37 height 9
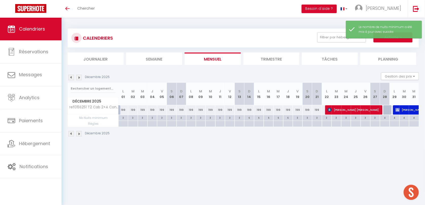
click at [246, 117] on div "6" at bounding box center [248, 117] width 9 height 5
type input "6"
type input "Dim 14 Décembre 2025"
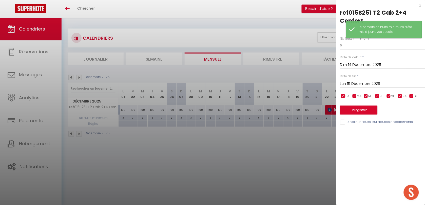
click at [339, 87] on div "Nb Nuits minimum * 6 Date de début * Dim 14 Décembre 2025 < Déc 2025 > Dim Lun …" at bounding box center [380, 78] width 89 height 96
click at [340, 85] on input "Lun 15 Décembre 2025" at bounding box center [382, 84] width 85 height 7
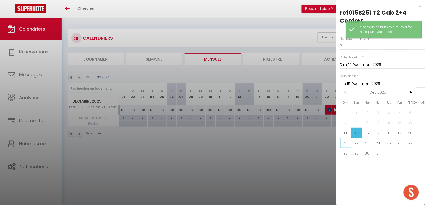
click at [350, 145] on span "21" at bounding box center [345, 143] width 11 height 10
type input "Dim 21 Décembre 2025"
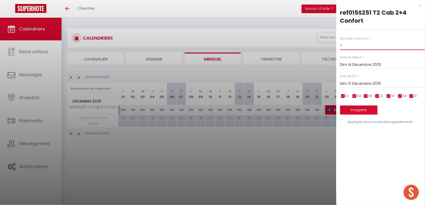
click at [347, 44] on input "6" at bounding box center [382, 45] width 85 height 9
type input "3"
click at [352, 108] on button "Enregistrer" at bounding box center [358, 110] width 37 height 9
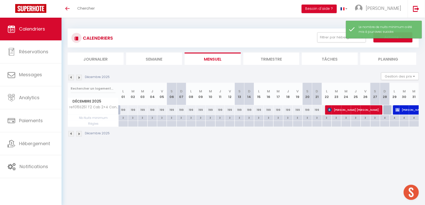
drag, startPoint x: 173, startPoint y: 146, endPoint x: 161, endPoint y: 139, distance: 13.3
click at [171, 146] on div "CALENDRIERS Filtrer par hébergement 013 CAMI REAL ref013S T2 Cab 2+2 Confort Ef…" at bounding box center [242, 83] width 363 height 131
click at [70, 80] on img at bounding box center [71, 78] width 6 height 6
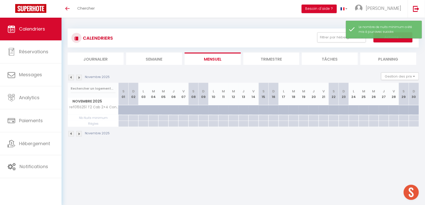
click at [70, 80] on img at bounding box center [71, 78] width 6 height 6
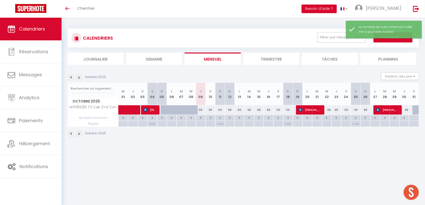
click at [417, 110] on div at bounding box center [417, 111] width 10 height 10
type input "Ven 31 Octobre 2025"
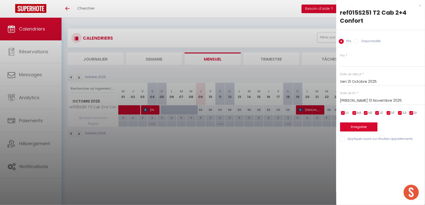
click at [359, 103] on input "Sam 01 Novembre 2025" at bounding box center [382, 101] width 85 height 7
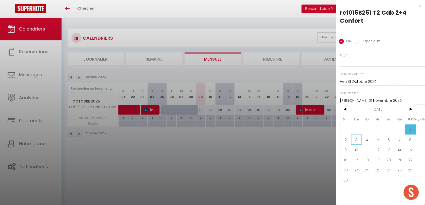
click at [358, 138] on span "3" at bounding box center [356, 140] width 11 height 10
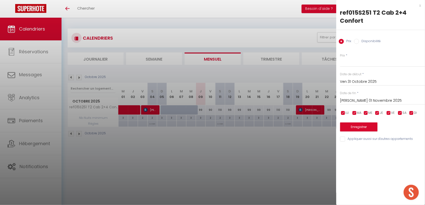
type input "Lun 03 Novembre 2025"
click at [367, 43] on label "Disponibilité" at bounding box center [370, 42] width 22 height 6
click at [359, 43] on input "Disponibilité" at bounding box center [356, 41] width 5 height 5
radio input "true"
radio input "false"
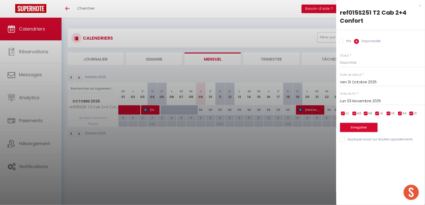
click at [358, 127] on button "Enregistrer" at bounding box center [358, 127] width 37 height 9
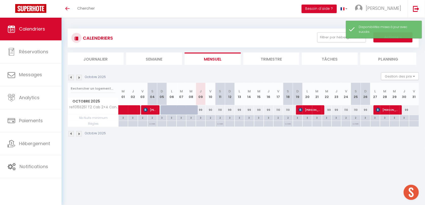
click at [413, 110] on div at bounding box center [413, 110] width 10 height 9
select select "1"
type input "Ven 31 Octobre 2025"
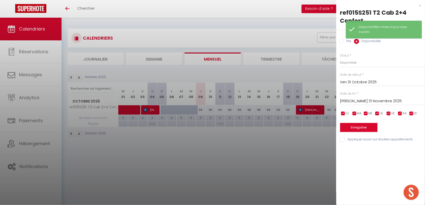
click at [353, 99] on input "Sam 01 Novembre 2025" at bounding box center [382, 101] width 85 height 7
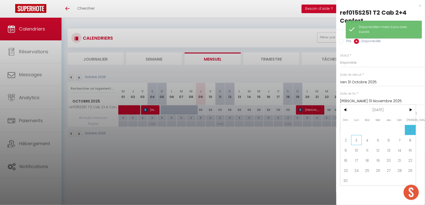
drag, startPoint x: 347, startPoint y: 141, endPoint x: 357, endPoint y: 140, distance: 10.4
click at [357, 140] on div "Dim Lun Mar Mer Jeu Ven Sam 1 2 3 4 5 6 7 8 9 10 11 12 13 14 15 16 17 18 19 20 …" at bounding box center [377, 145] width 75 height 81
click at [357, 140] on span "3" at bounding box center [356, 140] width 11 height 10
type input "Lun 03 Novembre 2025"
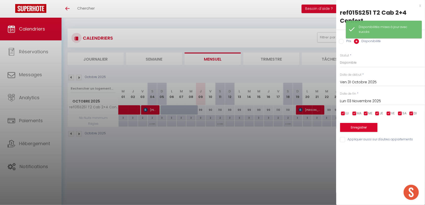
drag, startPoint x: 342, startPoint y: 38, endPoint x: 344, endPoint y: 41, distance: 3.6
click at [342, 38] on div "Prix Disponibilité" at bounding box center [380, 38] width 89 height 17
click at [344, 41] on label "Prix" at bounding box center [348, 42] width 8 height 6
click at [344, 41] on input "Prix" at bounding box center [341, 41] width 5 height 5
radio input "true"
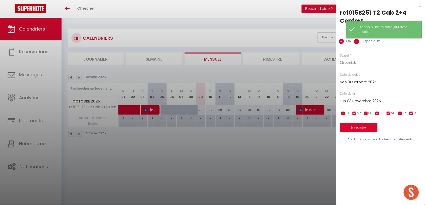
radio input "false"
click at [348, 65] on input "Prix" at bounding box center [382, 62] width 85 height 9
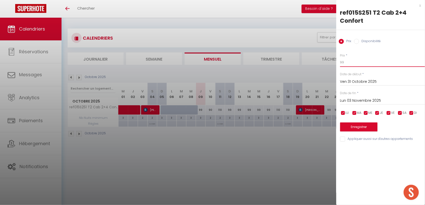
type input "99"
click at [358, 124] on button "Enregistrer" at bounding box center [358, 127] width 37 height 9
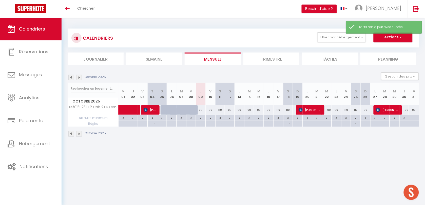
click at [411, 118] on div at bounding box center [414, 118] width 10 height 6
type input "Ven 31 Octobre 2025"
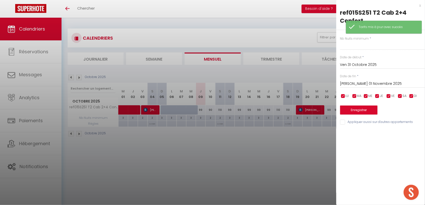
click at [358, 87] on input "Sam 01 Novembre 2025" at bounding box center [382, 84] width 85 height 7
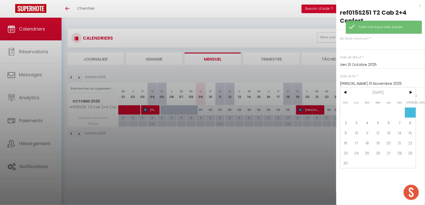
click at [359, 116] on span at bounding box center [356, 113] width 11 height 10
click at [359, 121] on span "3" at bounding box center [356, 123] width 11 height 10
type input "Lun 03 Novembre 2025"
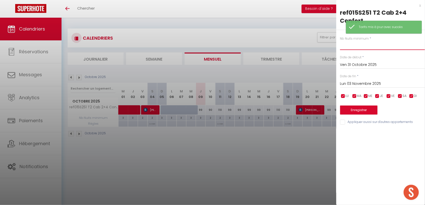
click at [351, 47] on input "text" at bounding box center [382, 45] width 85 height 9
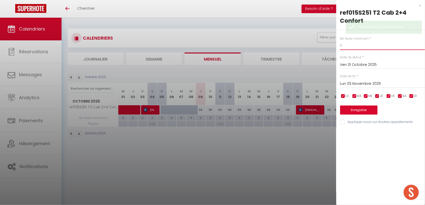
type input "3"
click at [353, 110] on button "Enregistrer" at bounding box center [358, 110] width 37 height 9
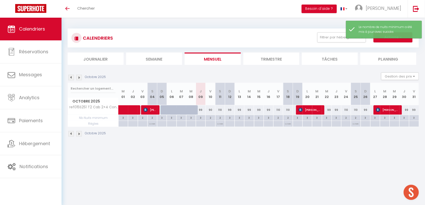
click at [253, 162] on body "🟢 Des questions ou besoin d'assistance pour la migration AirBnB? Prenez rdv >>>…" at bounding box center [212, 120] width 425 height 205
click at [70, 79] on img at bounding box center [71, 78] width 6 height 6
select select "KO"
select select "0"
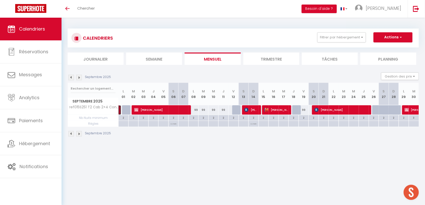
click at [119, 111] on link at bounding box center [119, 111] width 3 height 10
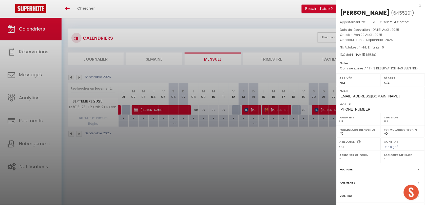
click at [156, 107] on div at bounding box center [212, 102] width 425 height 205
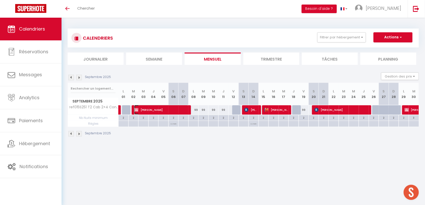
click at [158, 109] on span "Julia Peigné" at bounding box center [161, 110] width 54 height 10
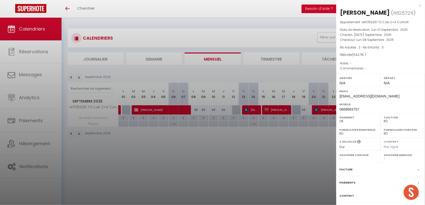
click at [254, 110] on div at bounding box center [212, 102] width 425 height 205
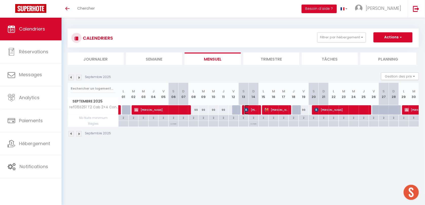
click at [252, 111] on span "Sylvie Champarnaud" at bounding box center [250, 110] width 13 height 10
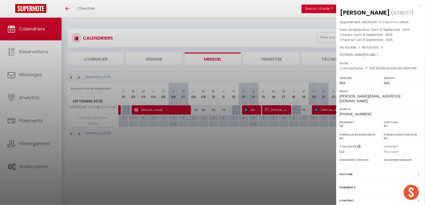
click at [269, 108] on div at bounding box center [212, 102] width 425 height 205
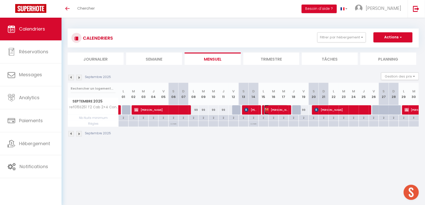
click at [273, 110] on span "Claire Gates" at bounding box center [276, 110] width 24 height 10
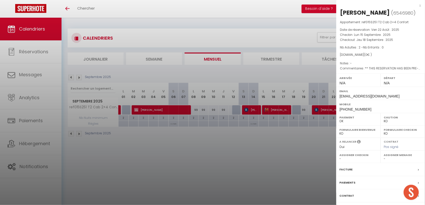
click at [274, 111] on div at bounding box center [212, 102] width 425 height 205
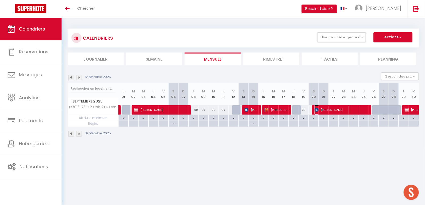
click at [325, 111] on span "Colin Steiner" at bounding box center [341, 110] width 54 height 10
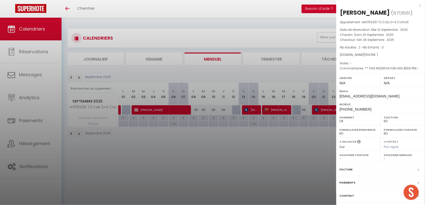
click at [240, 176] on div at bounding box center [212, 102] width 425 height 205
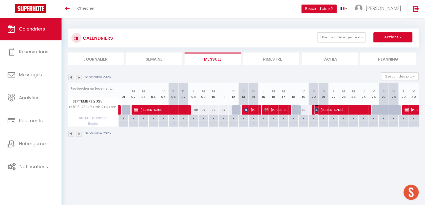
click at [329, 109] on span "Colin Steiner" at bounding box center [341, 110] width 54 height 10
